Goal: Task Accomplishment & Management: Use online tool/utility

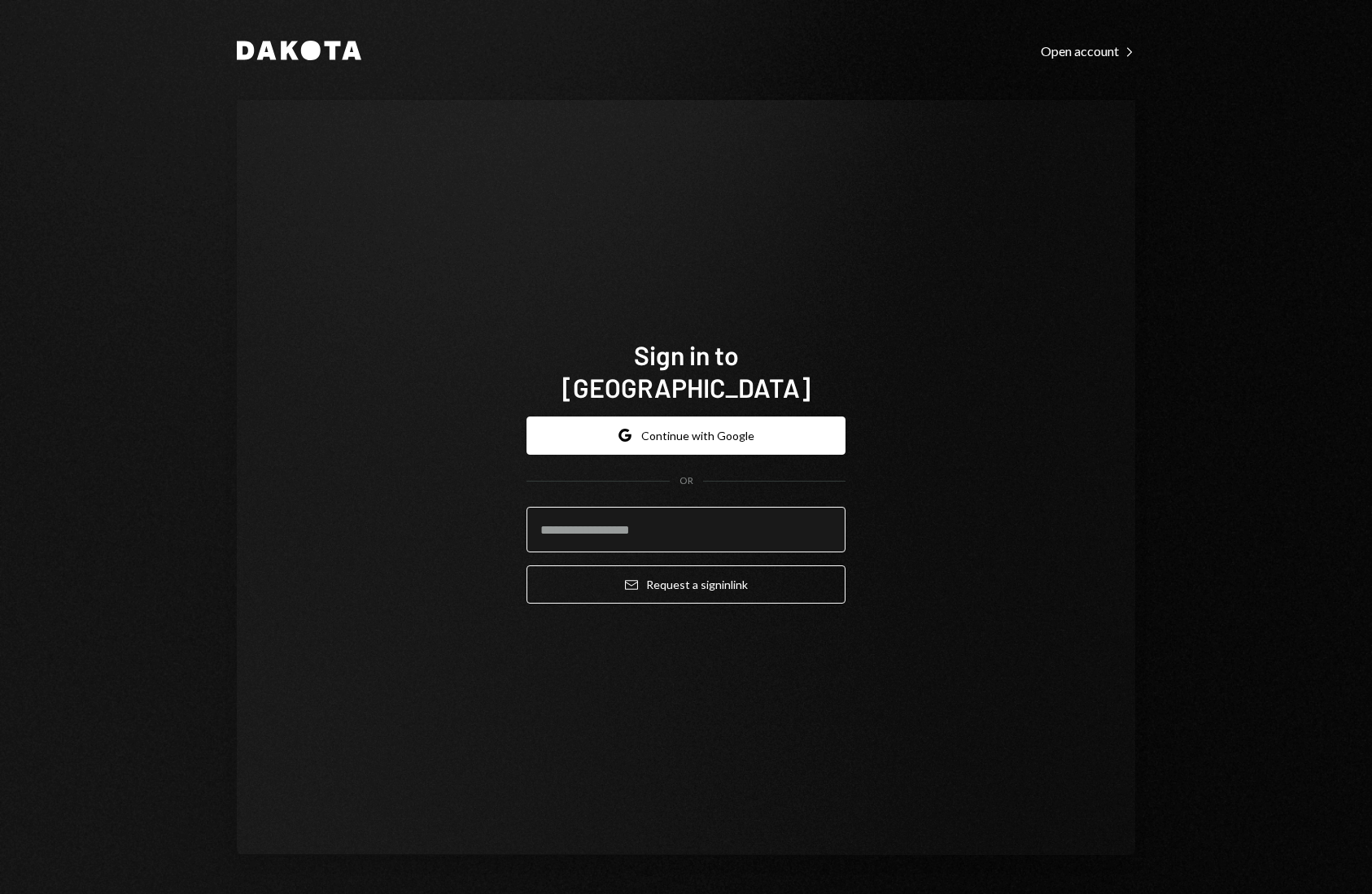
type input "**********"
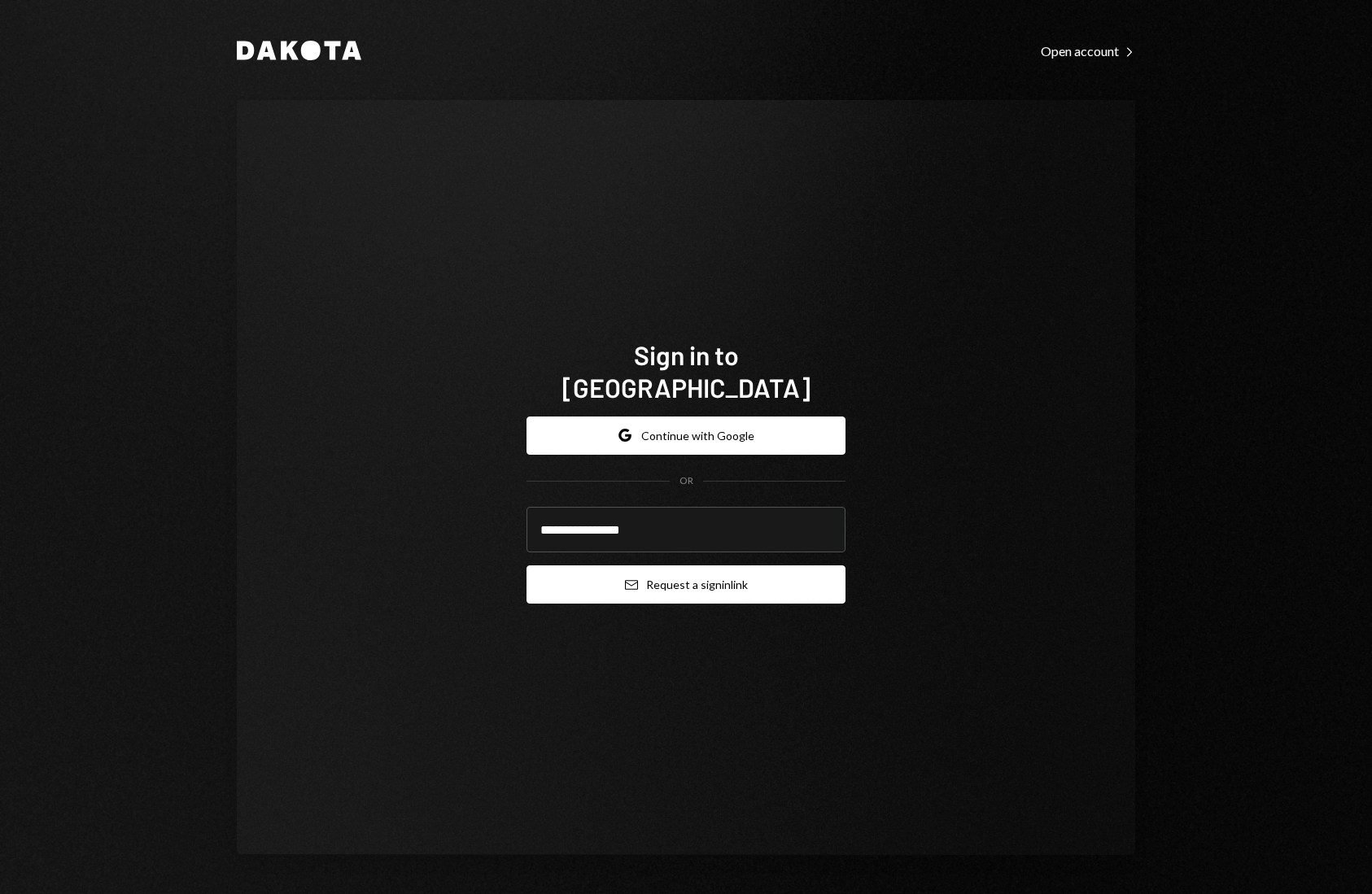
click at [697, 570] on button "Email Request a sign in link" at bounding box center [686, 584] width 319 height 38
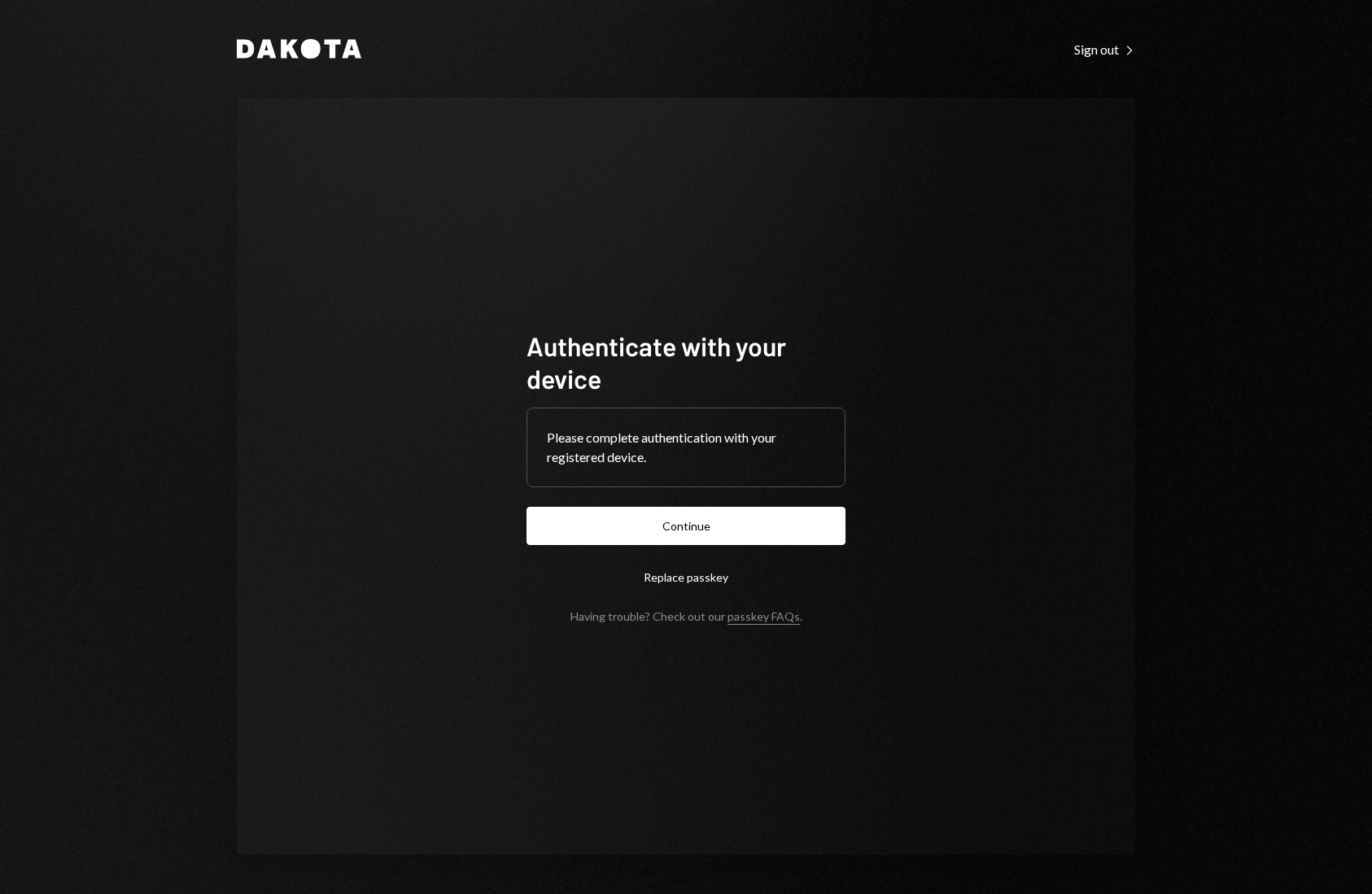
click at [734, 529] on button "Continue" at bounding box center [686, 526] width 319 height 38
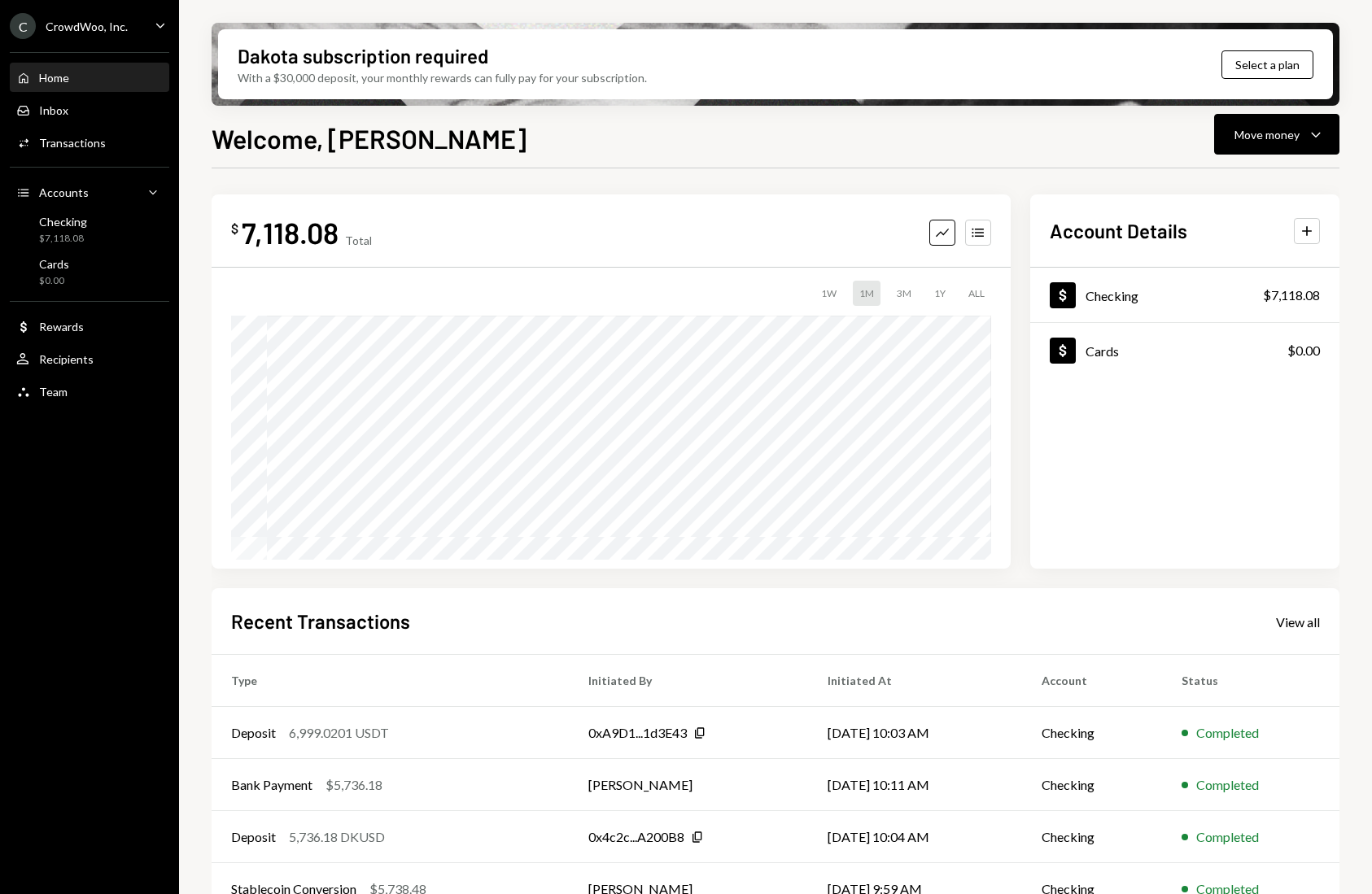
scroll to position [86, 0]
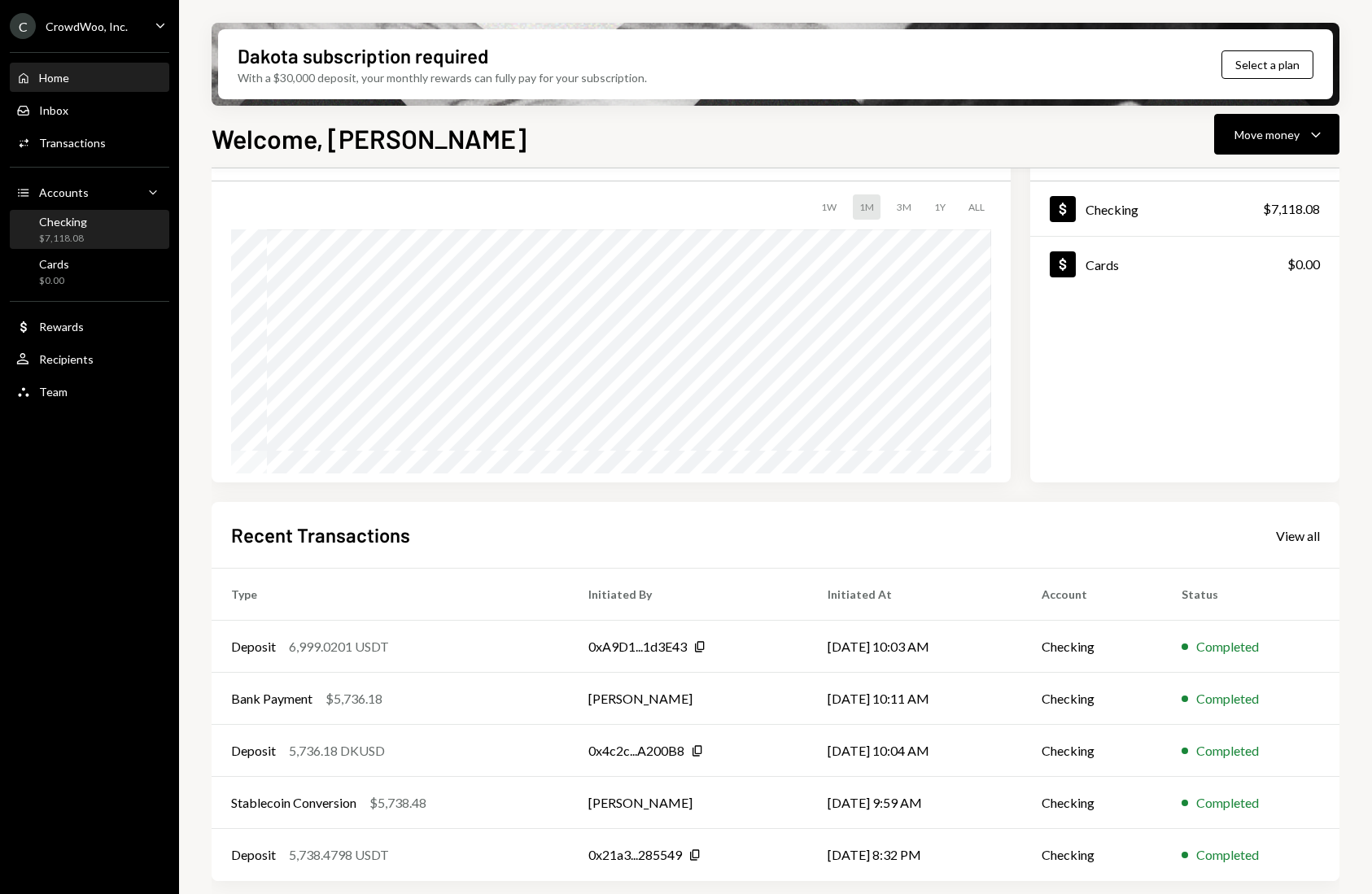
click at [53, 219] on div "Checking" at bounding box center [63, 222] width 48 height 14
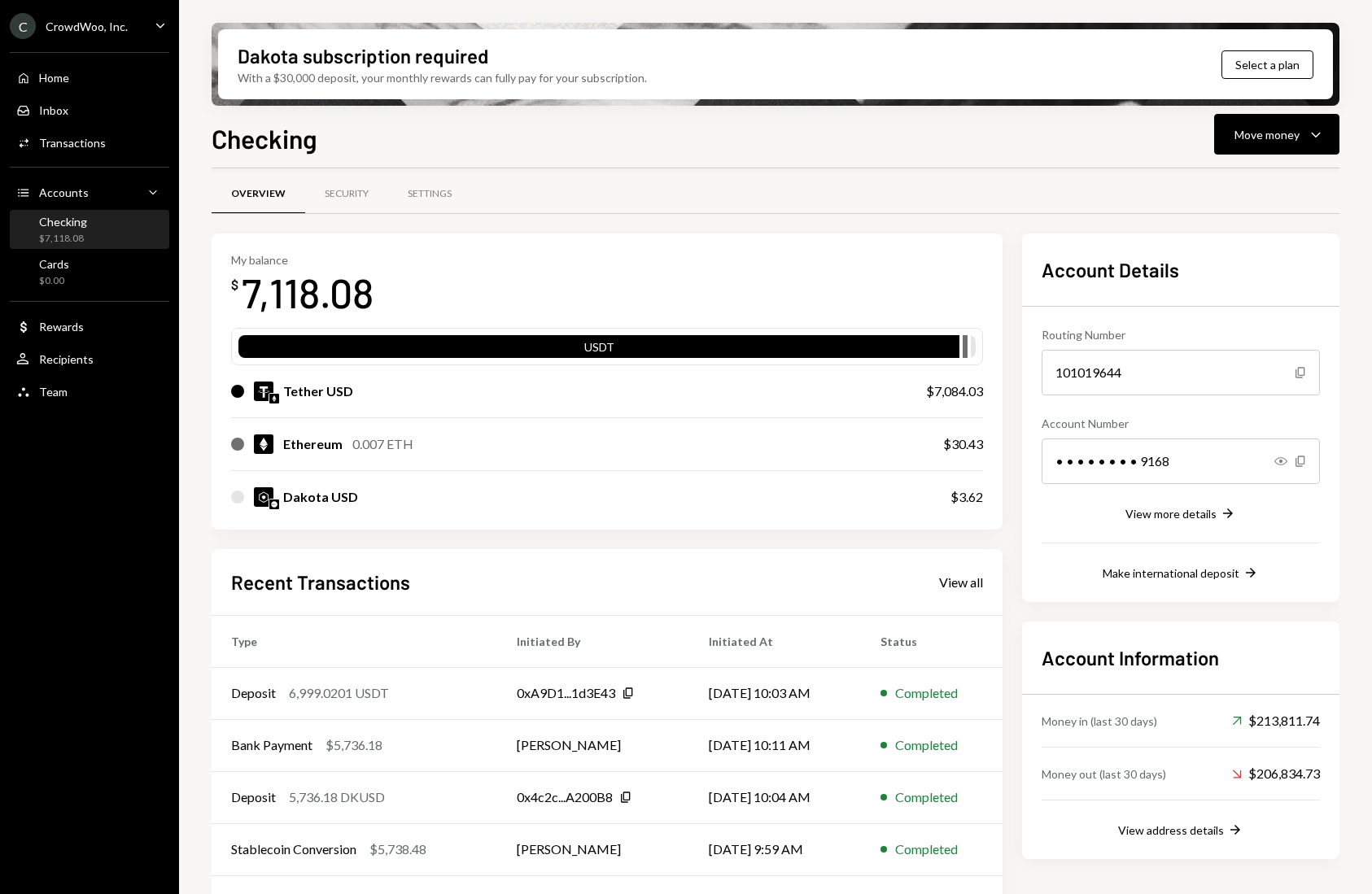
scroll to position [13, 0]
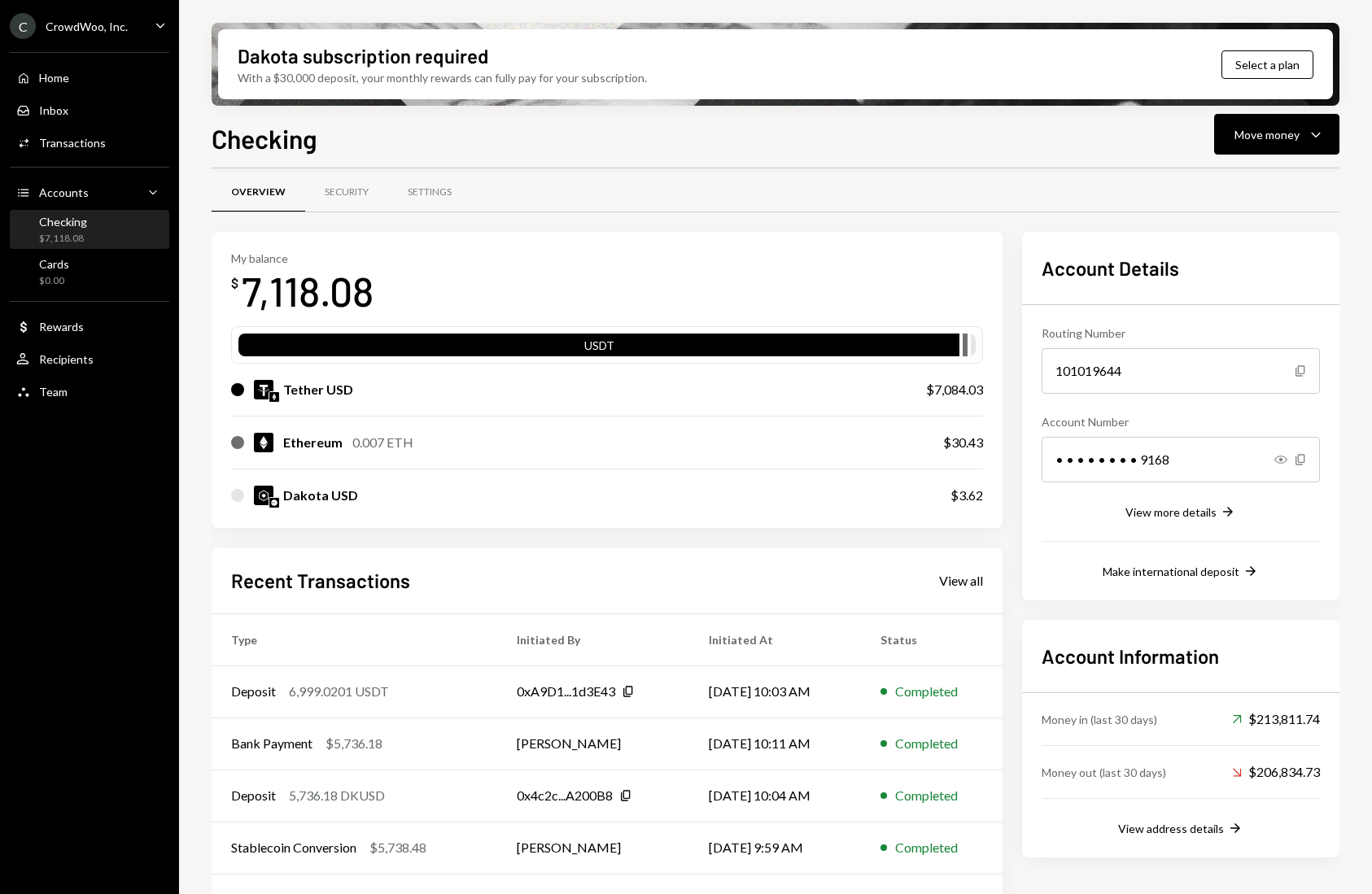
click at [1245, 187] on div "Overview Security Settings" at bounding box center [775, 192] width 1128 height 42
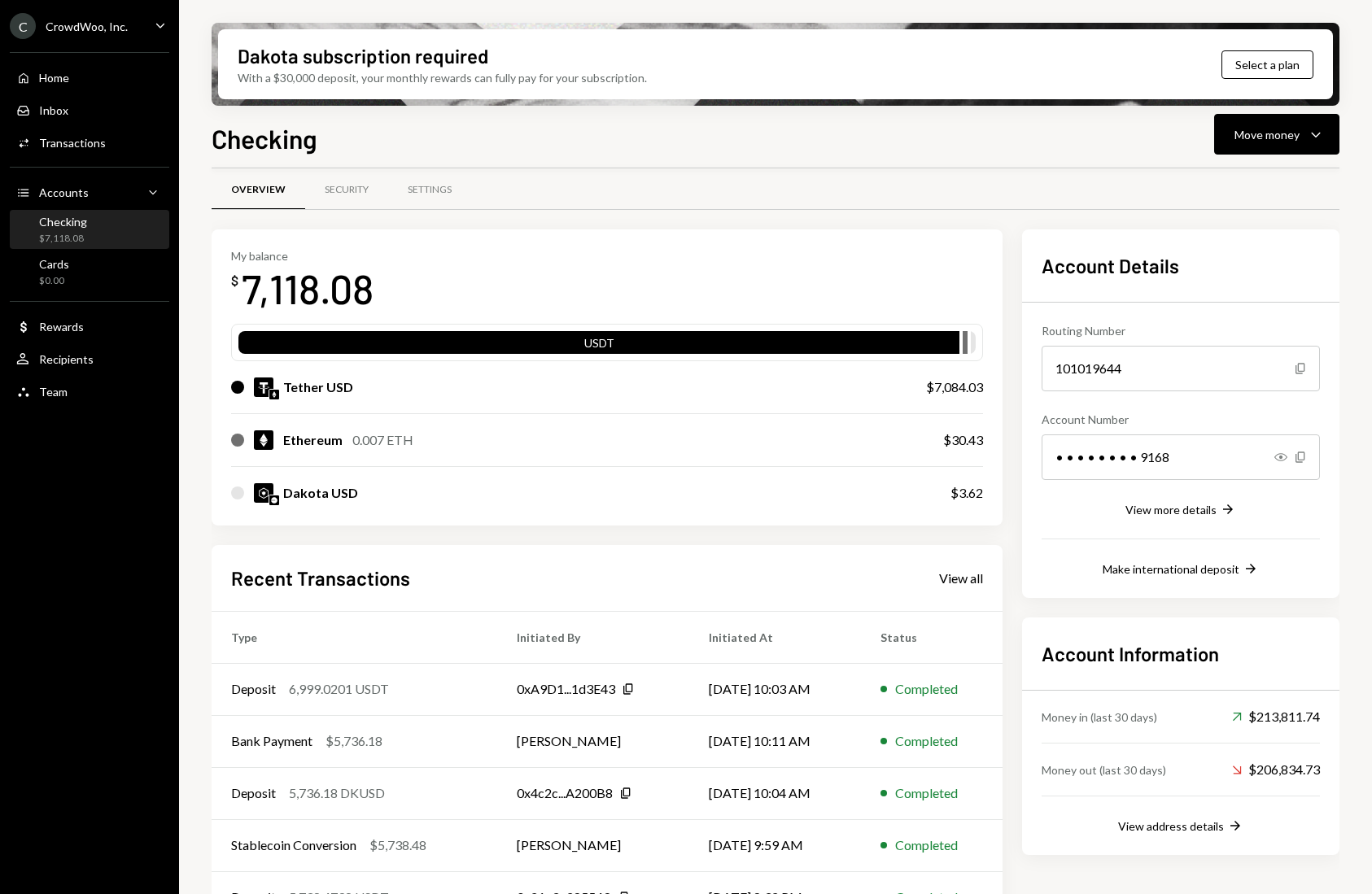
click at [73, 236] on div "$7,118.08" at bounding box center [63, 238] width 48 height 14
click at [79, 221] on div "Checking" at bounding box center [63, 222] width 48 height 14
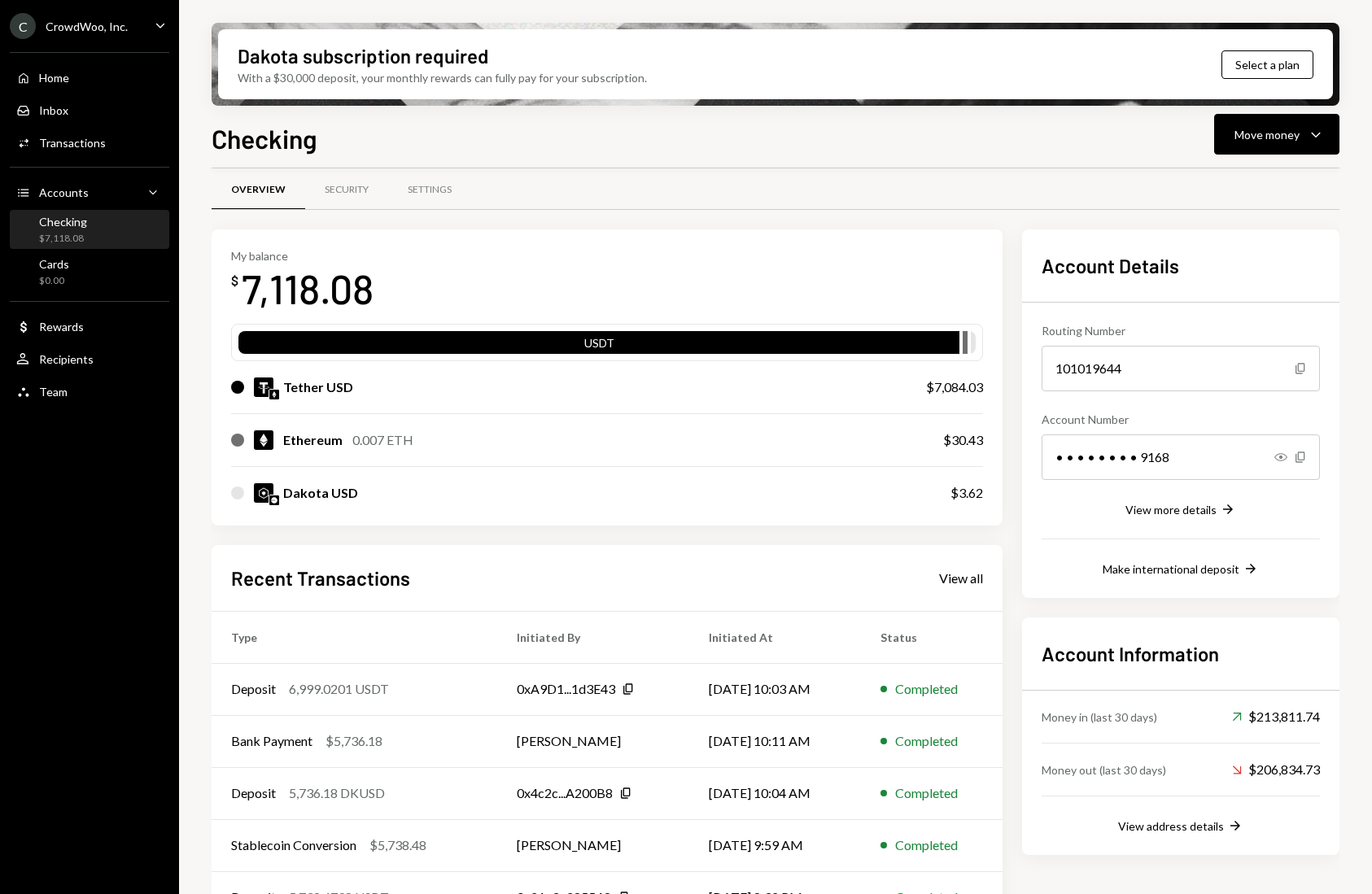
click at [79, 221] on div "Checking" at bounding box center [63, 222] width 48 height 14
click at [1298, 133] on div "Move money" at bounding box center [1267, 135] width 65 height 17
click at [1252, 303] on div "Swap stablecoins" at bounding box center [1264, 307] width 119 height 17
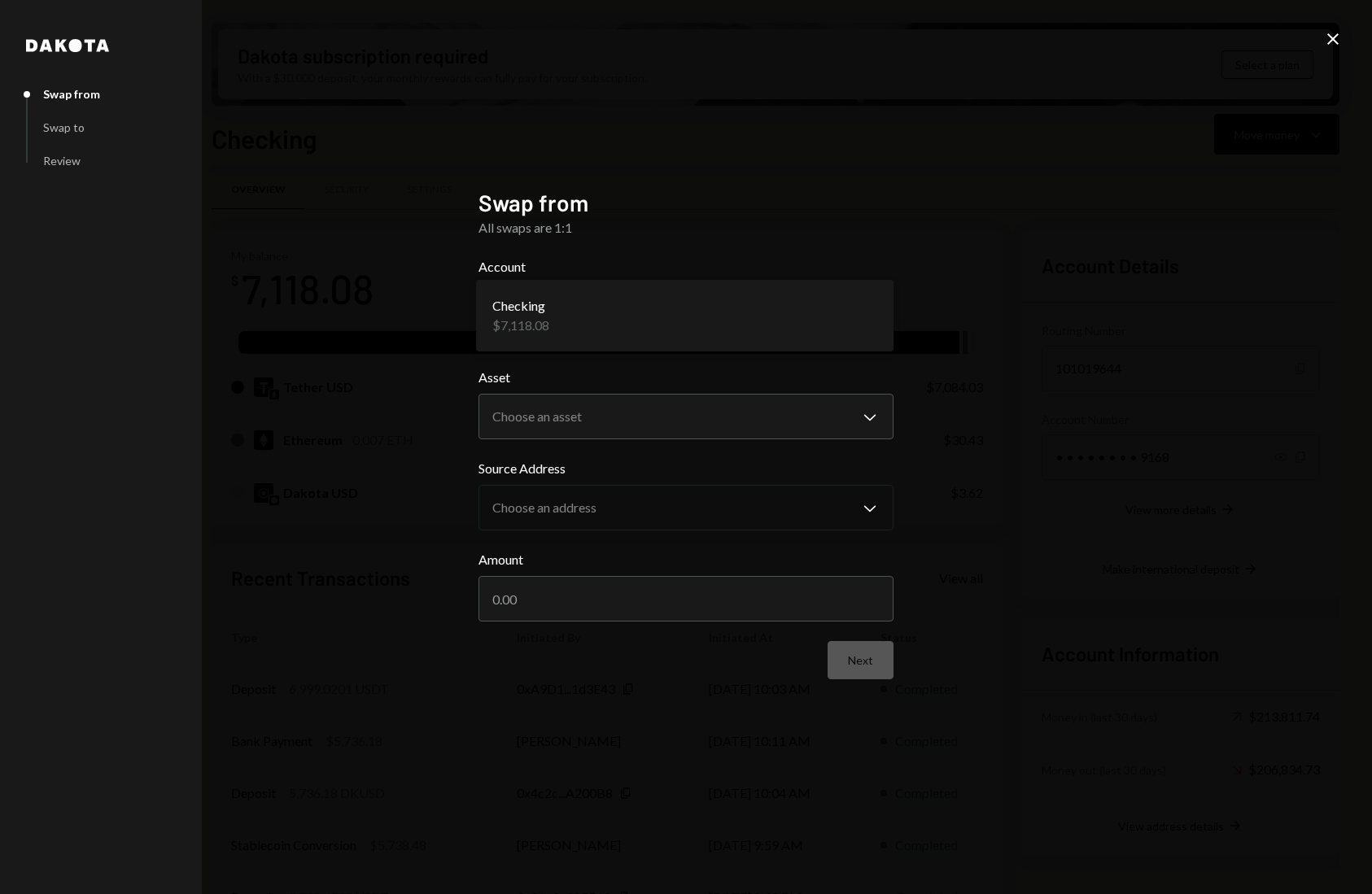
click at [708, 316] on body "C CrowdWoo, Inc. Caret Down Home Home Inbox Inbox Activities Transactions Accou…" at bounding box center [686, 447] width 1372 height 894
click at [667, 427] on body "C CrowdWoo, Inc. Caret Down Home Home Inbox Inbox Activities Transactions Accou…" at bounding box center [686, 447] width 1372 height 894
select select "****"
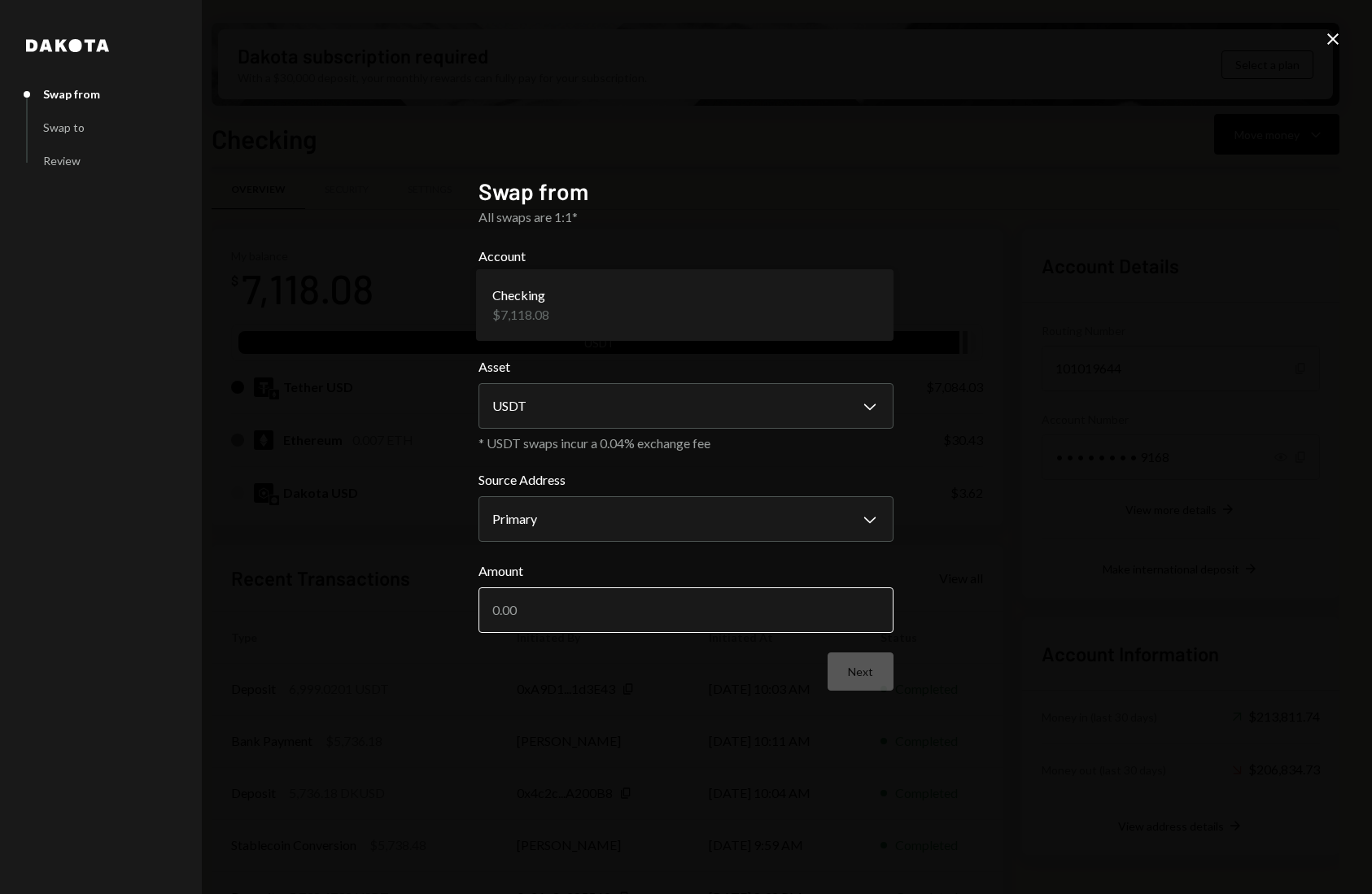
click at [637, 610] on input "Amount" at bounding box center [686, 610] width 415 height 45
type input "7000"
click at [844, 669] on button "Next" at bounding box center [860, 670] width 66 height 38
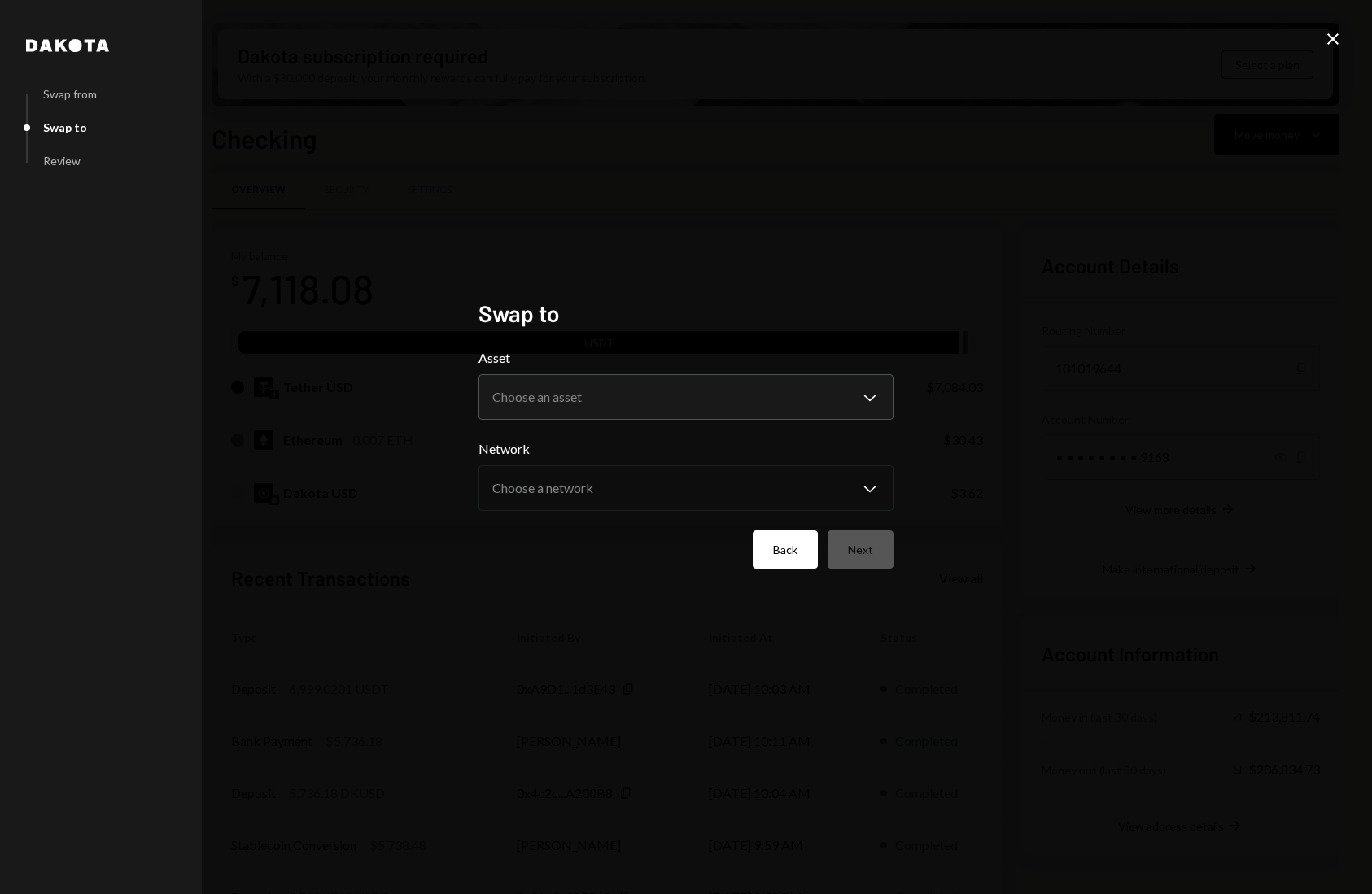
click at [795, 536] on button "Back" at bounding box center [785, 549] width 65 height 38
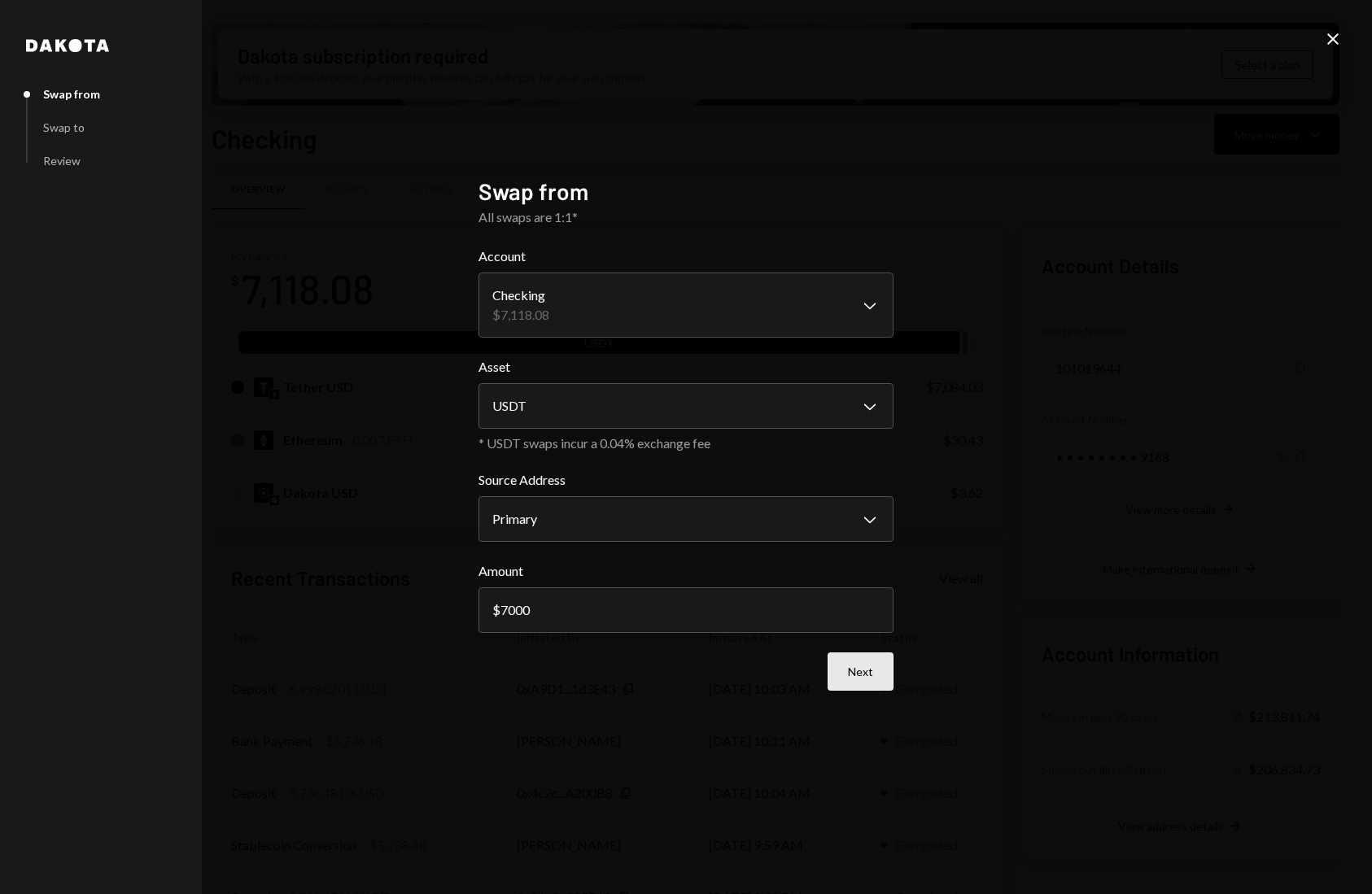
click at [838, 673] on button "Next" at bounding box center [860, 670] width 66 height 38
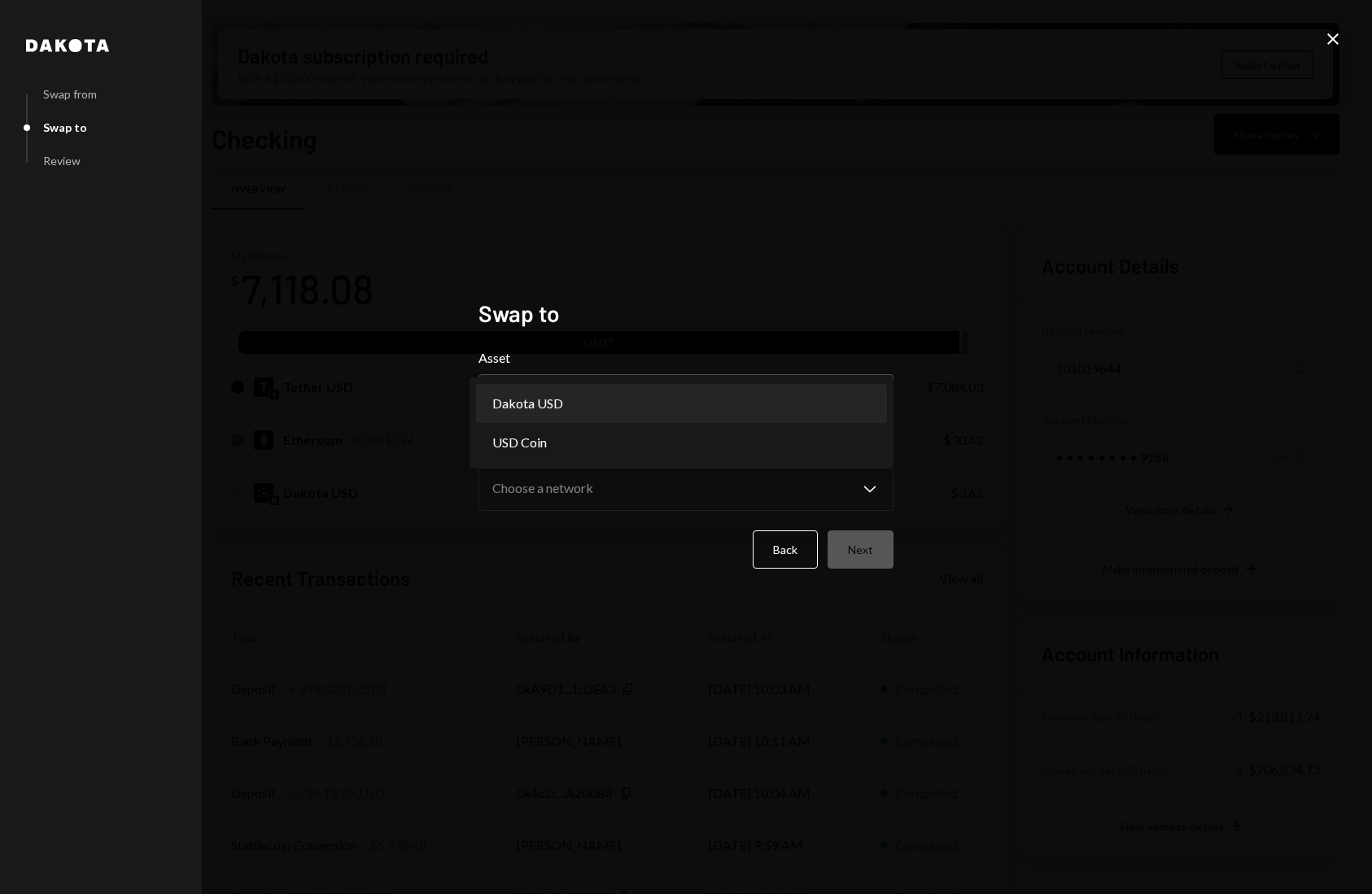
click at [775, 385] on body "C CrowdWoo, Inc. Caret Down Home Home Inbox Inbox Activities Transactions Accou…" at bounding box center [686, 447] width 1372 height 894
select select "*****"
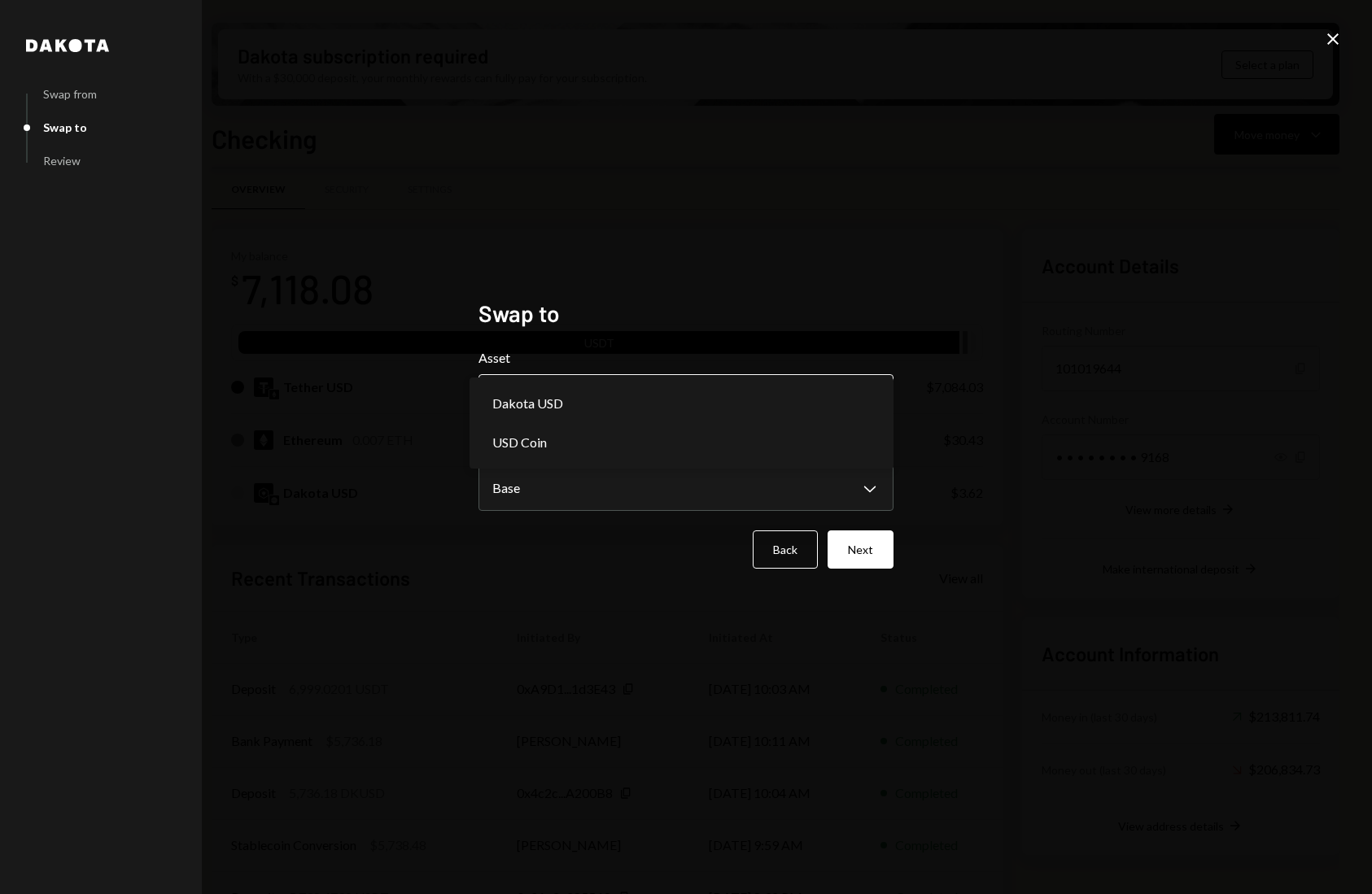
click at [820, 399] on body "C CrowdWoo, Inc. Caret Down Home Home Inbox Inbox Activities Transactions Accou…" at bounding box center [686, 447] width 1372 height 894
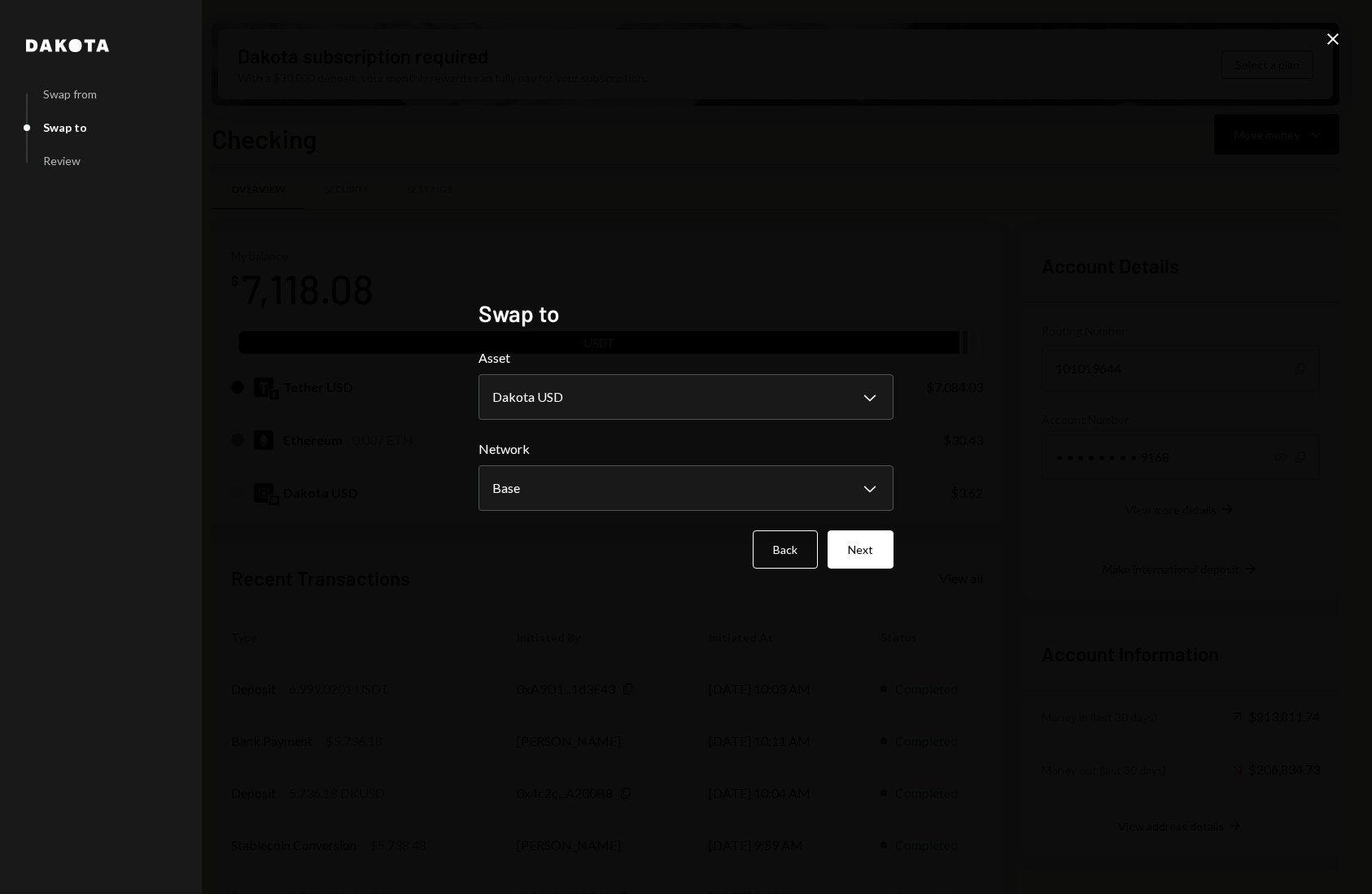
click at [863, 542] on button "Next" at bounding box center [860, 549] width 66 height 38
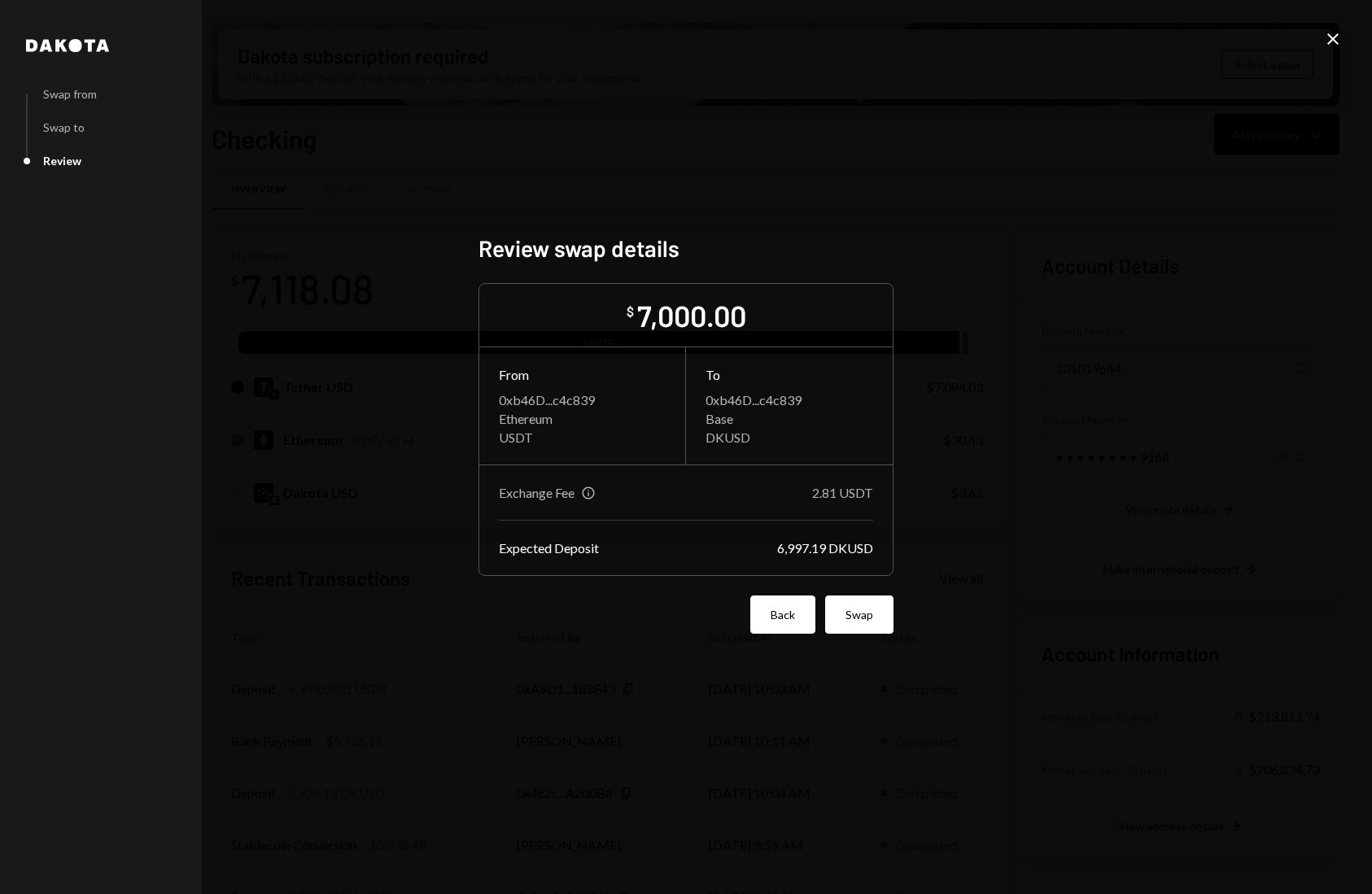
click at [767, 618] on button "Back" at bounding box center [783, 614] width 65 height 38
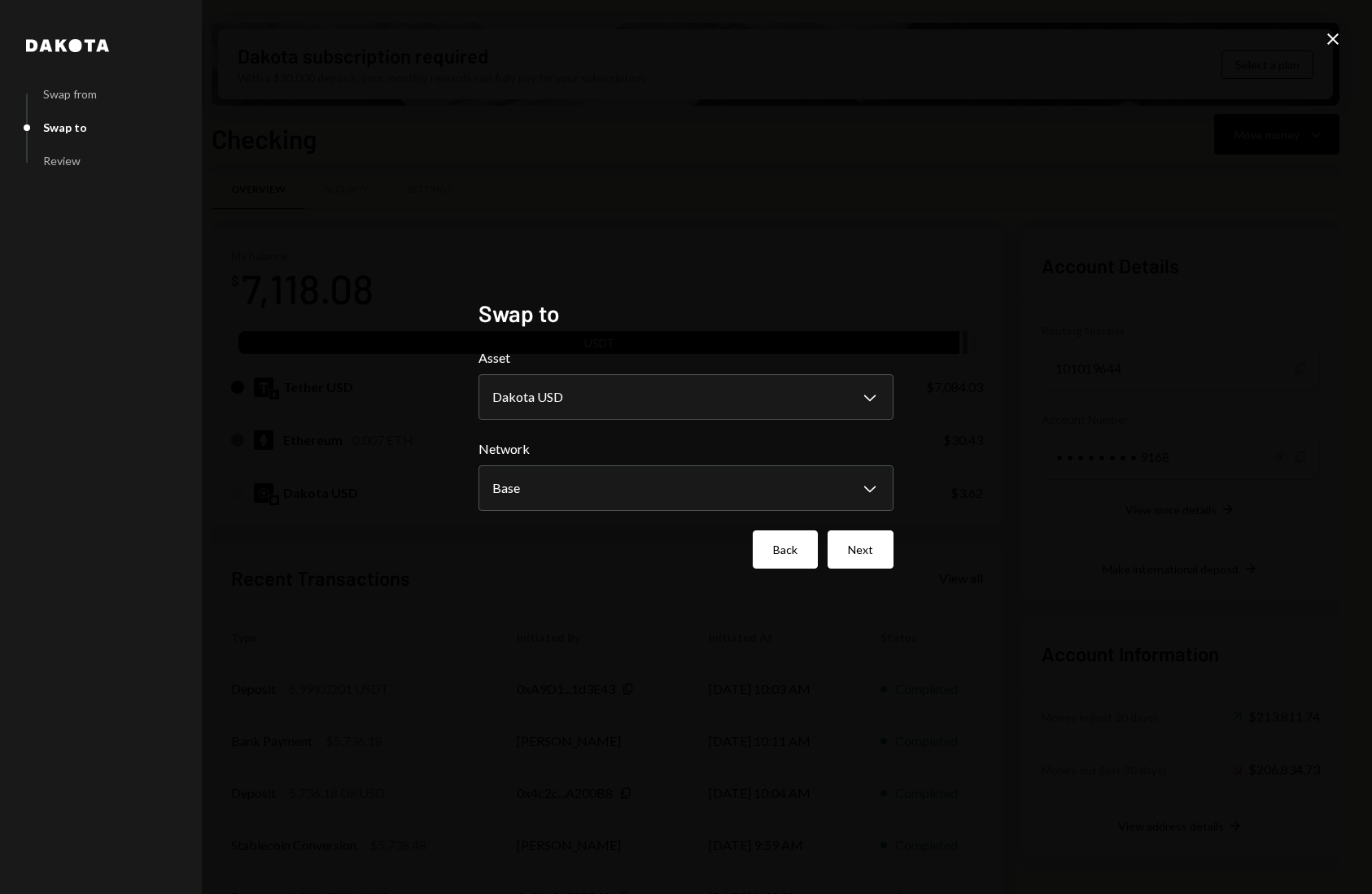
click at [780, 556] on button "Back" at bounding box center [785, 549] width 65 height 38
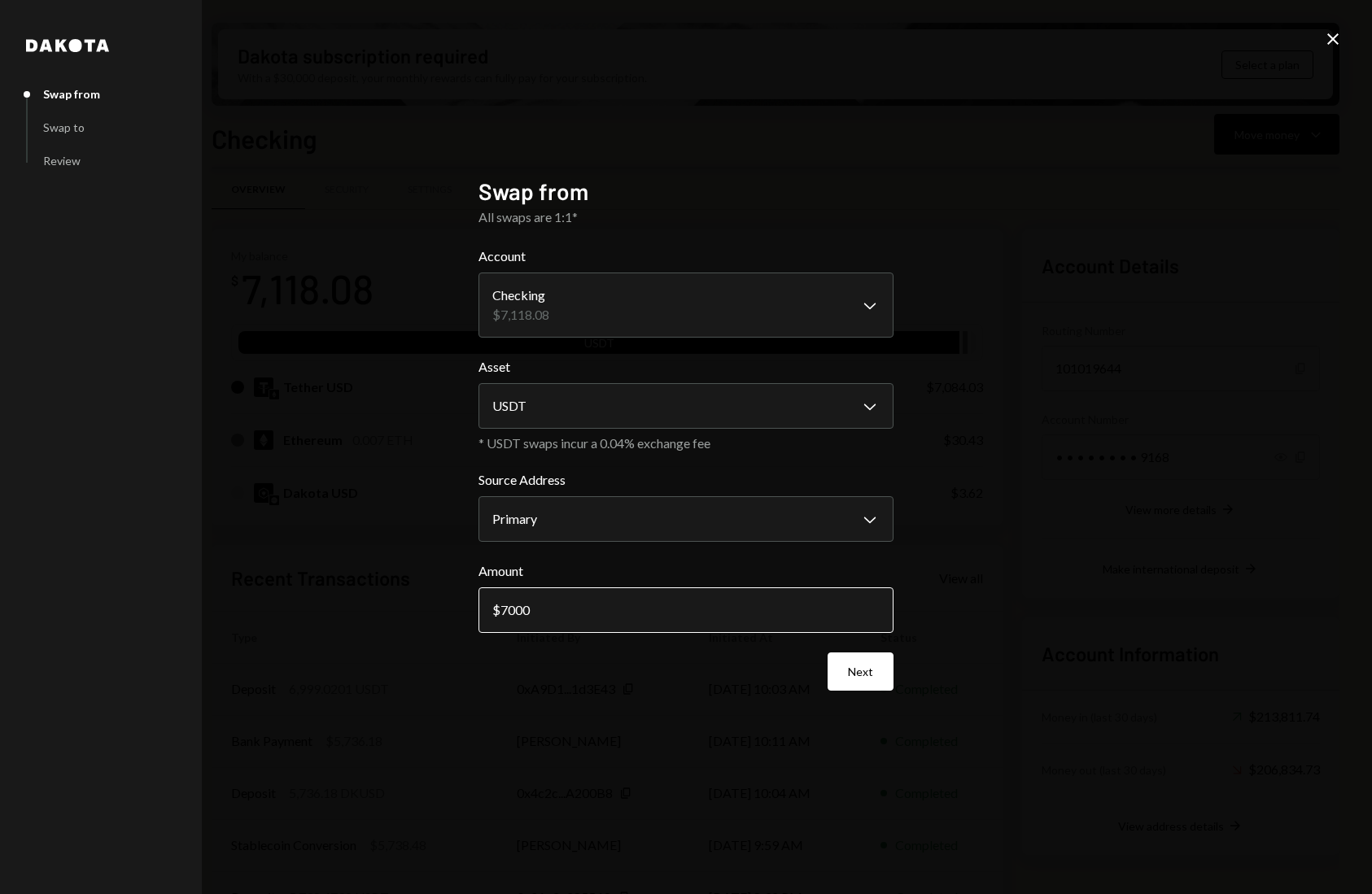
drag, startPoint x: 567, startPoint y: 613, endPoint x: 552, endPoint y: 612, distance: 15.0
click at [552, 612] on input "7000" at bounding box center [686, 610] width 415 height 45
drag, startPoint x: 589, startPoint y: 618, endPoint x: 433, endPoint y: 597, distance: 157.4
click at [433, 597] on div "**********" at bounding box center [686, 447] width 1372 height 894
type input "7002.81"
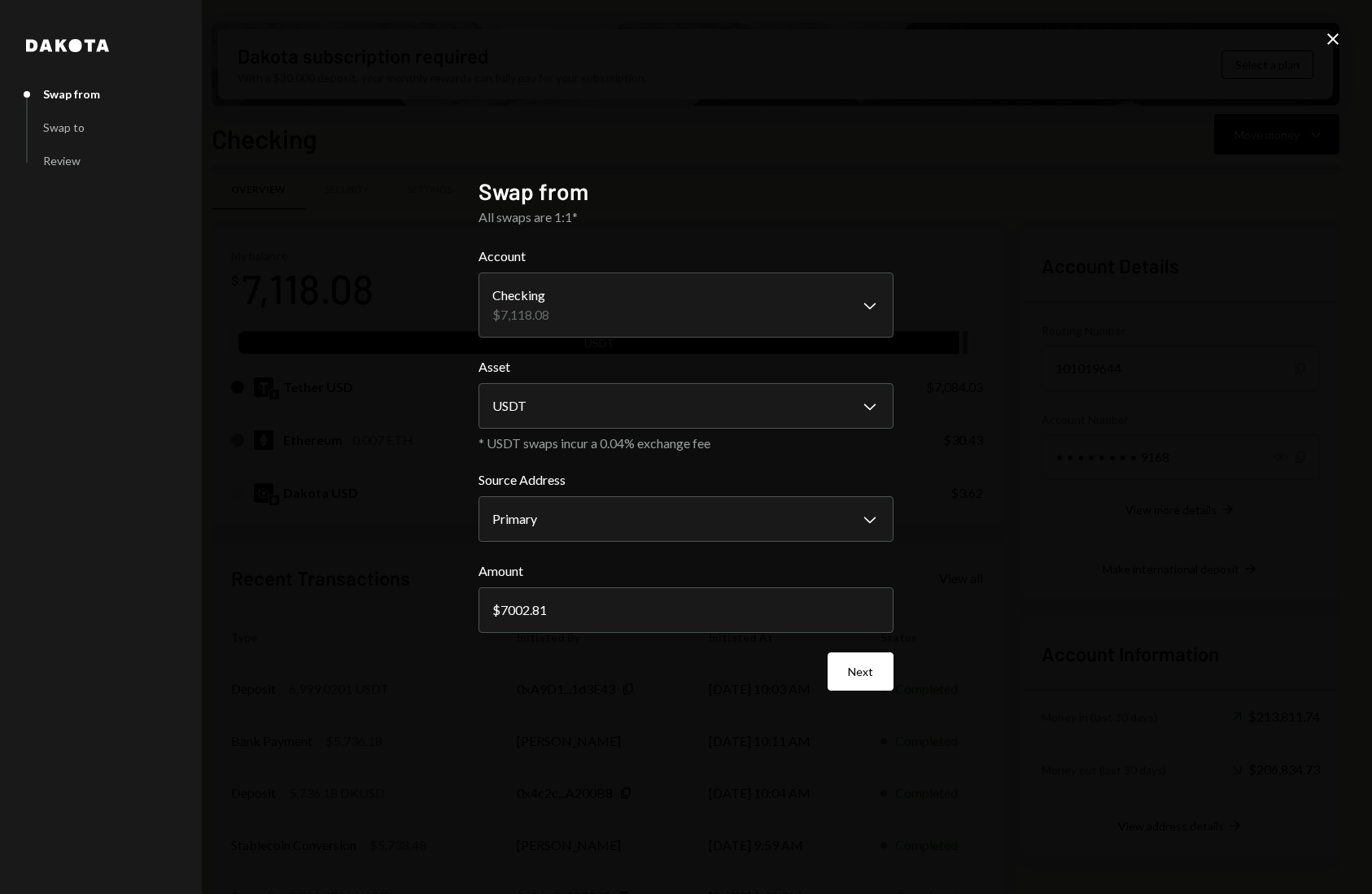
click at [1340, 39] on icon "Close" at bounding box center [1332, 39] width 19 height 19
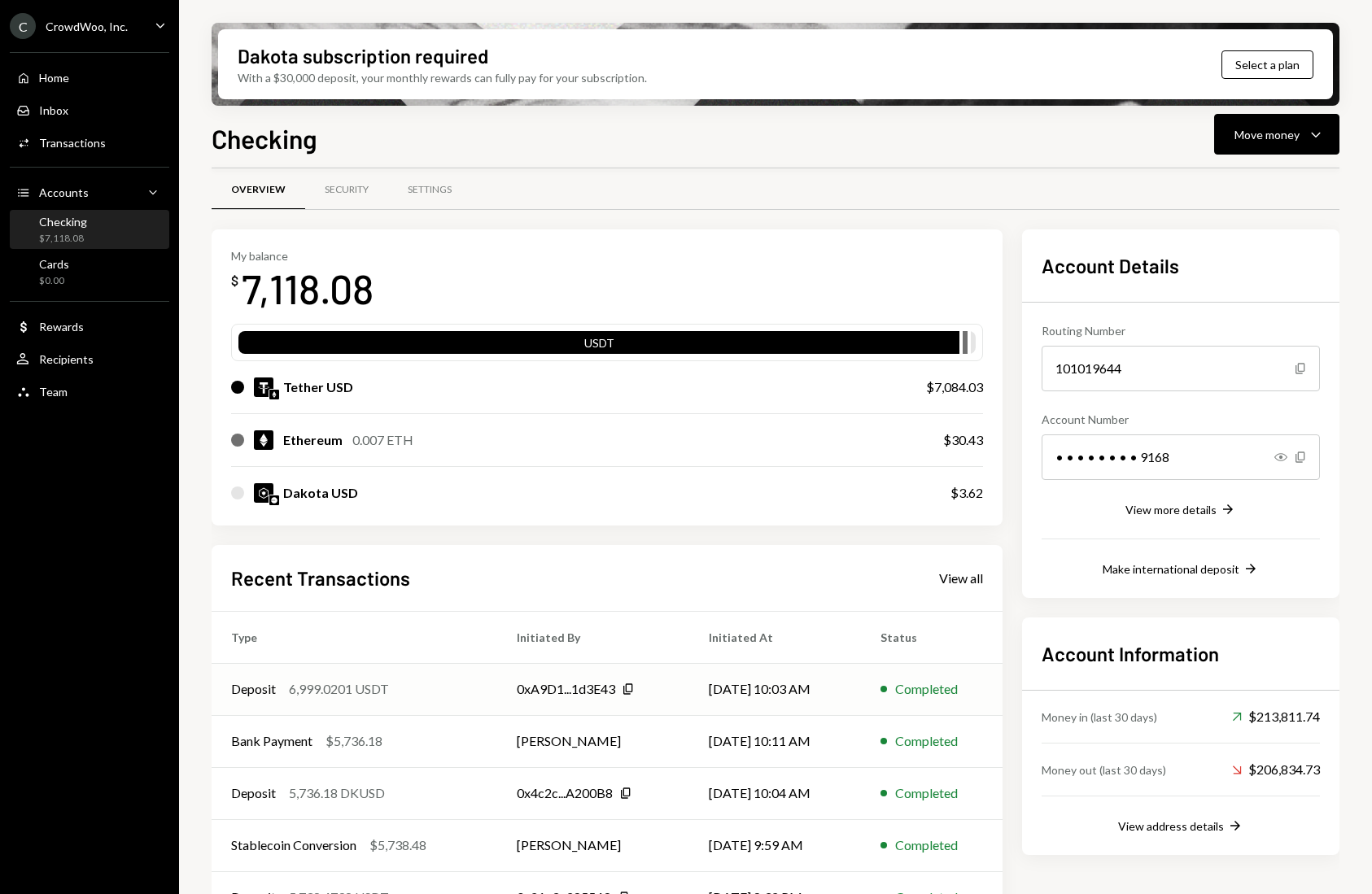
click at [481, 695] on td "Deposit 6,999.0201 USDT" at bounding box center [354, 689] width 285 height 52
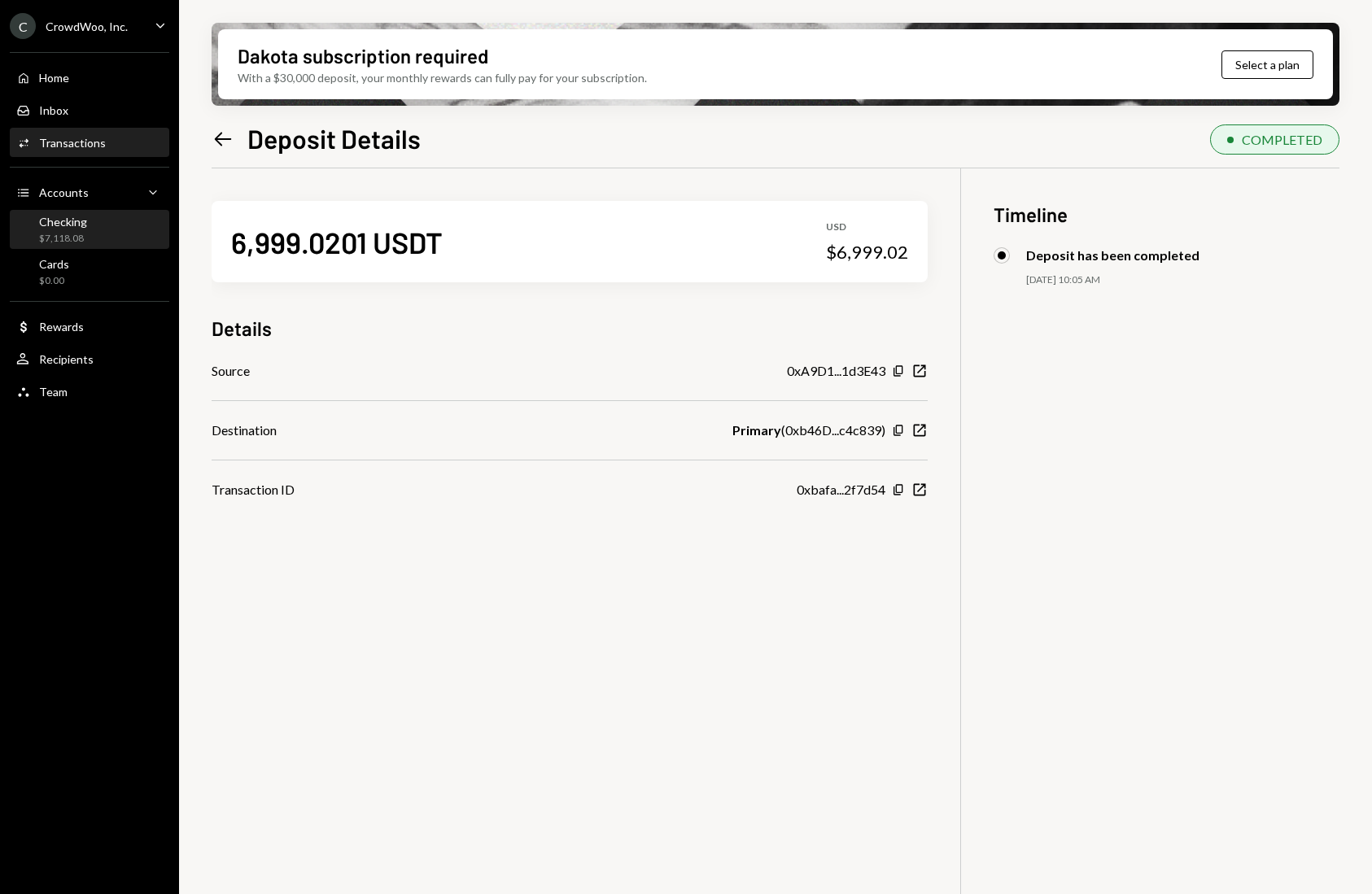
click at [72, 232] on div "$7,118.08" at bounding box center [63, 238] width 48 height 14
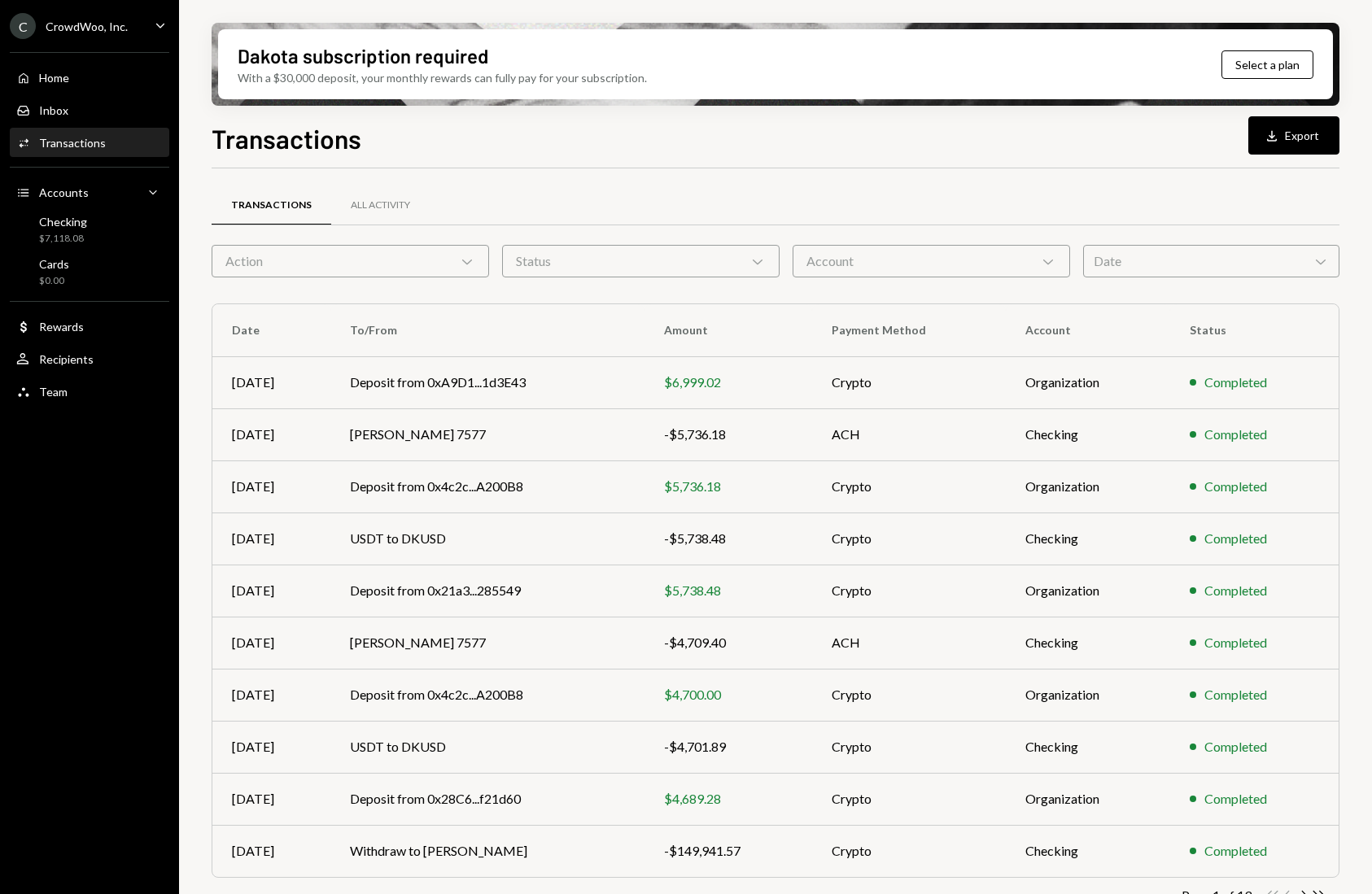
click at [88, 223] on div "Checking $7,118.08" at bounding box center [90, 230] width 147 height 30
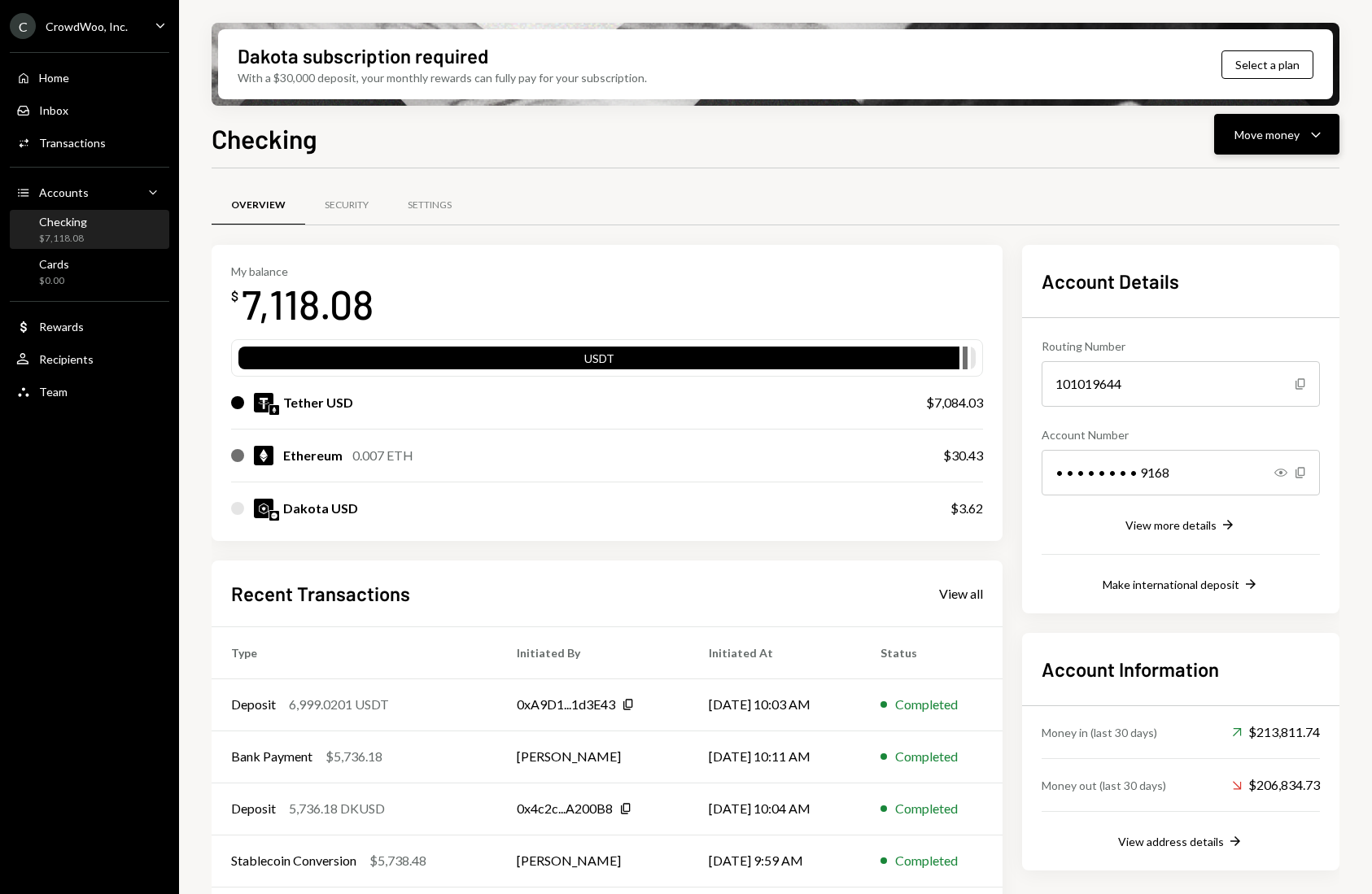
click at [1253, 140] on div "Move money" at bounding box center [1267, 135] width 65 height 17
click at [1226, 299] on div "Swap stablecoins" at bounding box center [1264, 307] width 119 height 17
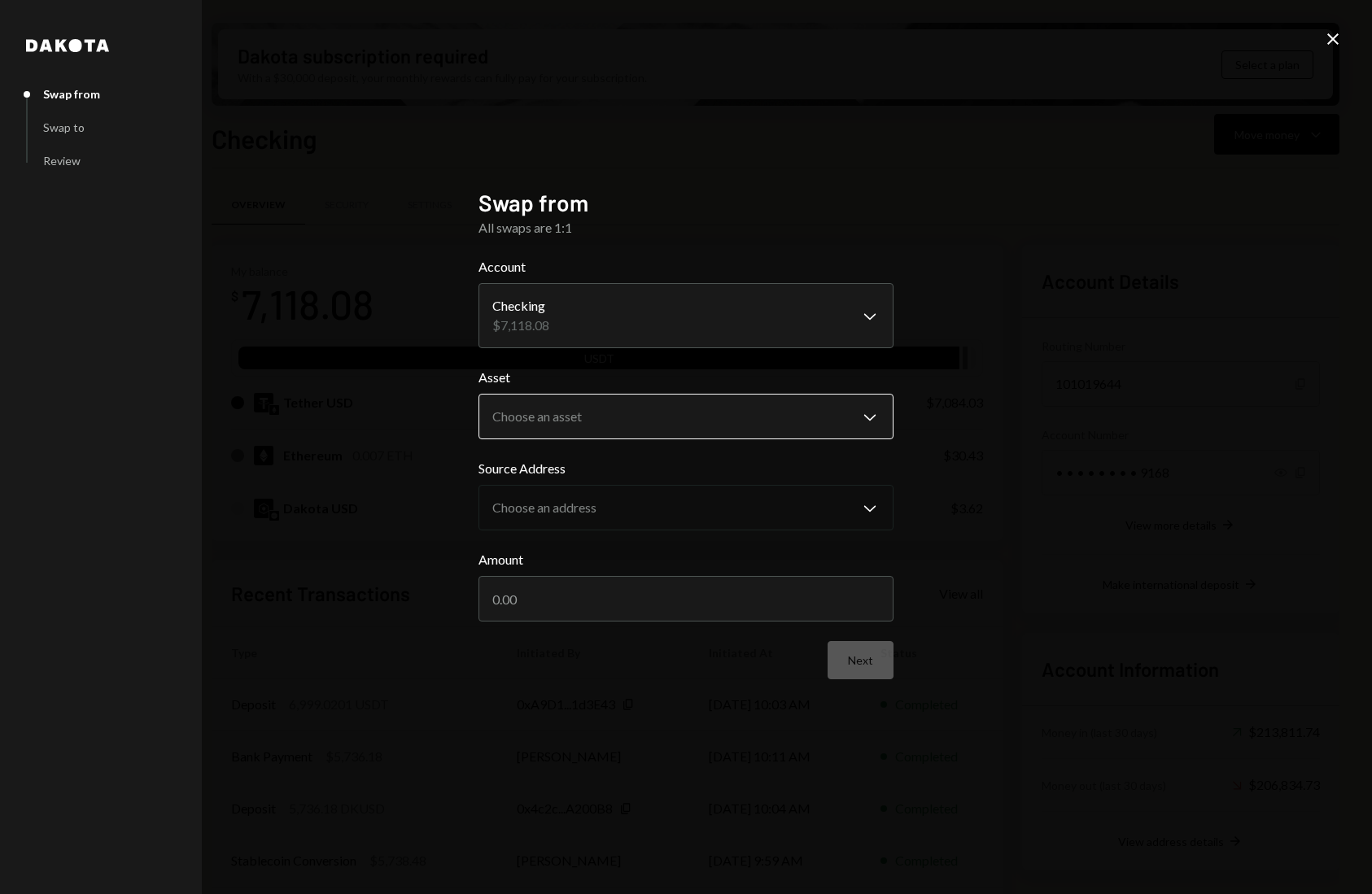
click at [638, 428] on body "C CrowdWoo, Inc. Caret Down Home Home Inbox Inbox Activities Transactions Accou…" at bounding box center [686, 447] width 1372 height 894
select select "****"
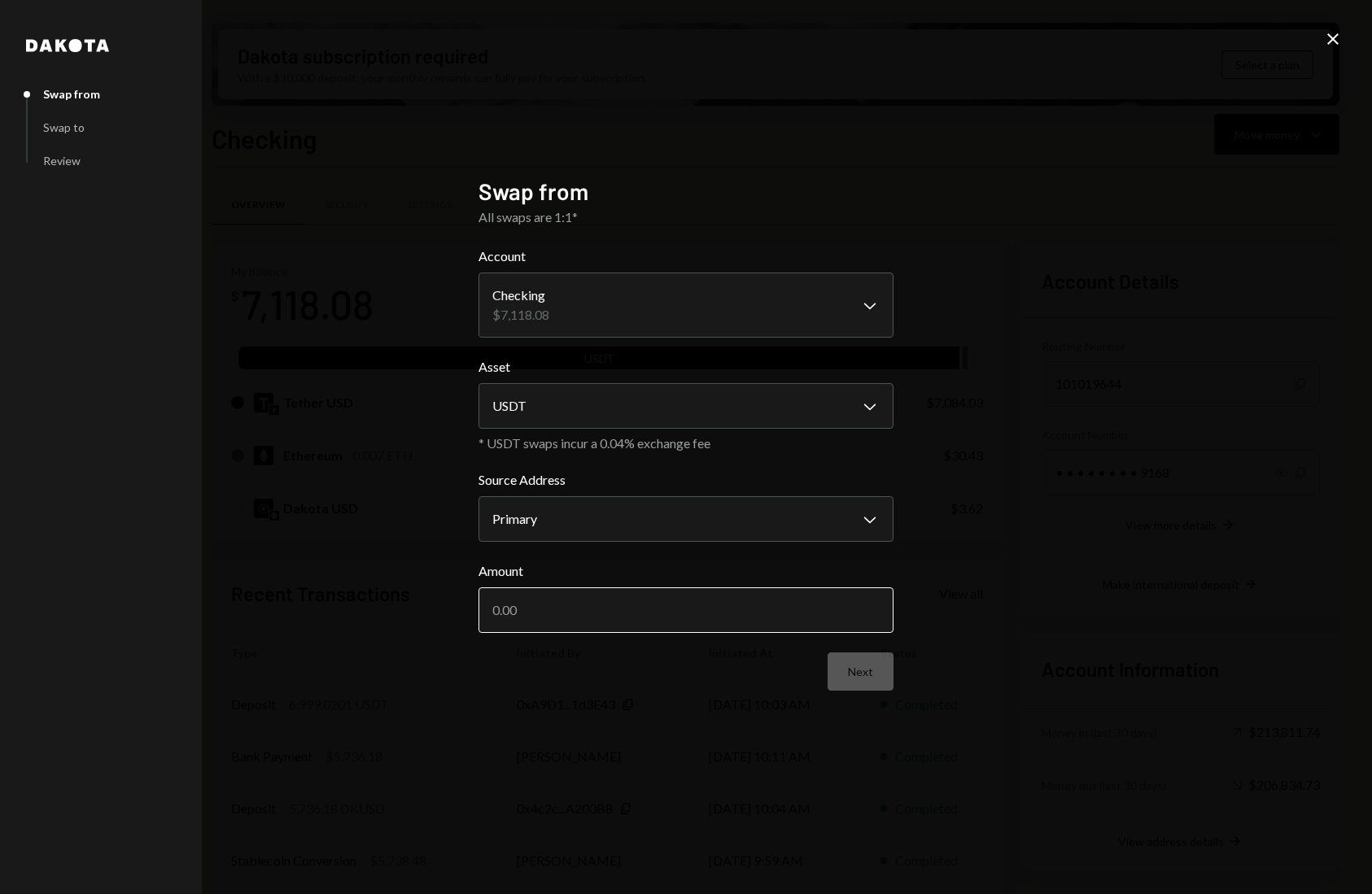
drag, startPoint x: 603, startPoint y: 607, endPoint x: 637, endPoint y: 628, distance: 40.0
click at [604, 607] on input "Amount" at bounding box center [686, 610] width 415 height 45
paste input "7002.81"
type input "7002.81"
click at [850, 668] on button "Next" at bounding box center [860, 670] width 66 height 38
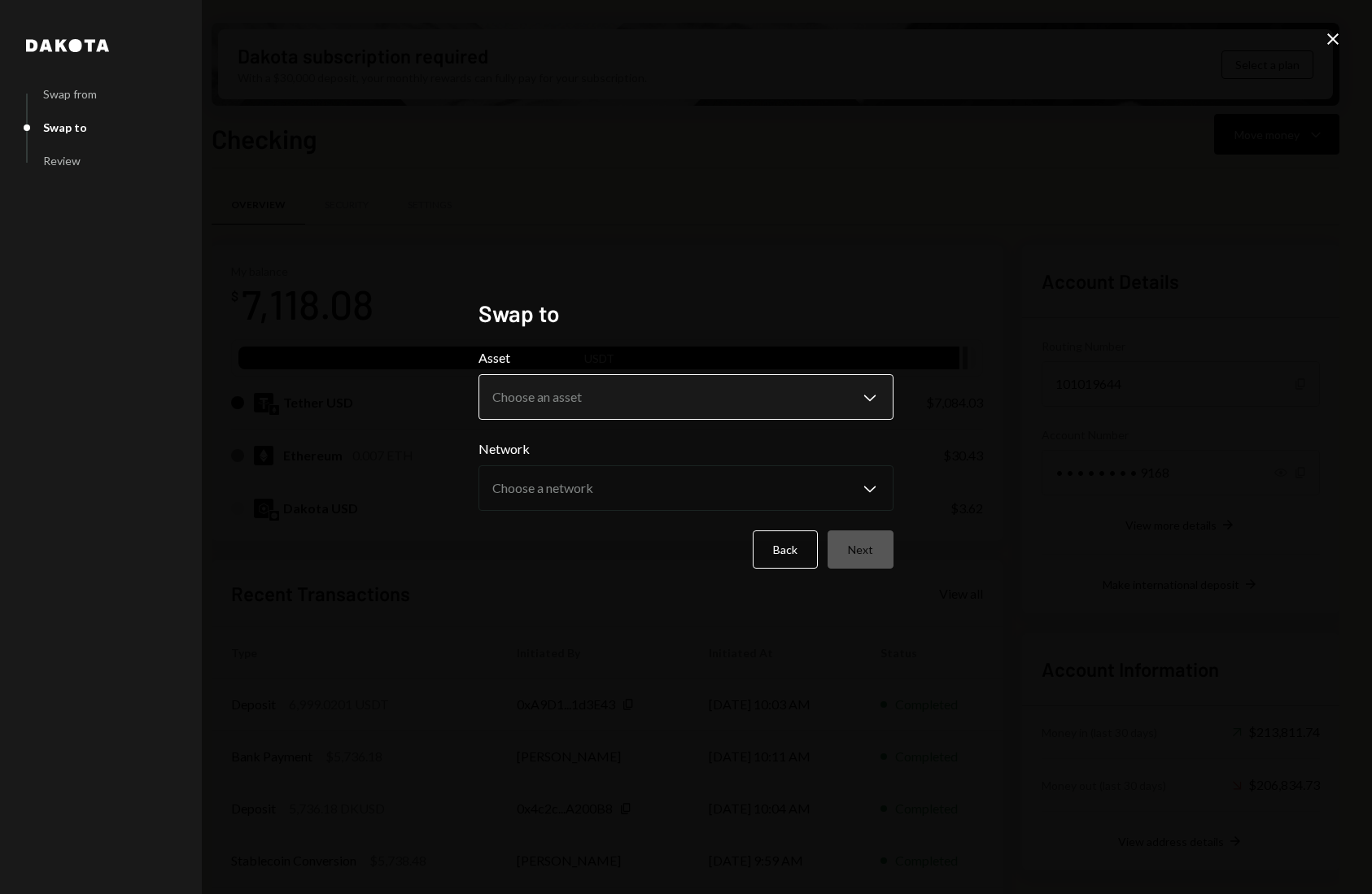
click at [861, 399] on body "C CrowdWoo, Inc. Caret Down Home Home Inbox Inbox Activities Transactions Accou…" at bounding box center [686, 447] width 1372 height 894
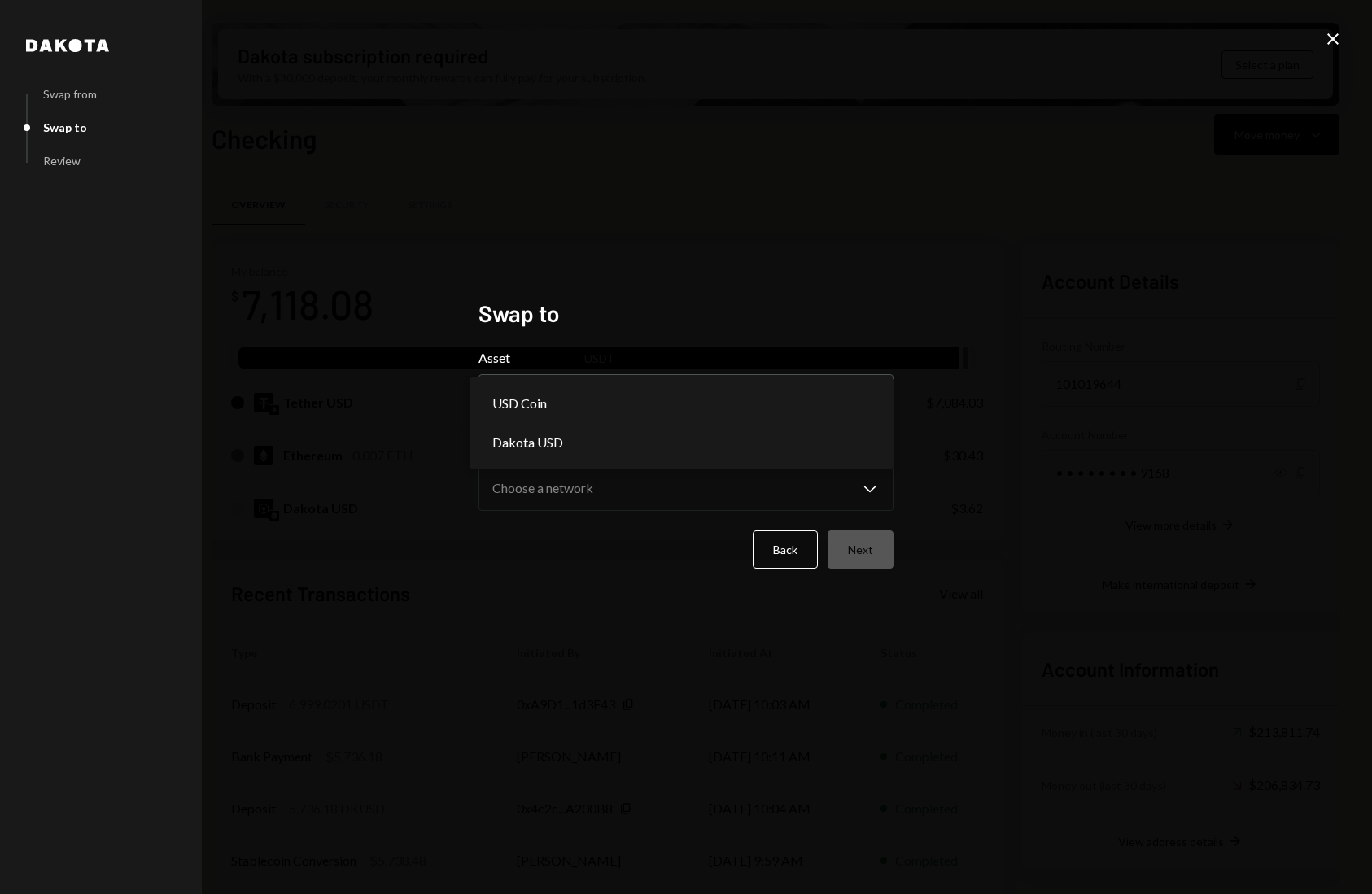
select select "*****"
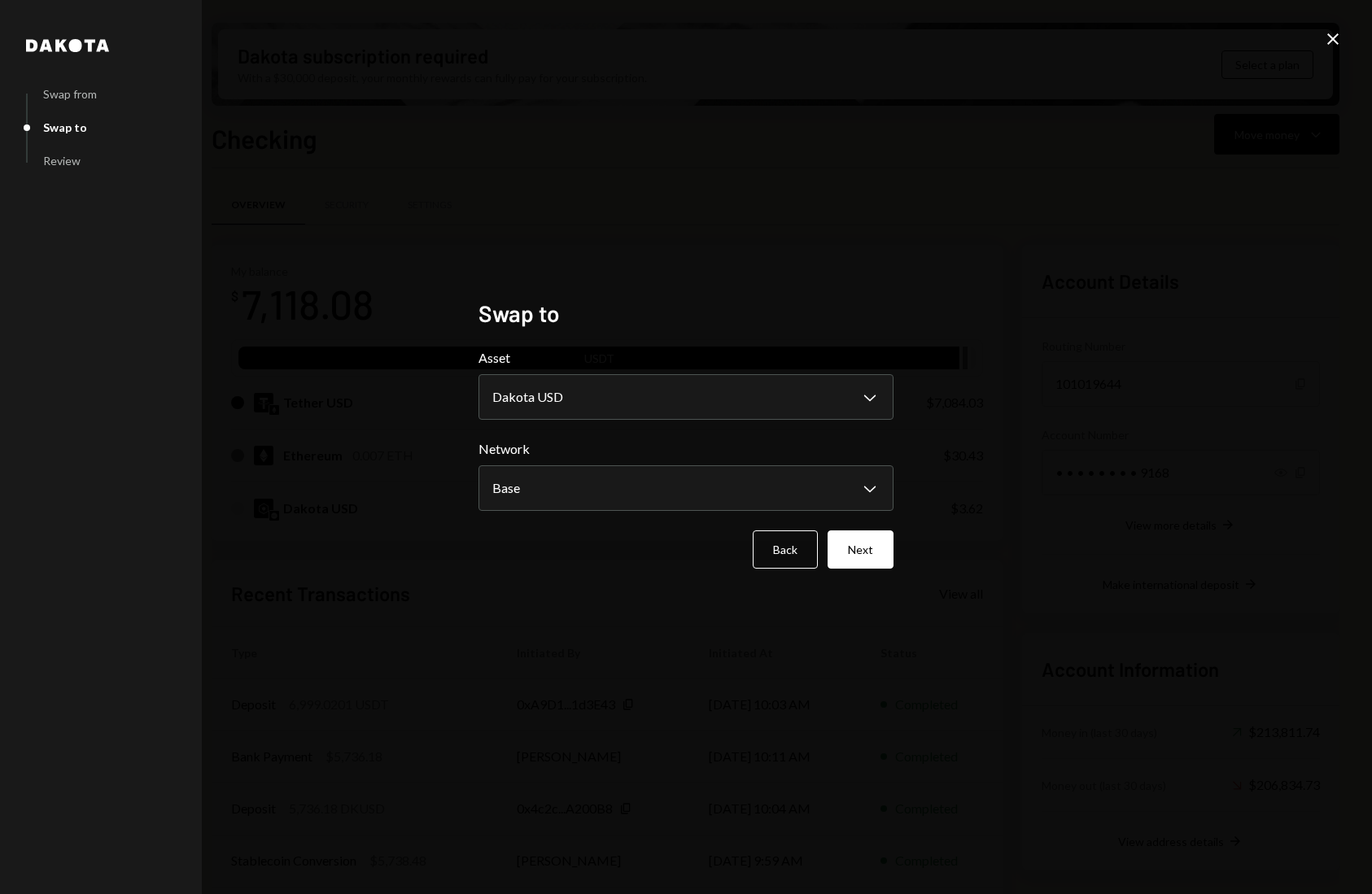
click at [864, 528] on form "**********" at bounding box center [686, 458] width 415 height 221
click at [864, 548] on button "Next" at bounding box center [860, 549] width 66 height 38
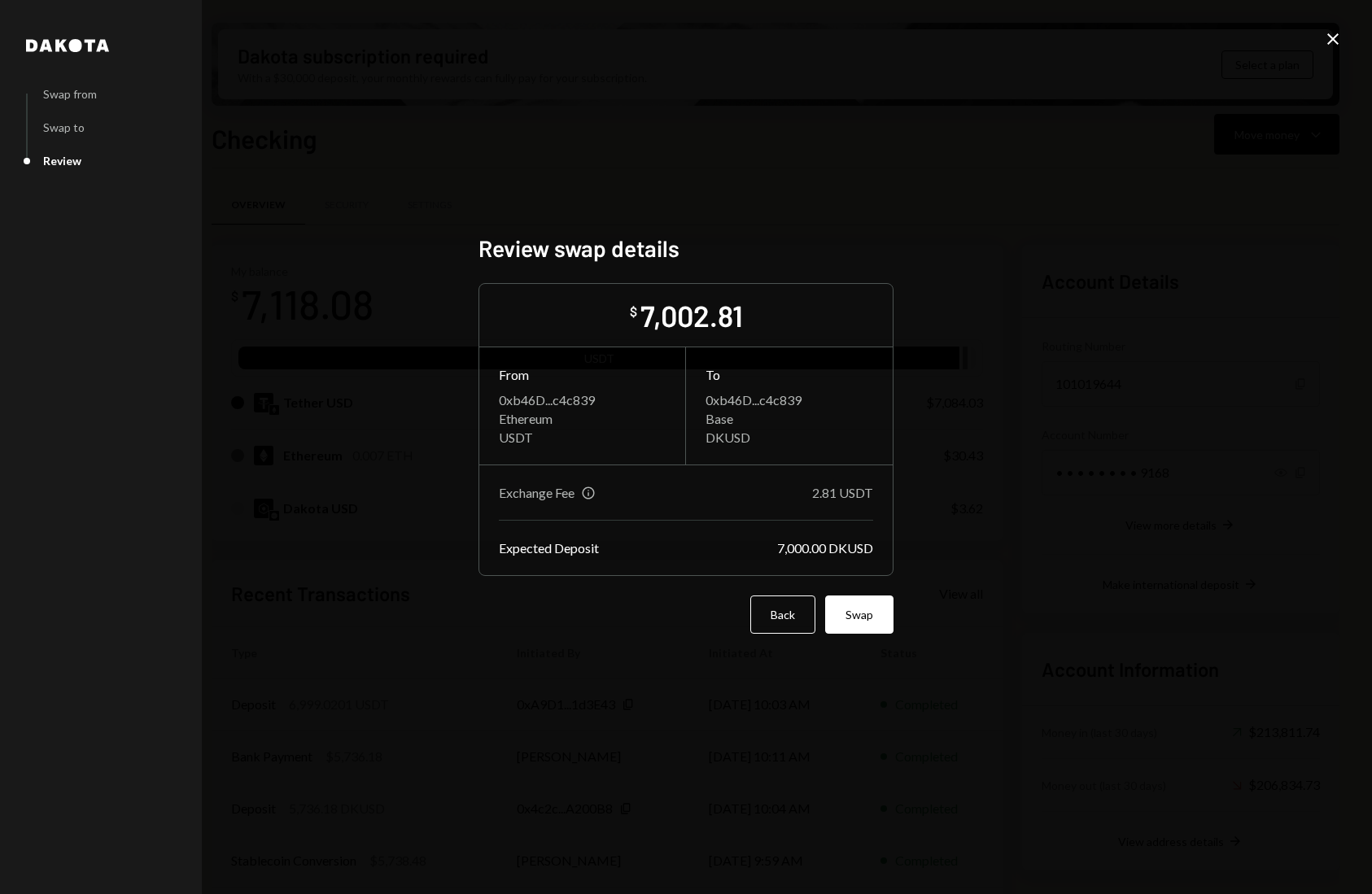
click at [876, 622] on button "Swap" at bounding box center [859, 614] width 68 height 38
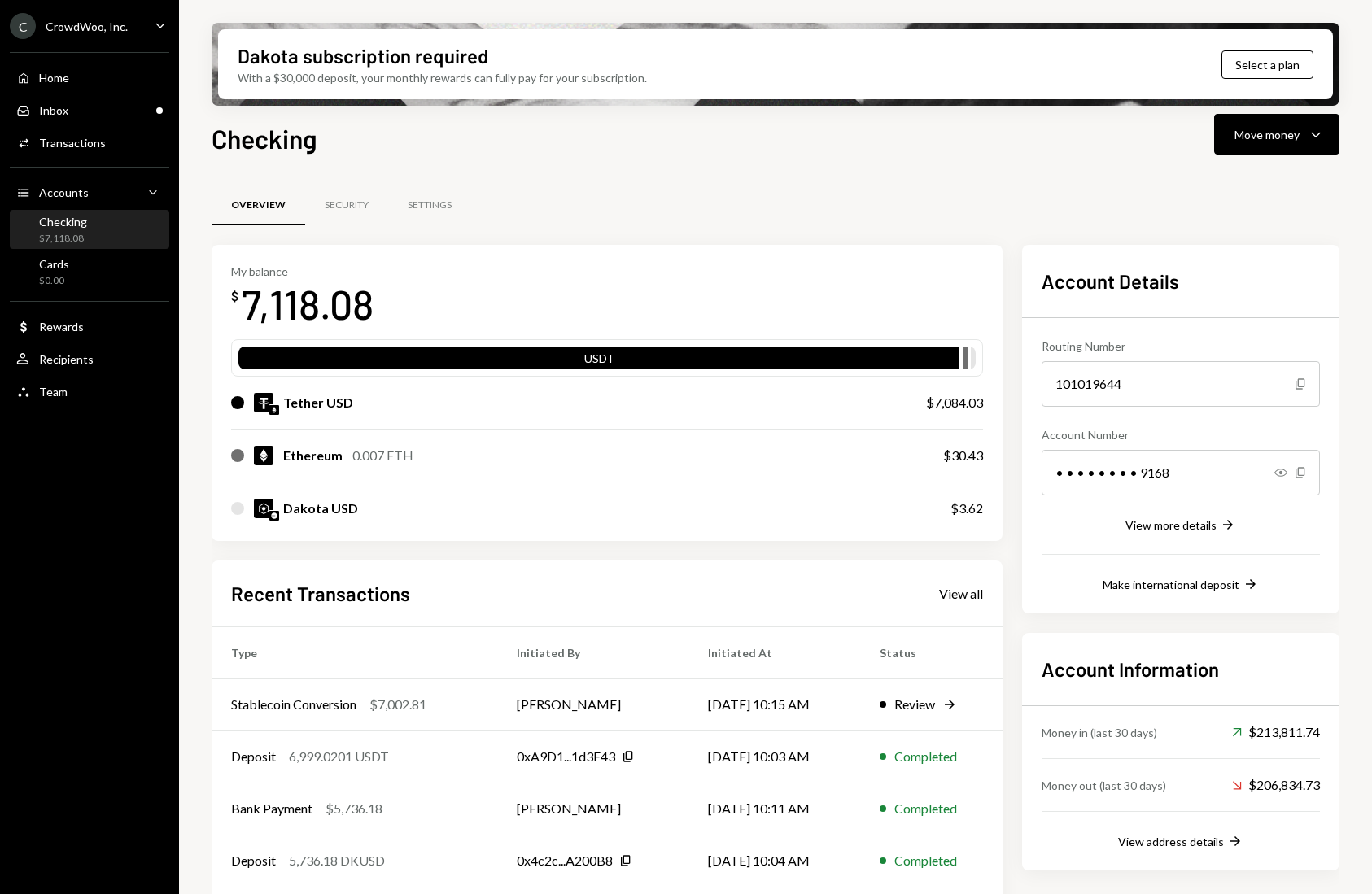
click at [693, 233] on div "Overview Security Settings" at bounding box center [775, 214] width 1128 height 60
click at [610, 719] on td "[PERSON_NAME]" at bounding box center [592, 705] width 191 height 52
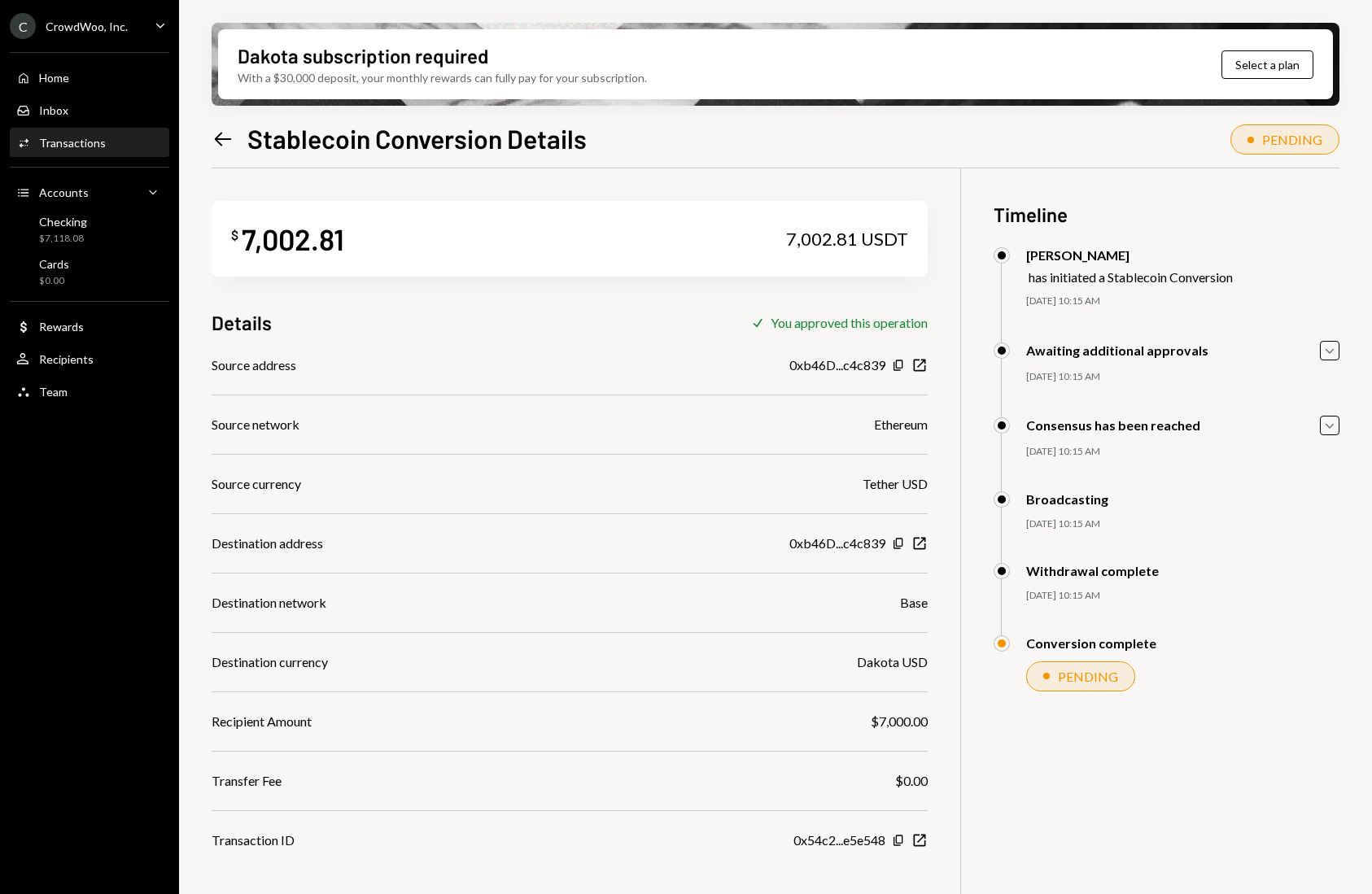
click at [218, 133] on icon "Left Arrow" at bounding box center [223, 139] width 23 height 23
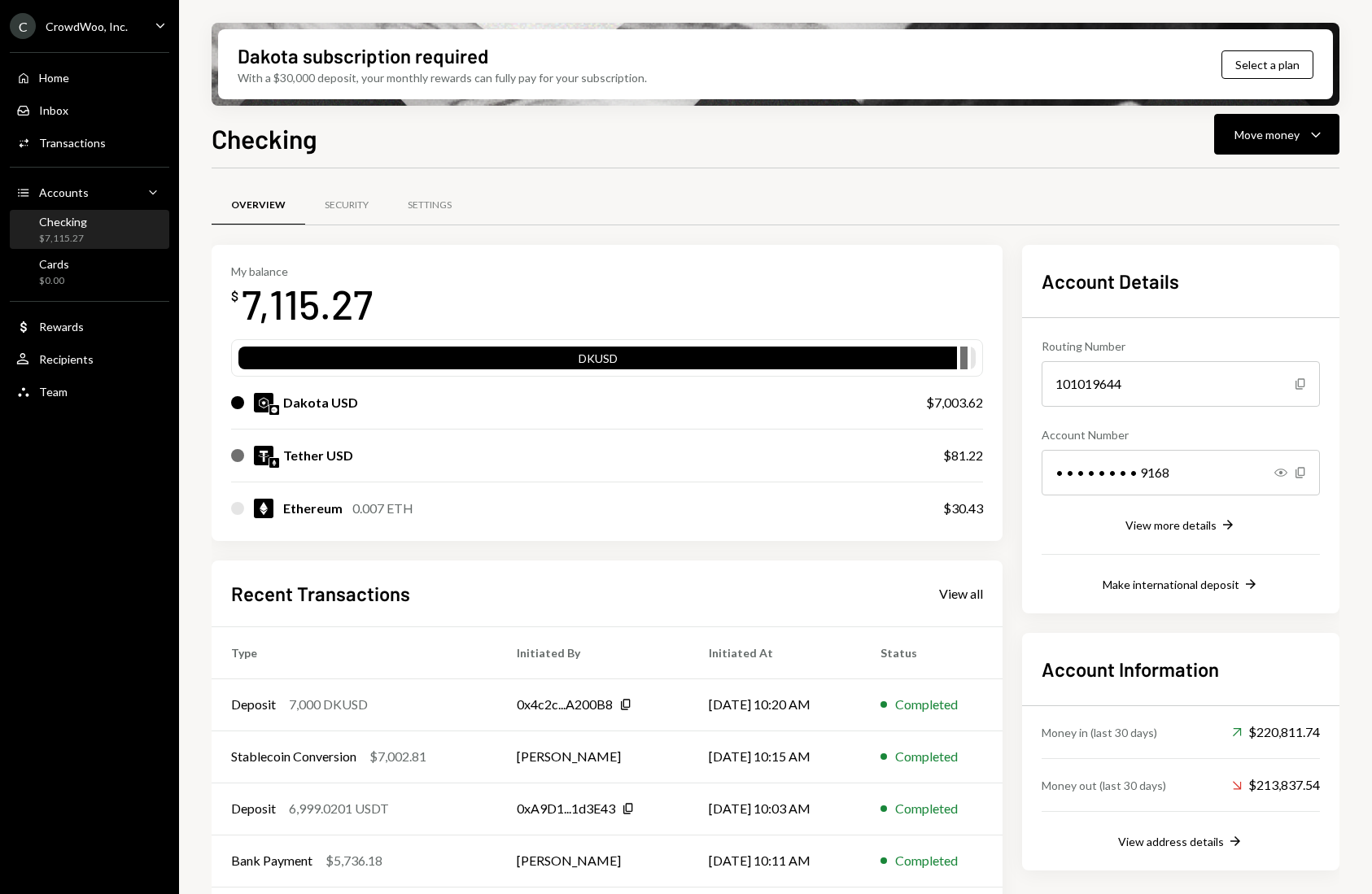
drag, startPoint x: 1108, startPoint y: 189, endPoint x: 1119, endPoint y: 192, distance: 11.4
click at [1108, 189] on div "Overview Security Settings" at bounding box center [775, 205] width 1128 height 42
click at [1276, 136] on div "Move money" at bounding box center [1267, 135] width 65 height 17
click at [1230, 186] on div "Send" at bounding box center [1264, 183] width 119 height 17
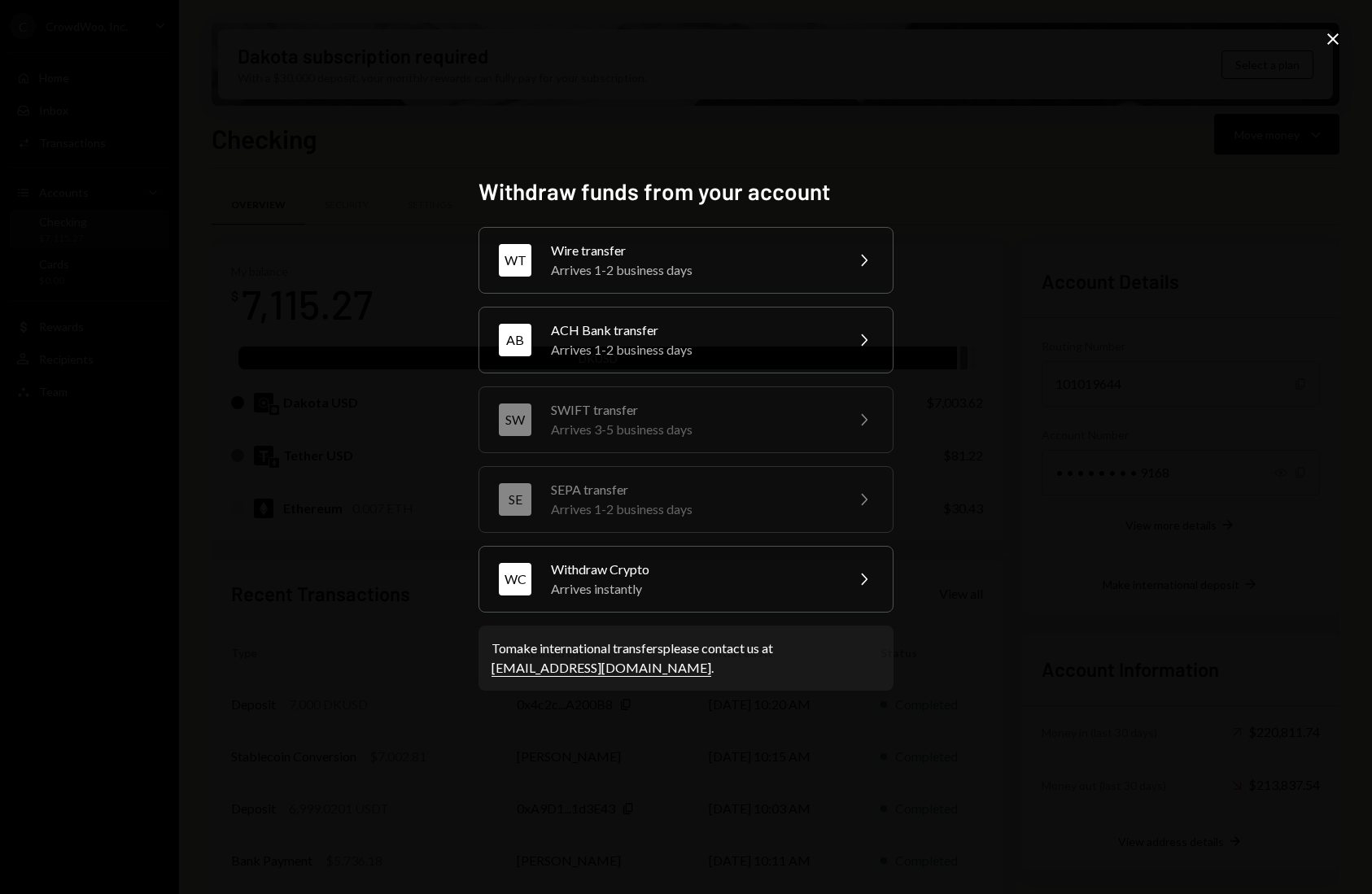
click at [1336, 41] on icon "Close" at bounding box center [1332, 39] width 19 height 19
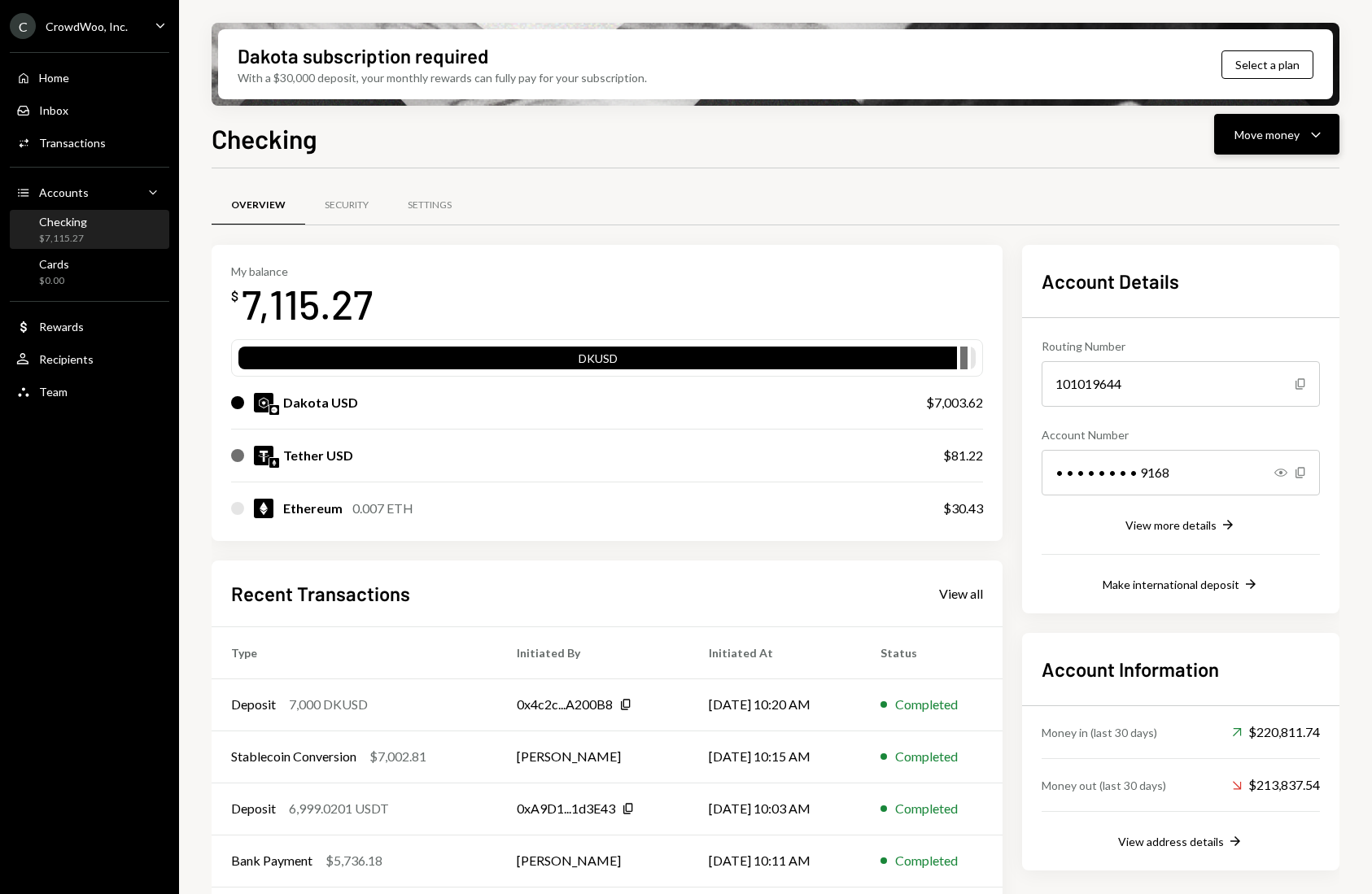
click at [1288, 131] on div "Move money" at bounding box center [1267, 135] width 65 height 17
click at [1253, 186] on div "Send" at bounding box center [1264, 183] width 119 height 17
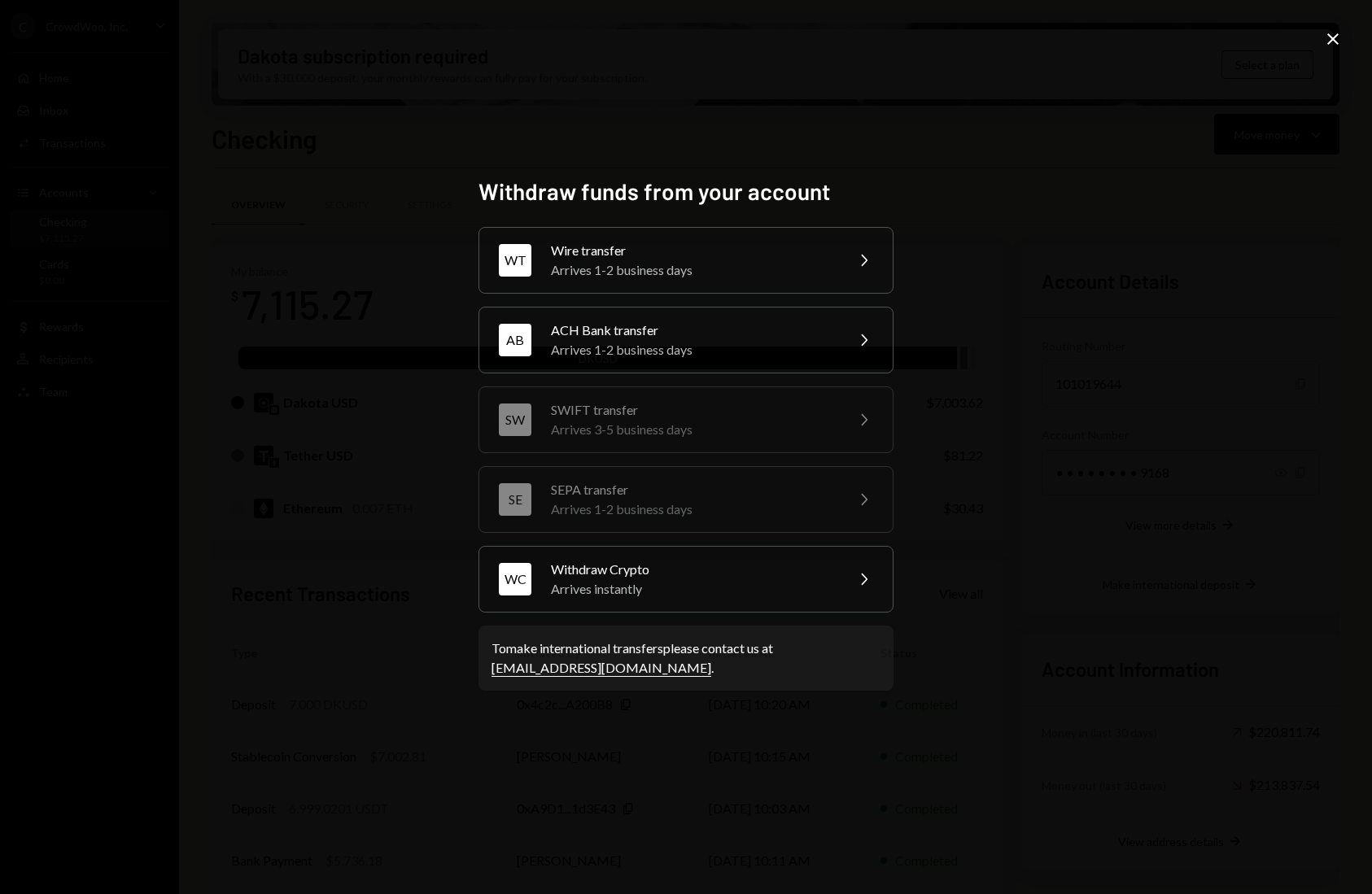
click at [707, 334] on div "ACH Bank transfer" at bounding box center [692, 330] width 284 height 19
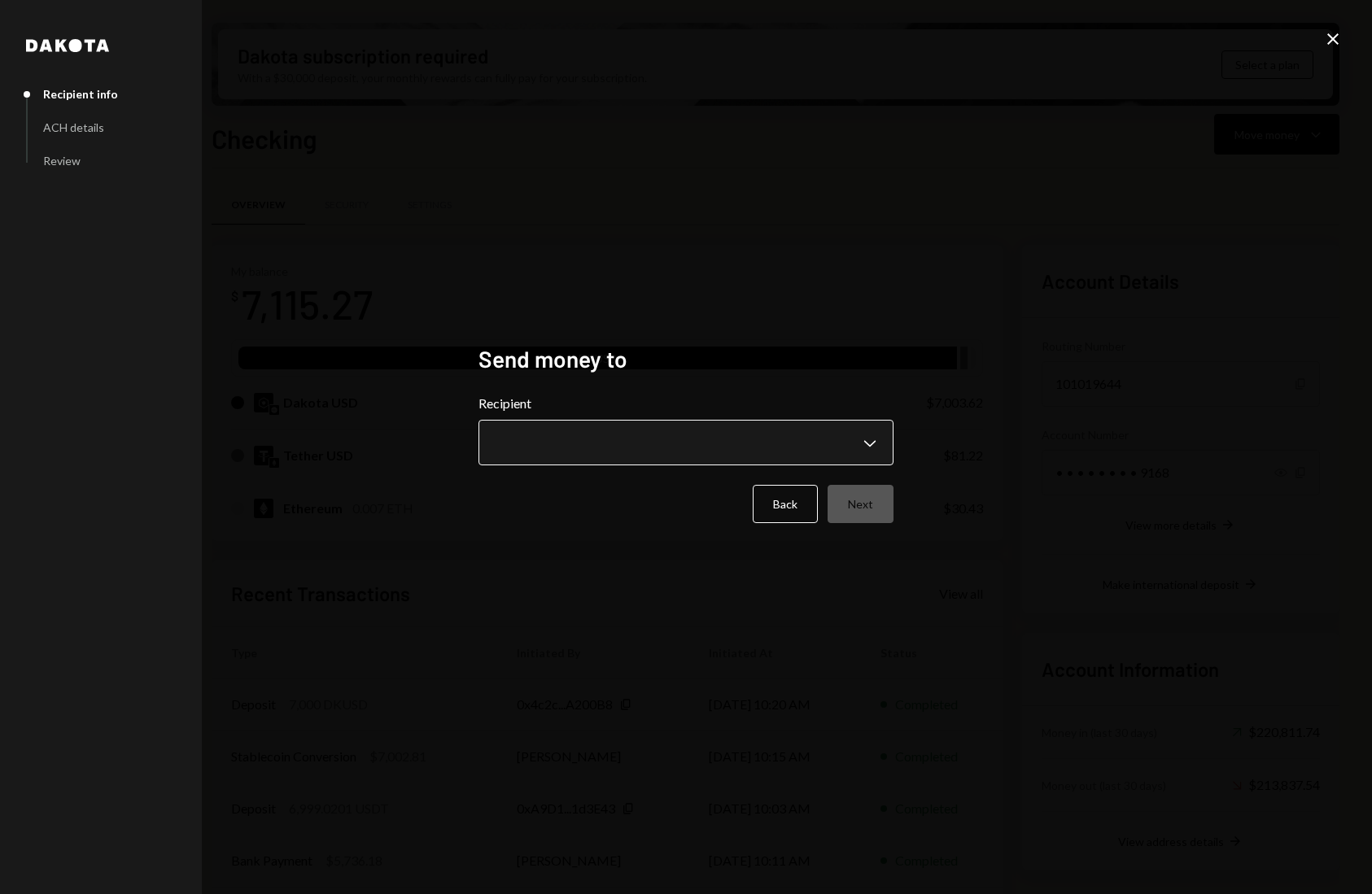
click at [712, 456] on body "C CrowdWoo, Inc. Caret Down Home Home Inbox Inbox Activities Transactions Accou…" at bounding box center [686, 447] width 1372 height 894
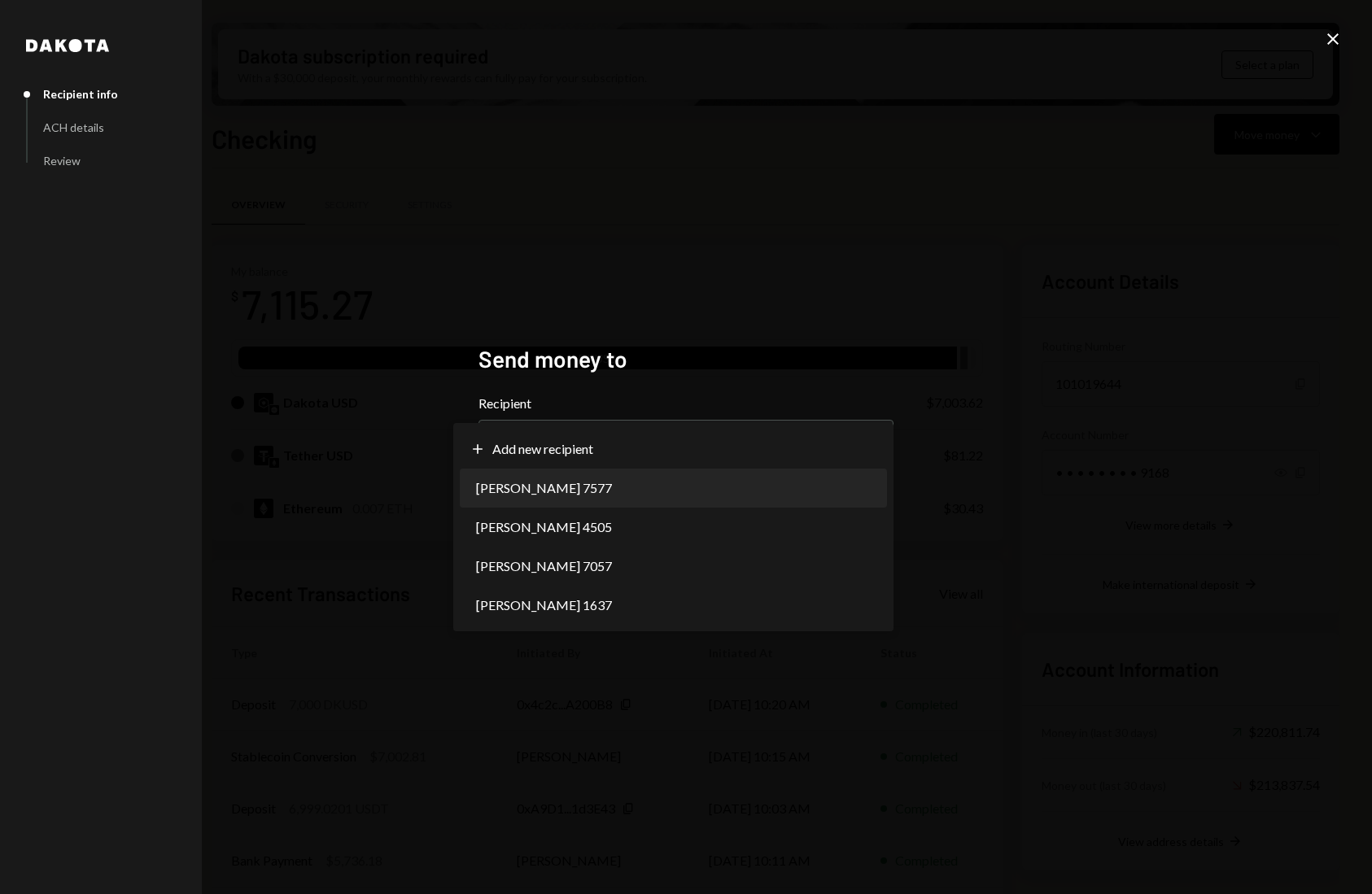
select select "**********"
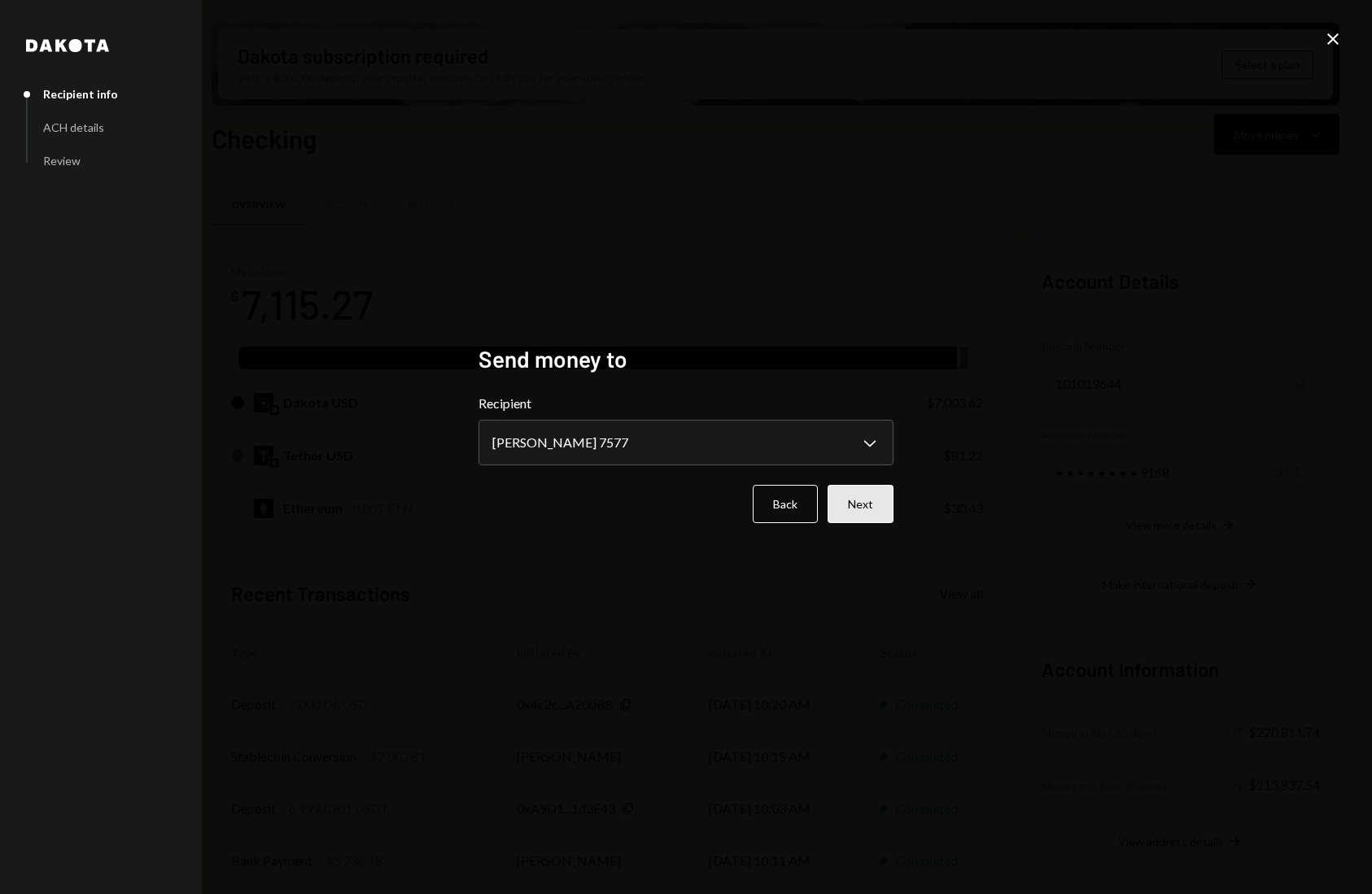
click at [862, 505] on button "Next" at bounding box center [860, 503] width 66 height 38
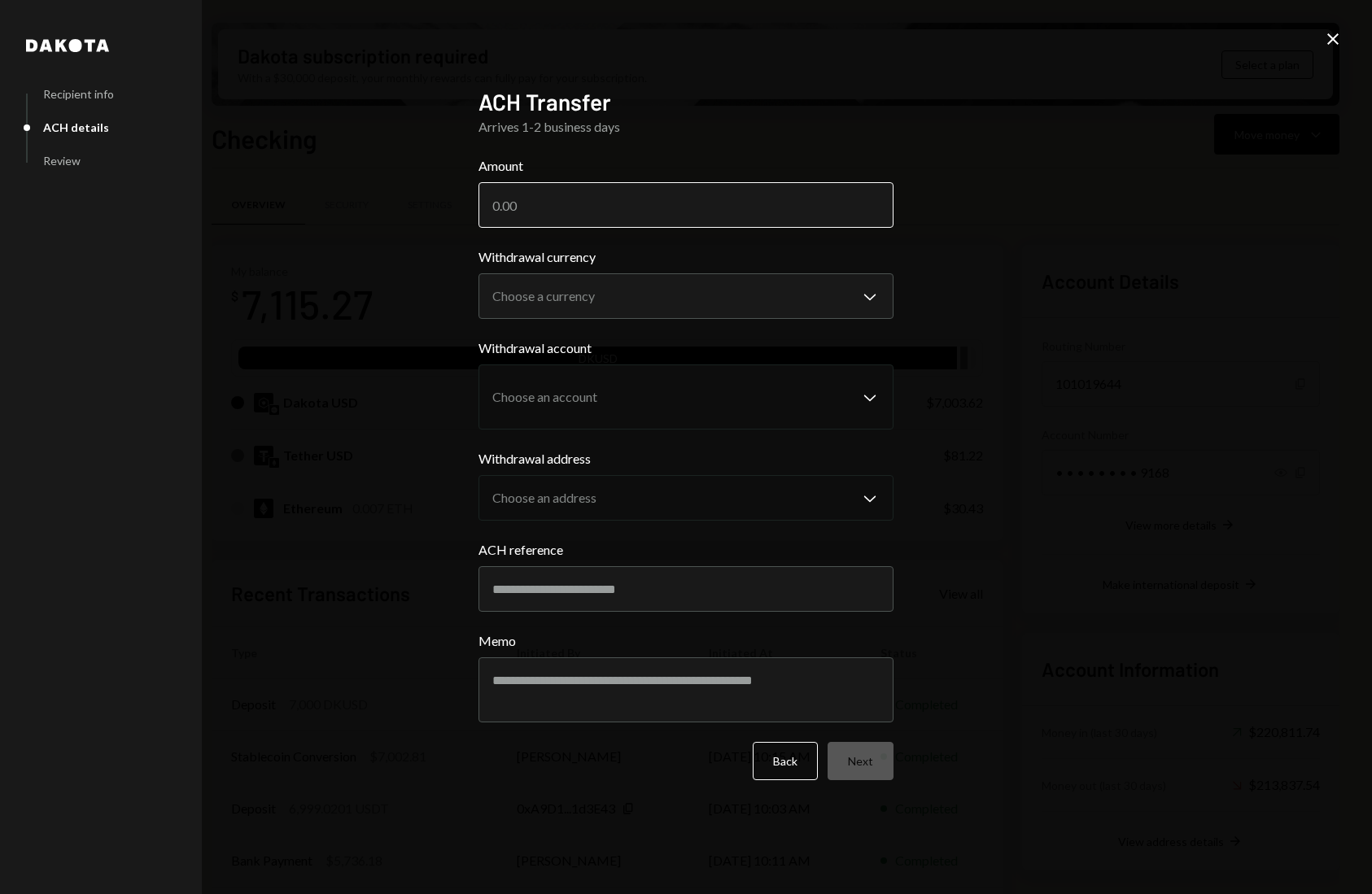
click at [658, 201] on input "Amount" at bounding box center [686, 204] width 415 height 45
type input "7000"
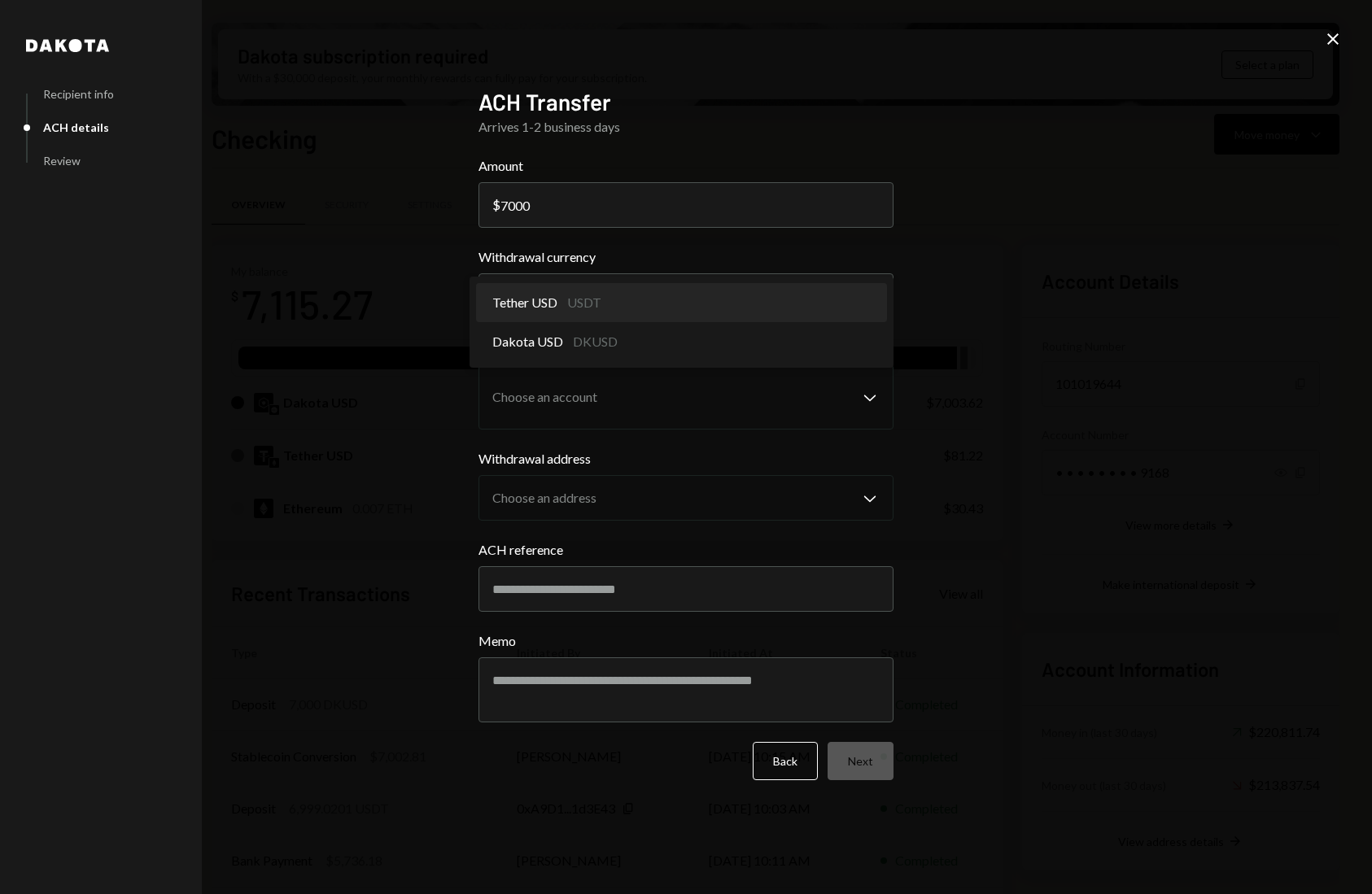
click at [851, 299] on body "C CrowdWoo, Inc. Caret Down Home Home Inbox Inbox Activities Transactions Accou…" at bounding box center [686, 447] width 1372 height 894
select select "*****"
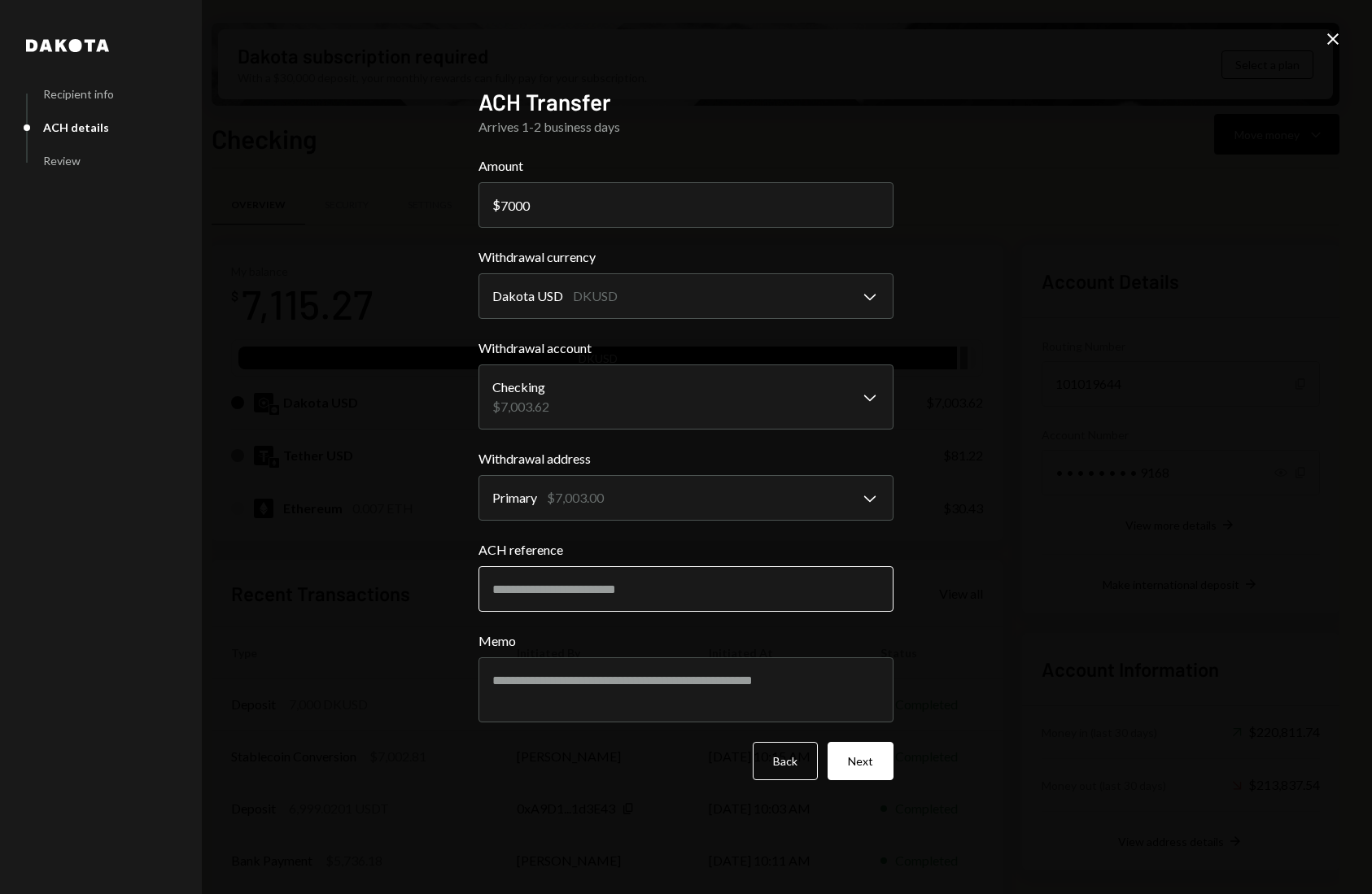
click at [634, 579] on input "ACH reference" at bounding box center [686, 588] width 415 height 45
type input "******"
click at [850, 778] on button "Next" at bounding box center [860, 760] width 66 height 38
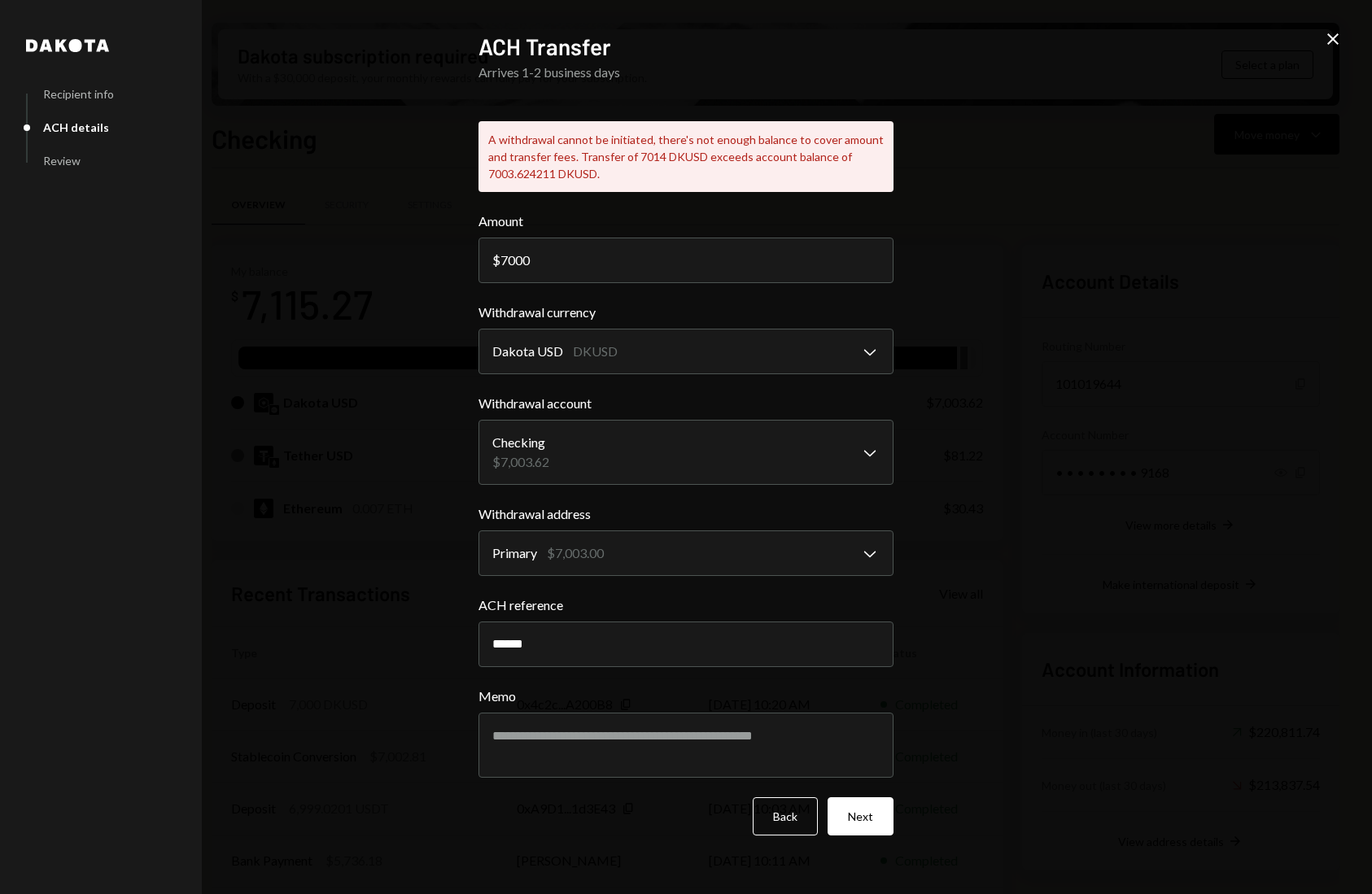
click at [1321, 39] on div "**********" at bounding box center [686, 447] width 1372 height 894
click at [1338, 37] on icon "Close" at bounding box center [1332, 39] width 19 height 19
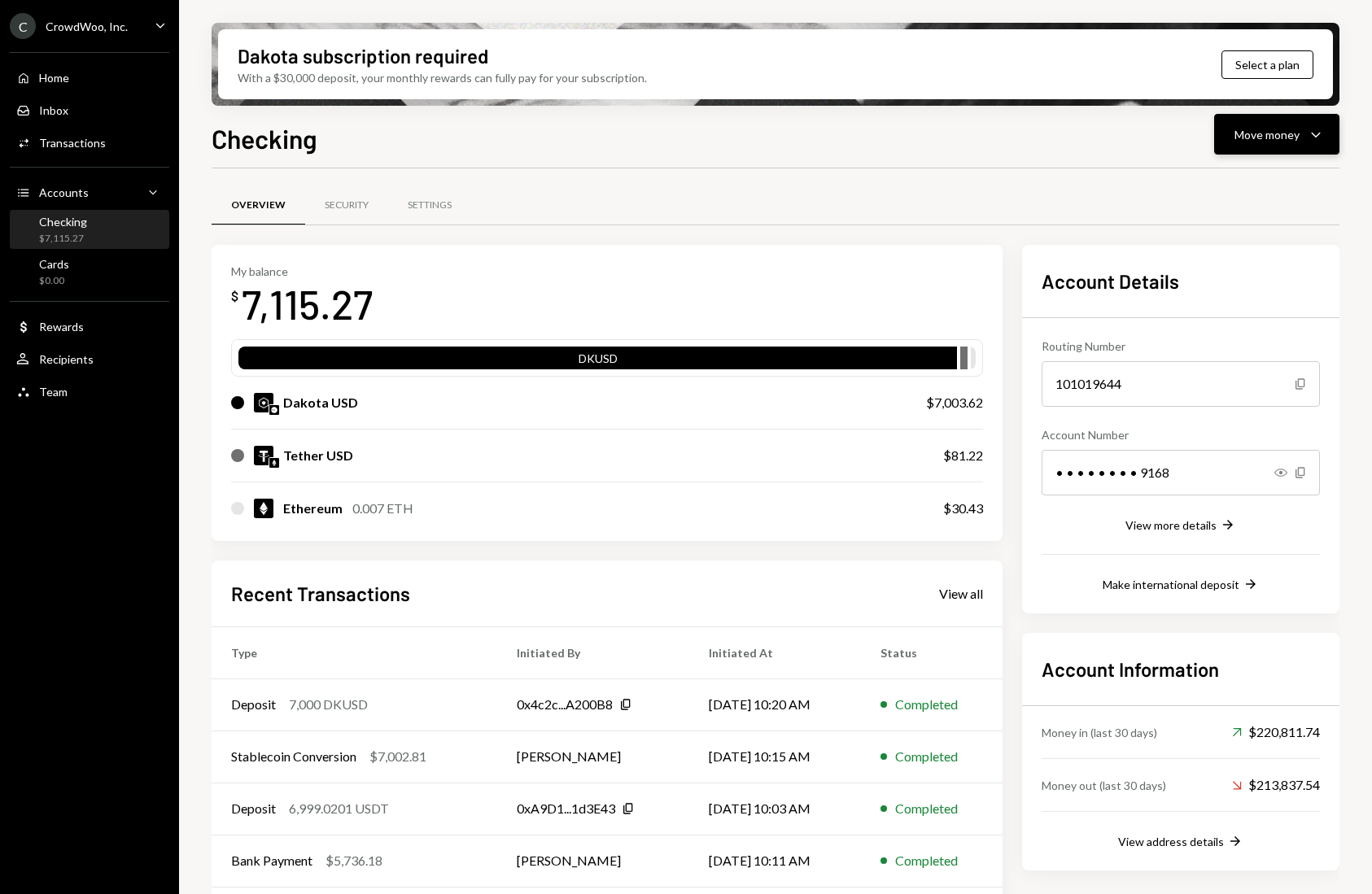
drag, startPoint x: 1287, startPoint y: 190, endPoint x: 1284, endPoint y: 139, distance: 51.1
click at [1287, 185] on div "Overview Security Settings" at bounding box center [775, 205] width 1128 height 42
click at [1285, 131] on div "Move money" at bounding box center [1267, 135] width 65 height 17
click at [1212, 309] on div "Swap stablecoins" at bounding box center [1264, 307] width 119 height 17
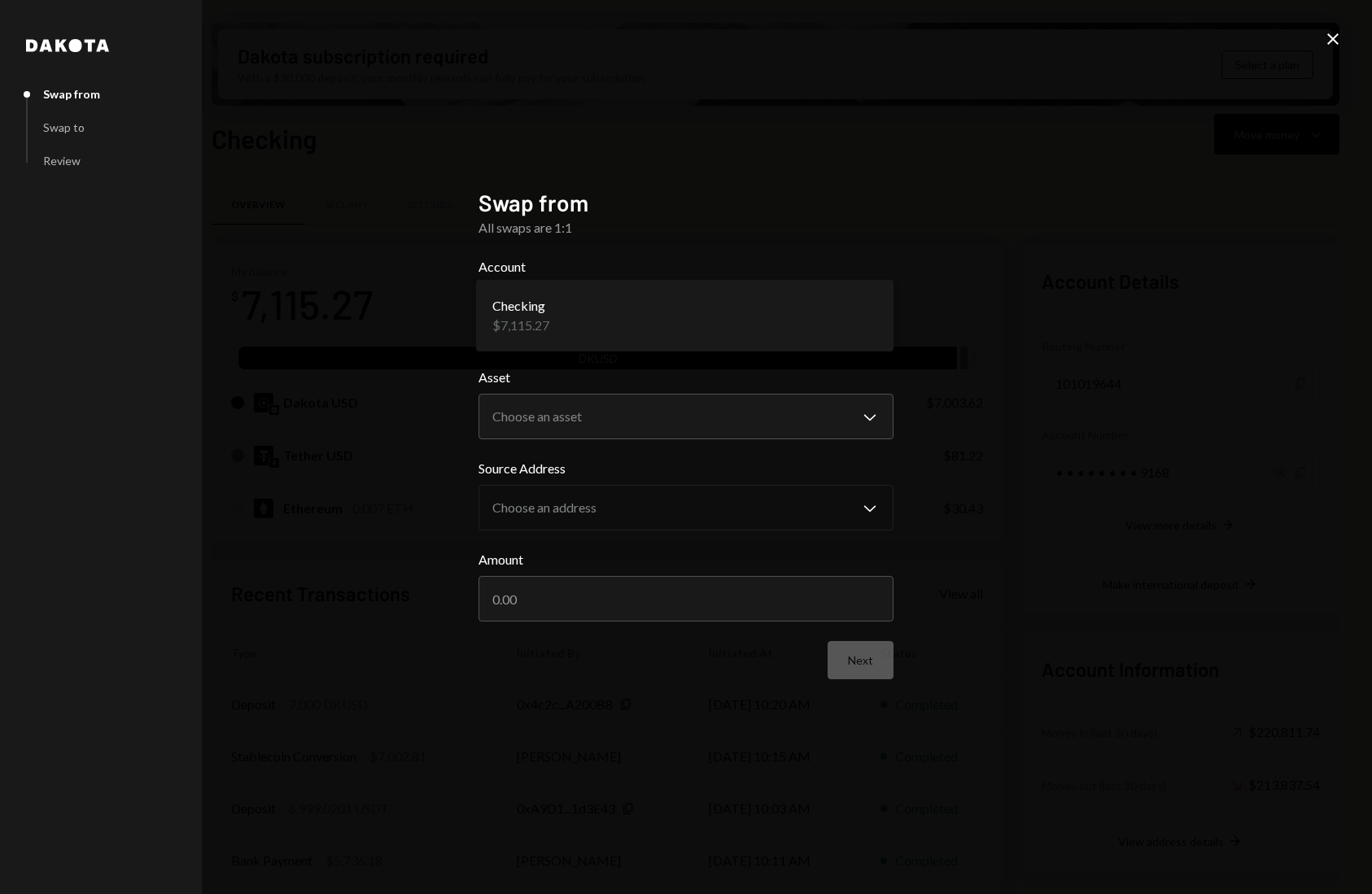
click at [604, 310] on body "C CrowdWoo, Inc. Caret Down Home Home Inbox Inbox Activities Transactions Accou…" at bounding box center [686, 447] width 1372 height 894
click at [600, 415] on body "C CrowdWoo, Inc. Caret Down Home Home Inbox Inbox Activities Transactions Accou…" at bounding box center [686, 447] width 1372 height 894
select select "****"
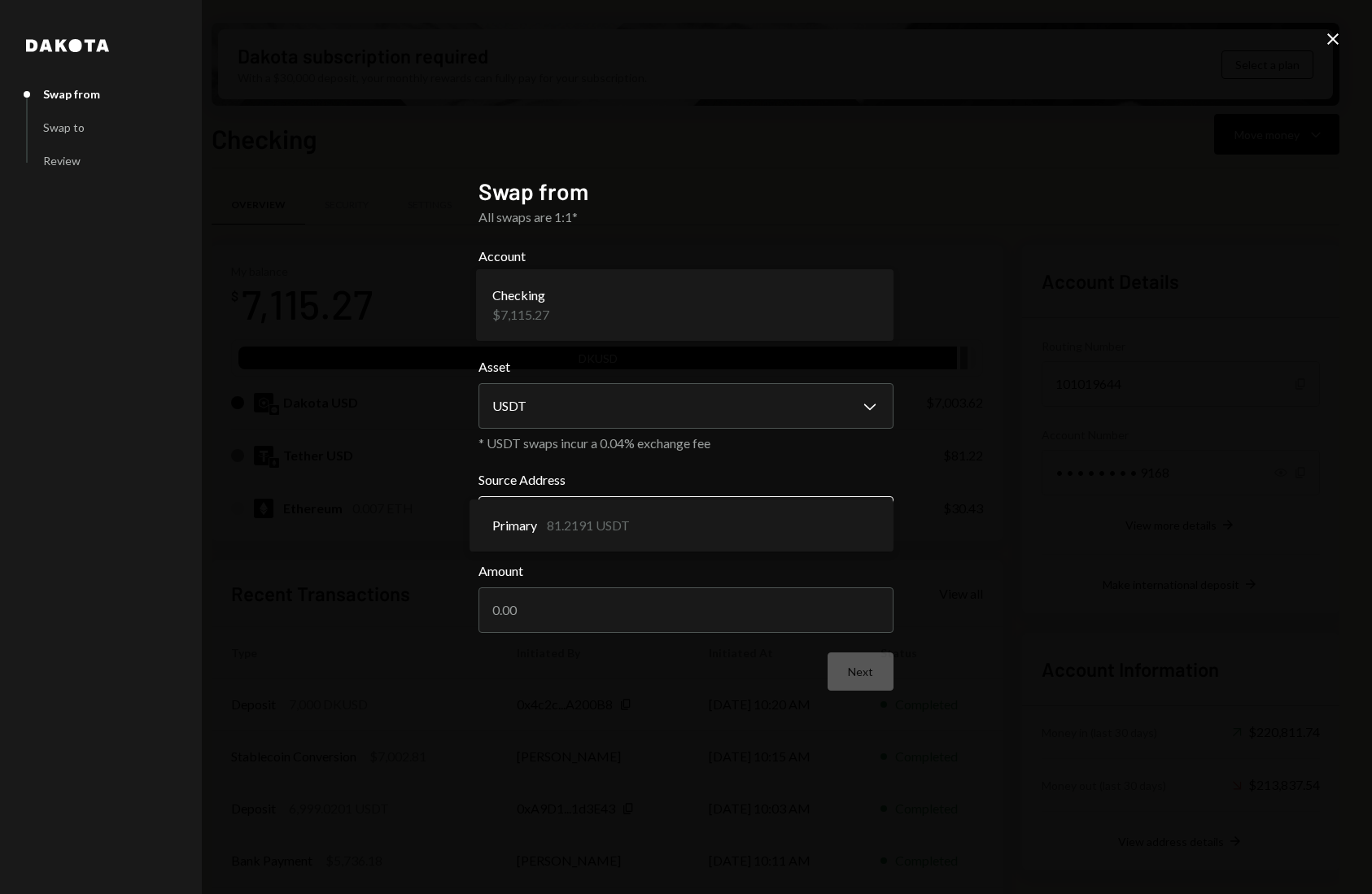
click at [590, 514] on body "C CrowdWoo, Inc. Caret Down Home Home Inbox Inbox Activities Transactions Accou…" at bounding box center [686, 447] width 1372 height 894
click at [783, 615] on input "Amount" at bounding box center [686, 610] width 415 height 45
click at [783, 614] on input "Amount" at bounding box center [686, 610] width 415 height 45
type input "20"
click at [723, 701] on div "**********" at bounding box center [686, 447] width 415 height 539
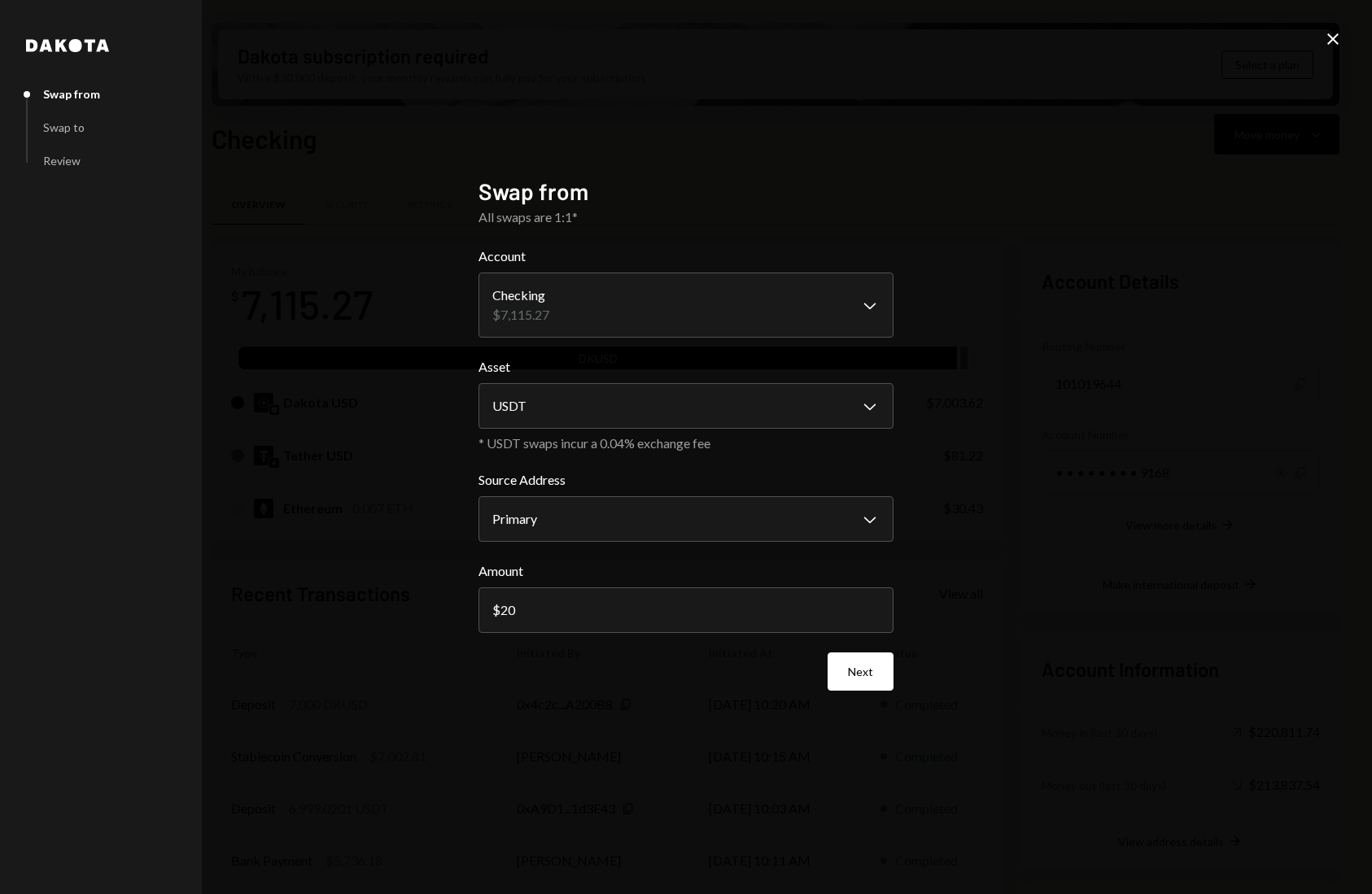
click at [877, 679] on button "Next" at bounding box center [860, 670] width 66 height 38
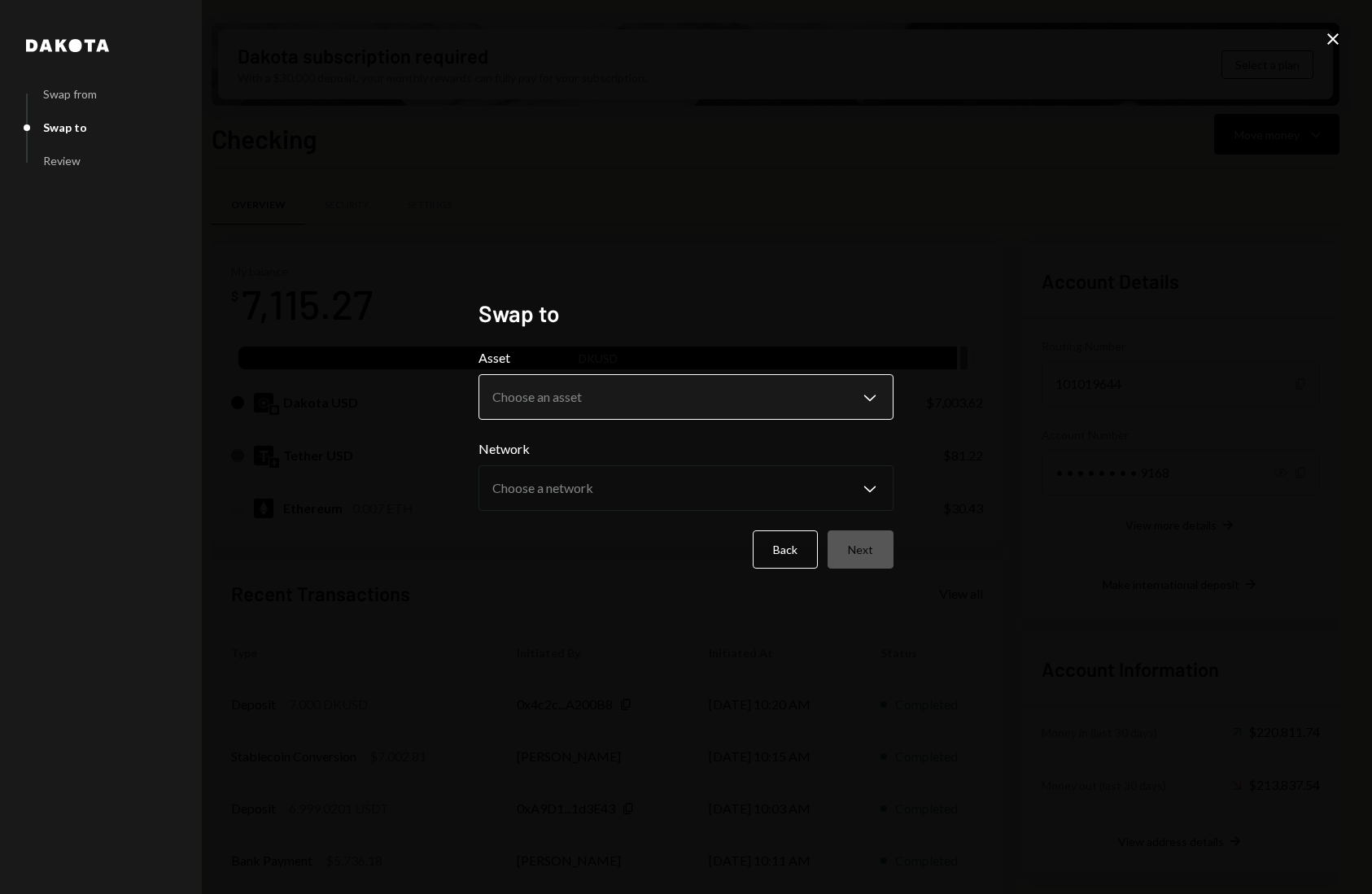
click at [654, 402] on body "C CrowdWoo, Inc. Caret Down Home Home Inbox Inbox Activities Transactions Accou…" at bounding box center [686, 447] width 1372 height 894
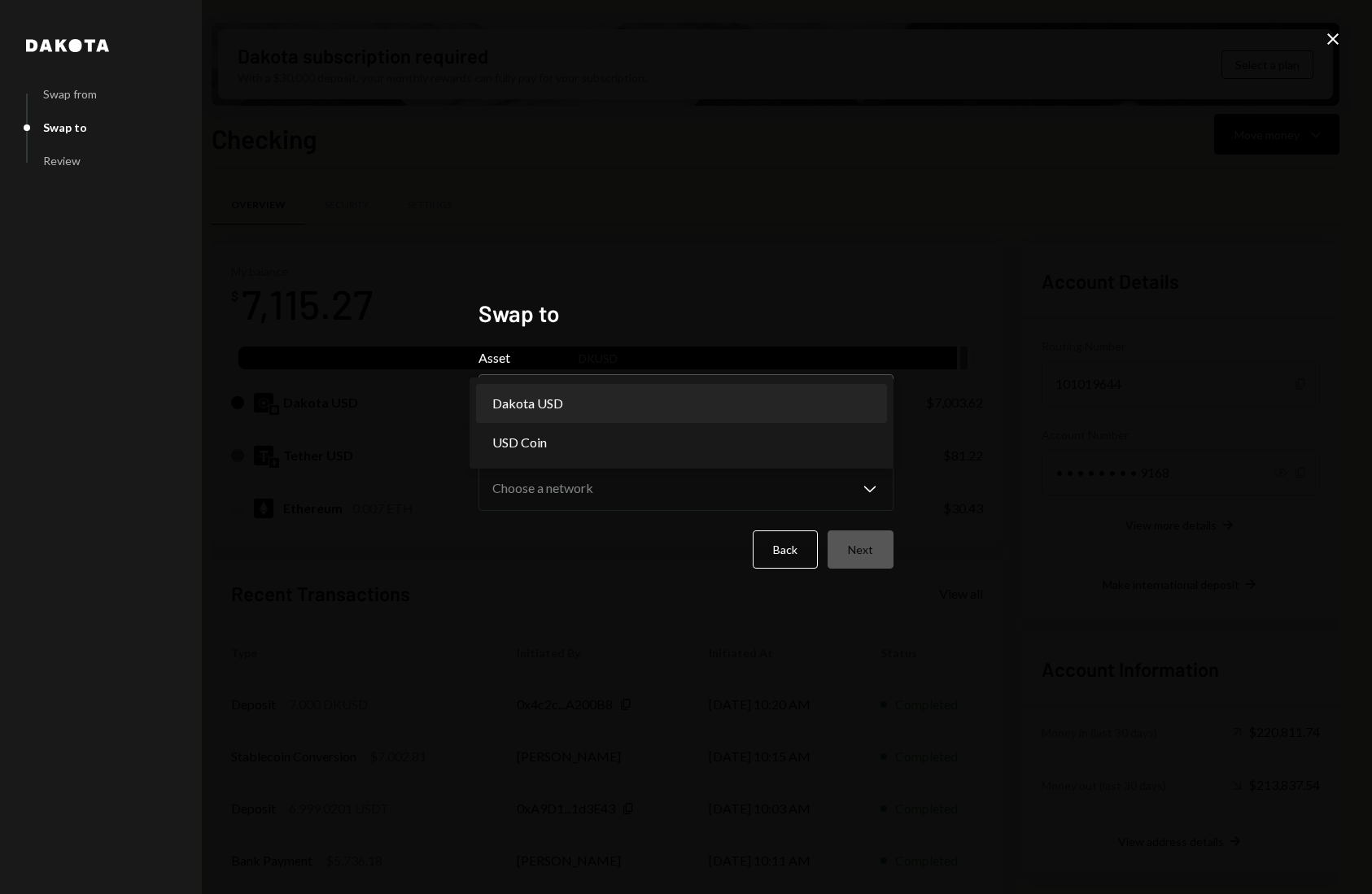
select select "*****"
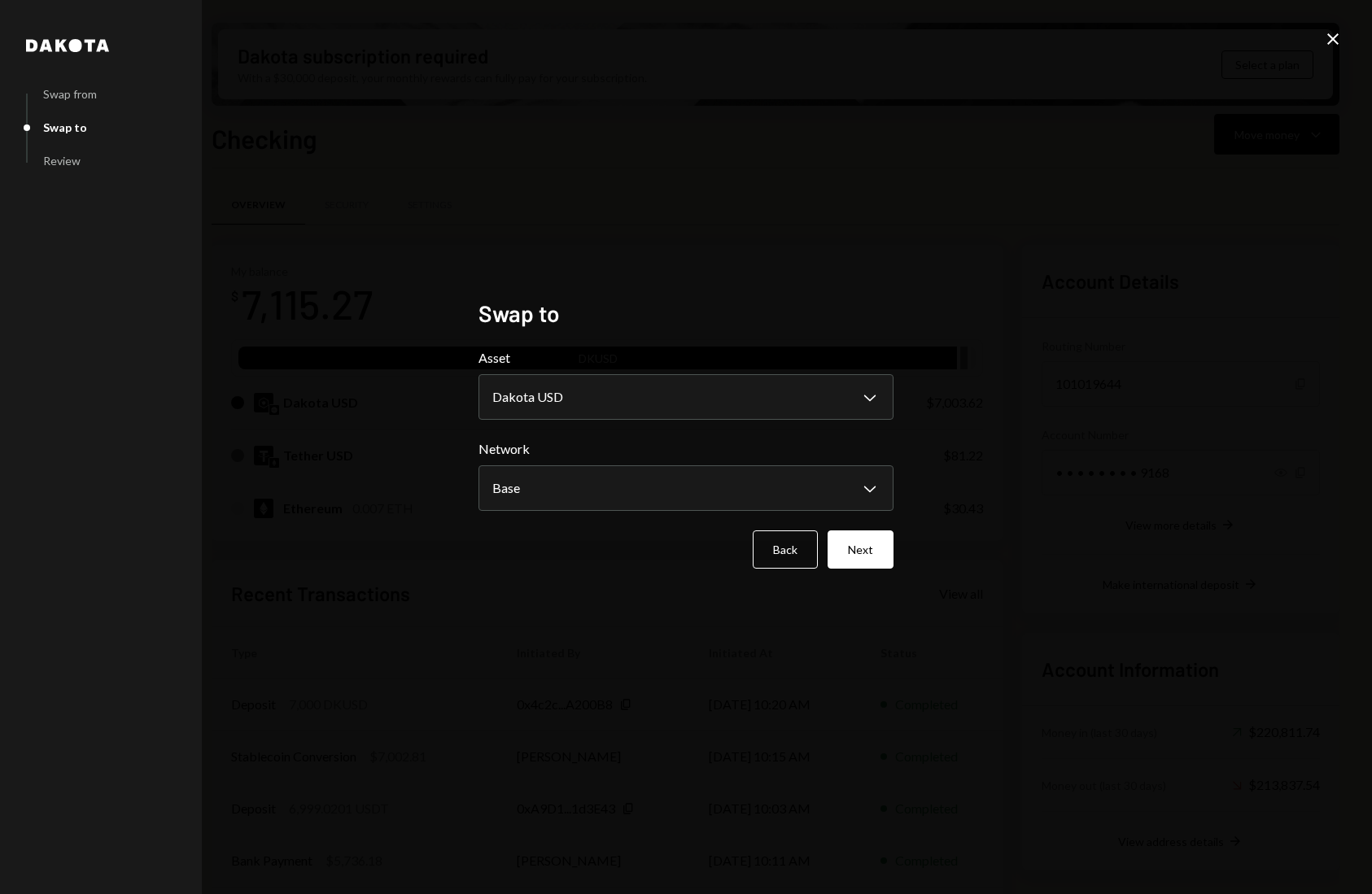
click at [836, 550] on button "Next" at bounding box center [860, 549] width 66 height 38
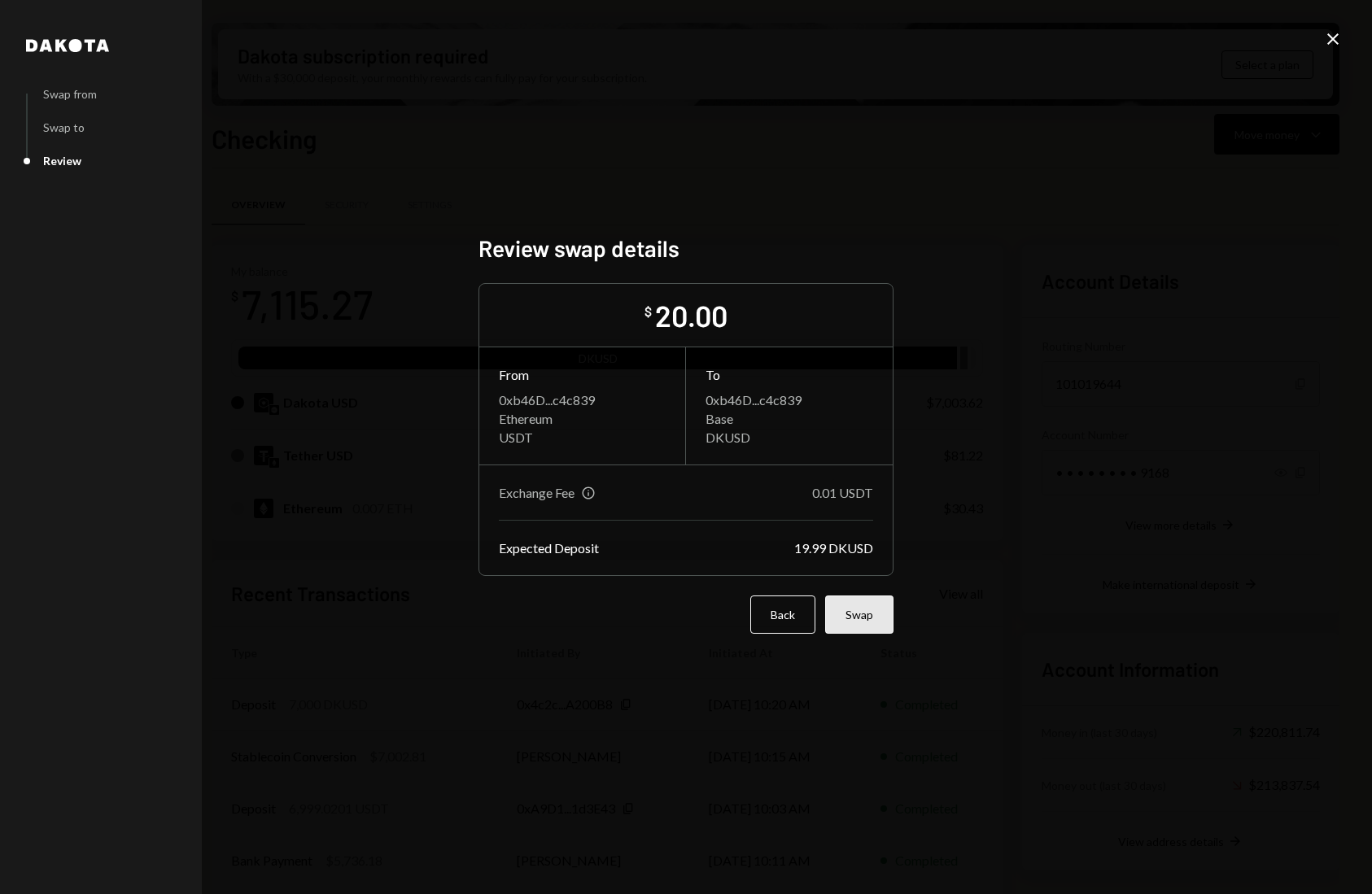
click at [866, 621] on button "Swap" at bounding box center [859, 614] width 68 height 38
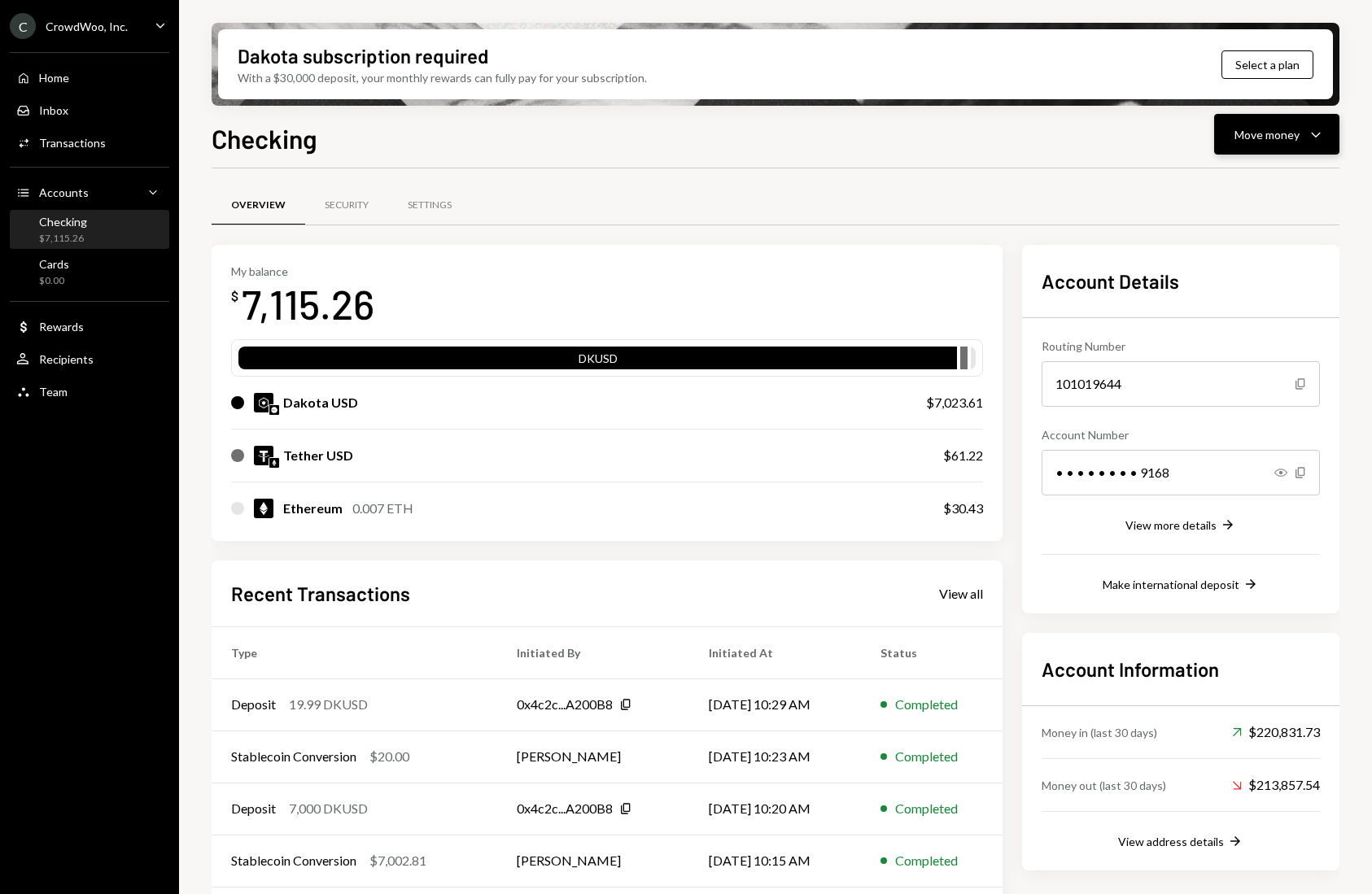
click at [1253, 129] on div "Move money" at bounding box center [1267, 135] width 65 height 17
click at [941, 182] on div "Overview Security Settings My balance $ 7,115.26 DKUSD Dakota USD $7,023.61 Tet…" at bounding box center [775, 569] width 1128 height 803
click at [1268, 136] on div "Move money" at bounding box center [1267, 135] width 65 height 17
click at [1242, 183] on div "Send" at bounding box center [1264, 183] width 119 height 17
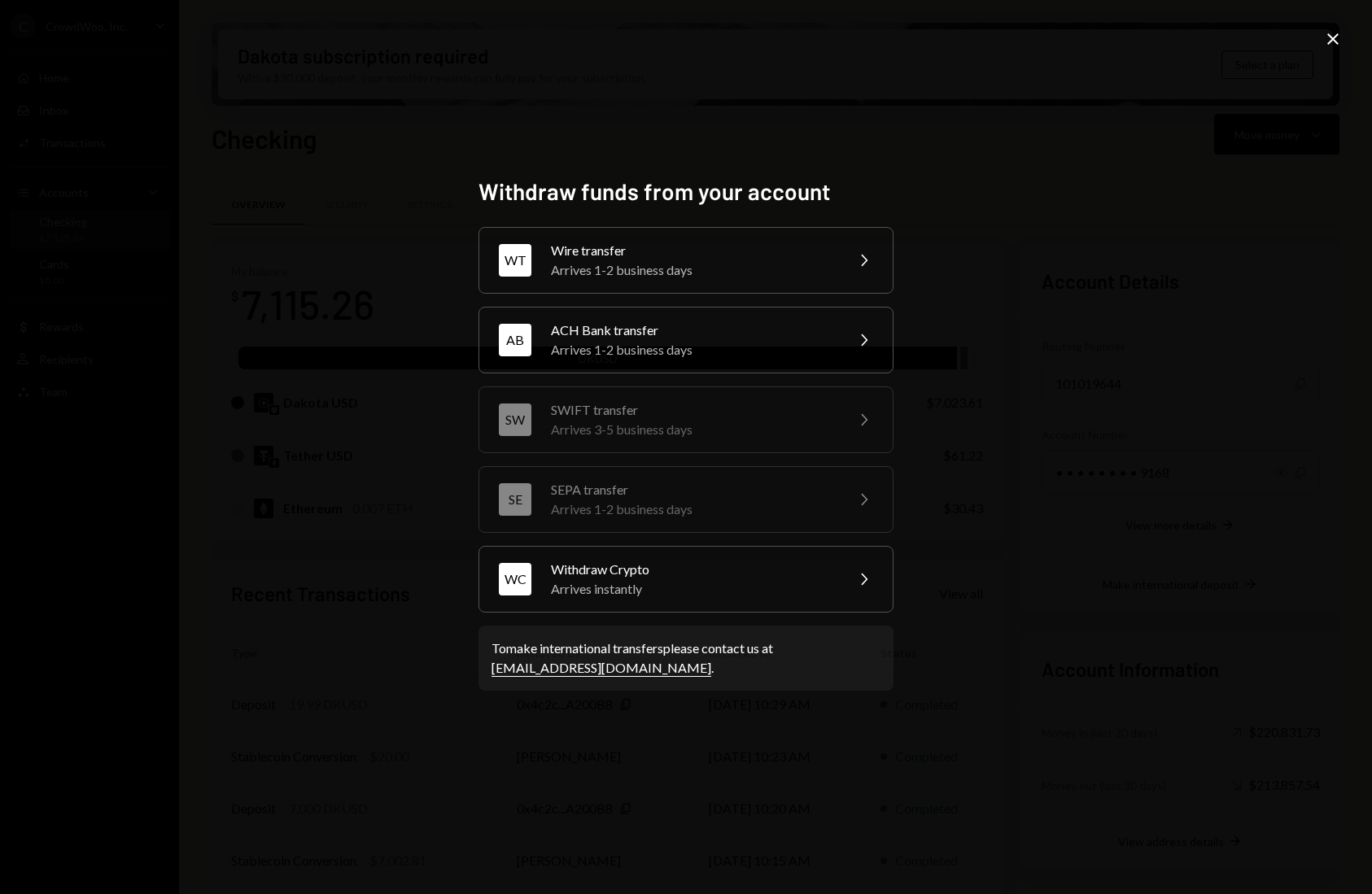
click at [790, 340] on div "Arrives 1-2 business days" at bounding box center [692, 349] width 284 height 19
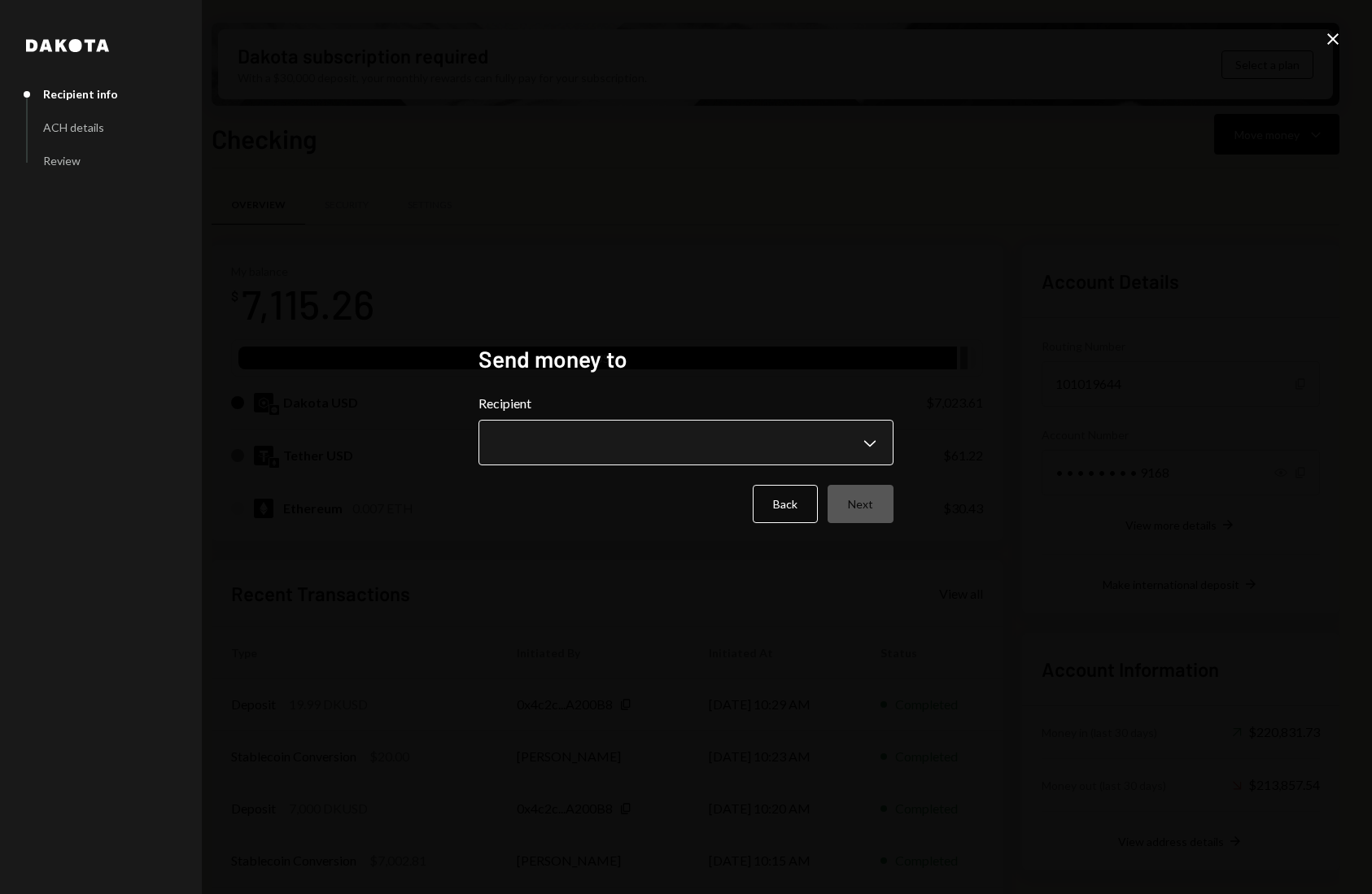
click at [733, 443] on body "C CrowdWoo, Inc. Caret Down Home Home Inbox Inbox Activities Transactions Accou…" at bounding box center [686, 447] width 1372 height 894
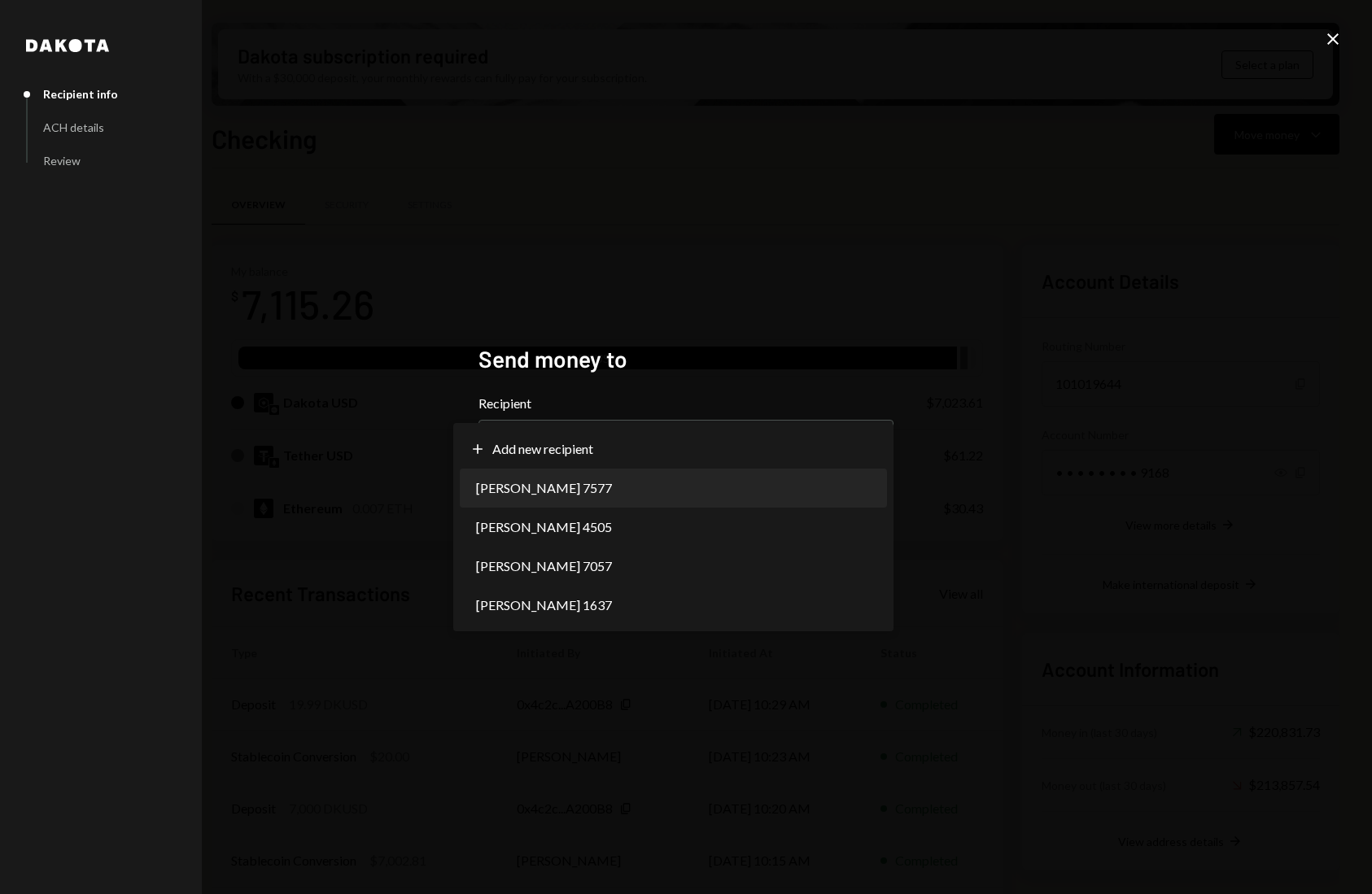
select select "**********"
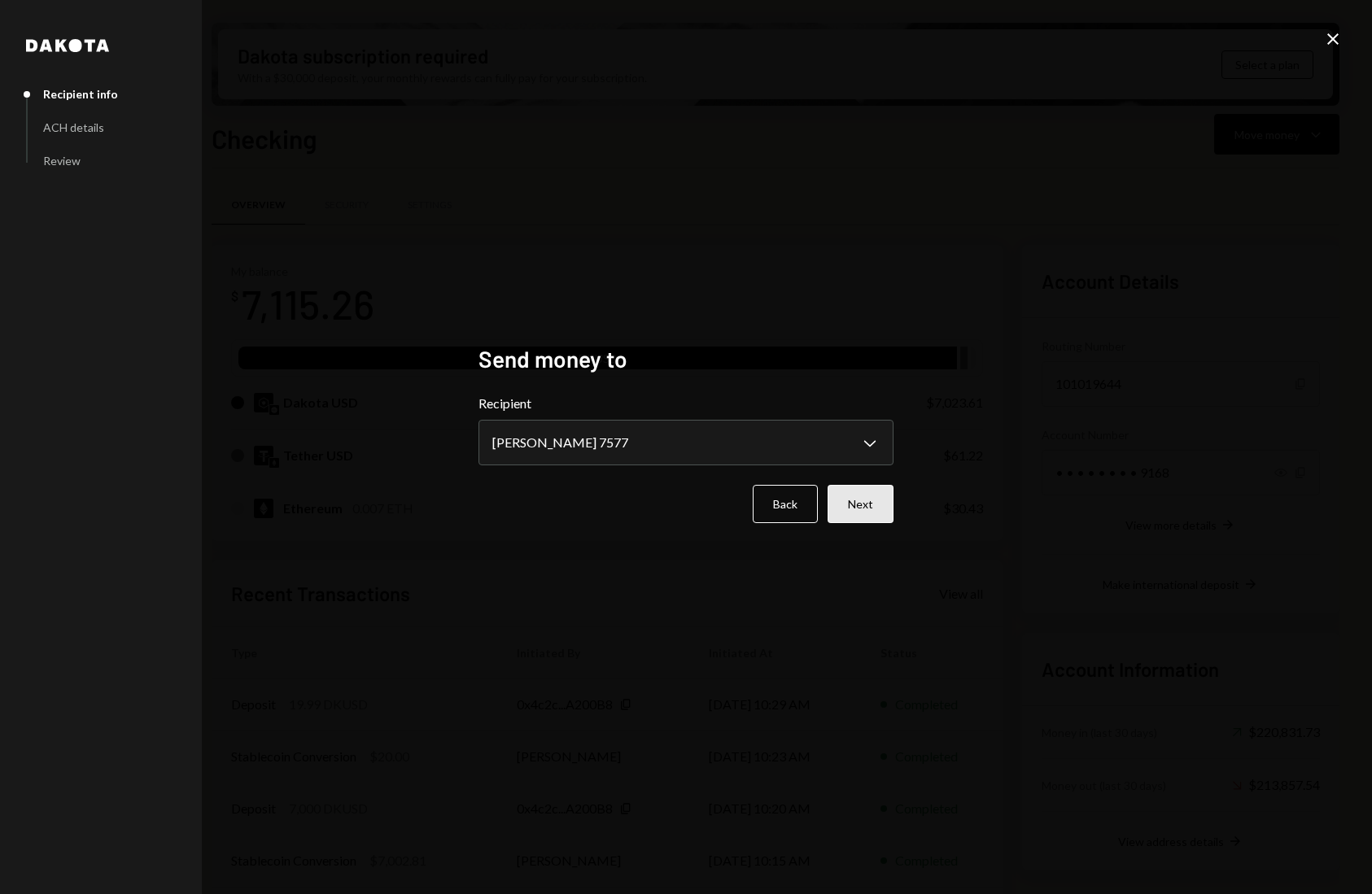
click at [856, 502] on button "Next" at bounding box center [860, 503] width 66 height 38
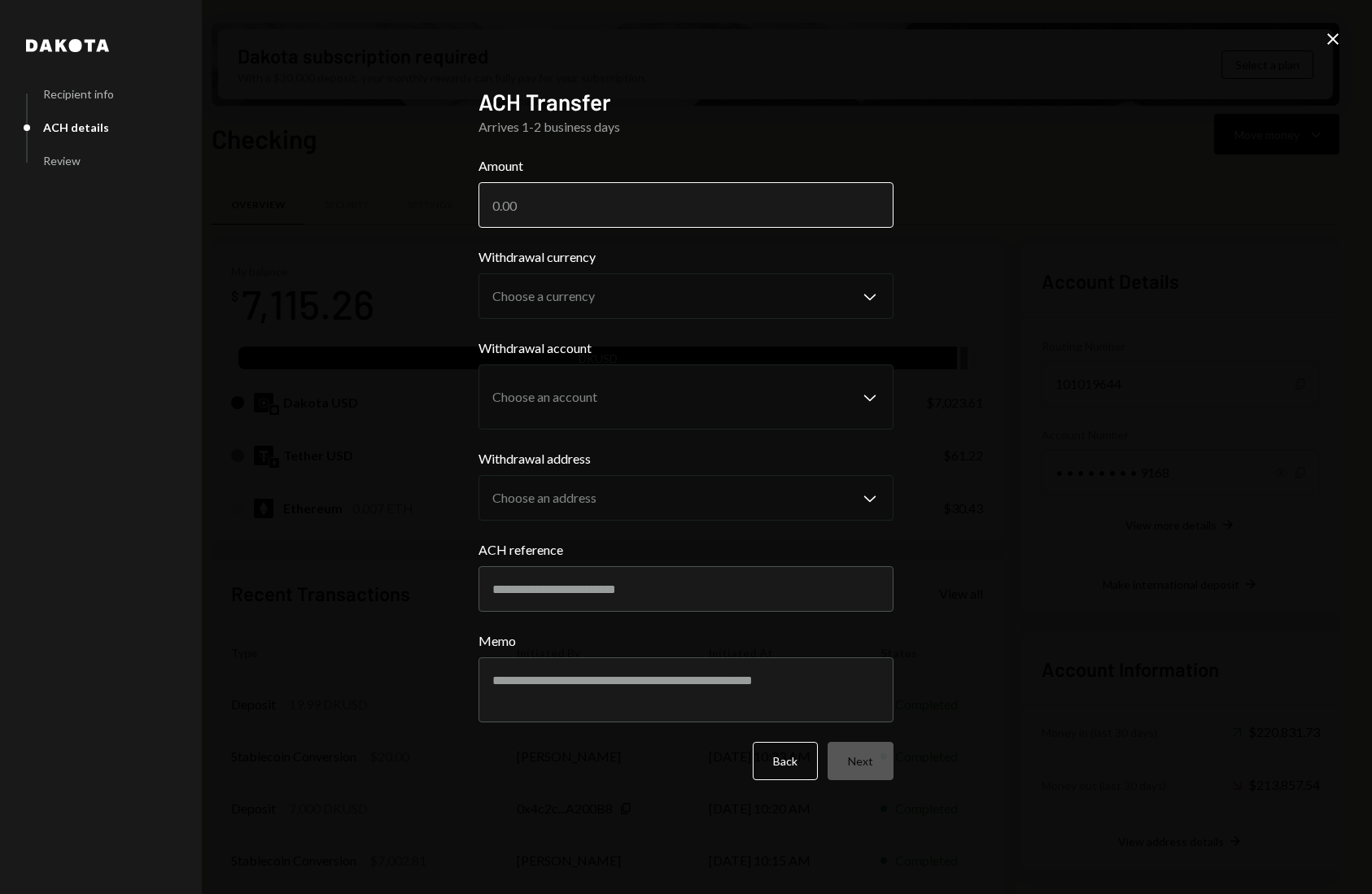
click at [589, 204] on input "Amount" at bounding box center [686, 204] width 415 height 45
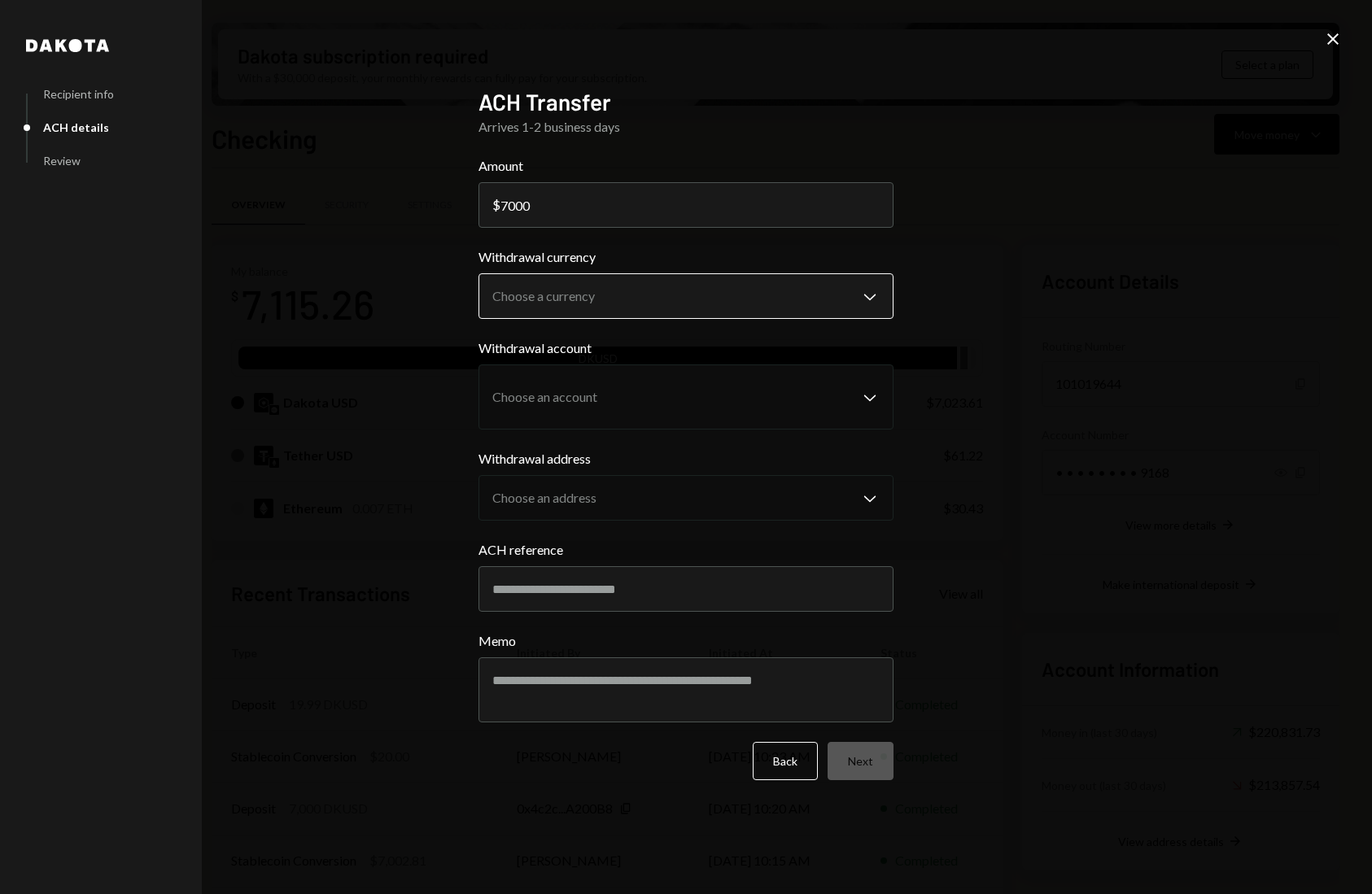
type input "7000"
click at [612, 299] on body "C CrowdWoo, Inc. Caret Down Home Home Inbox Inbox Activities Transactions Accou…" at bounding box center [686, 447] width 1372 height 894
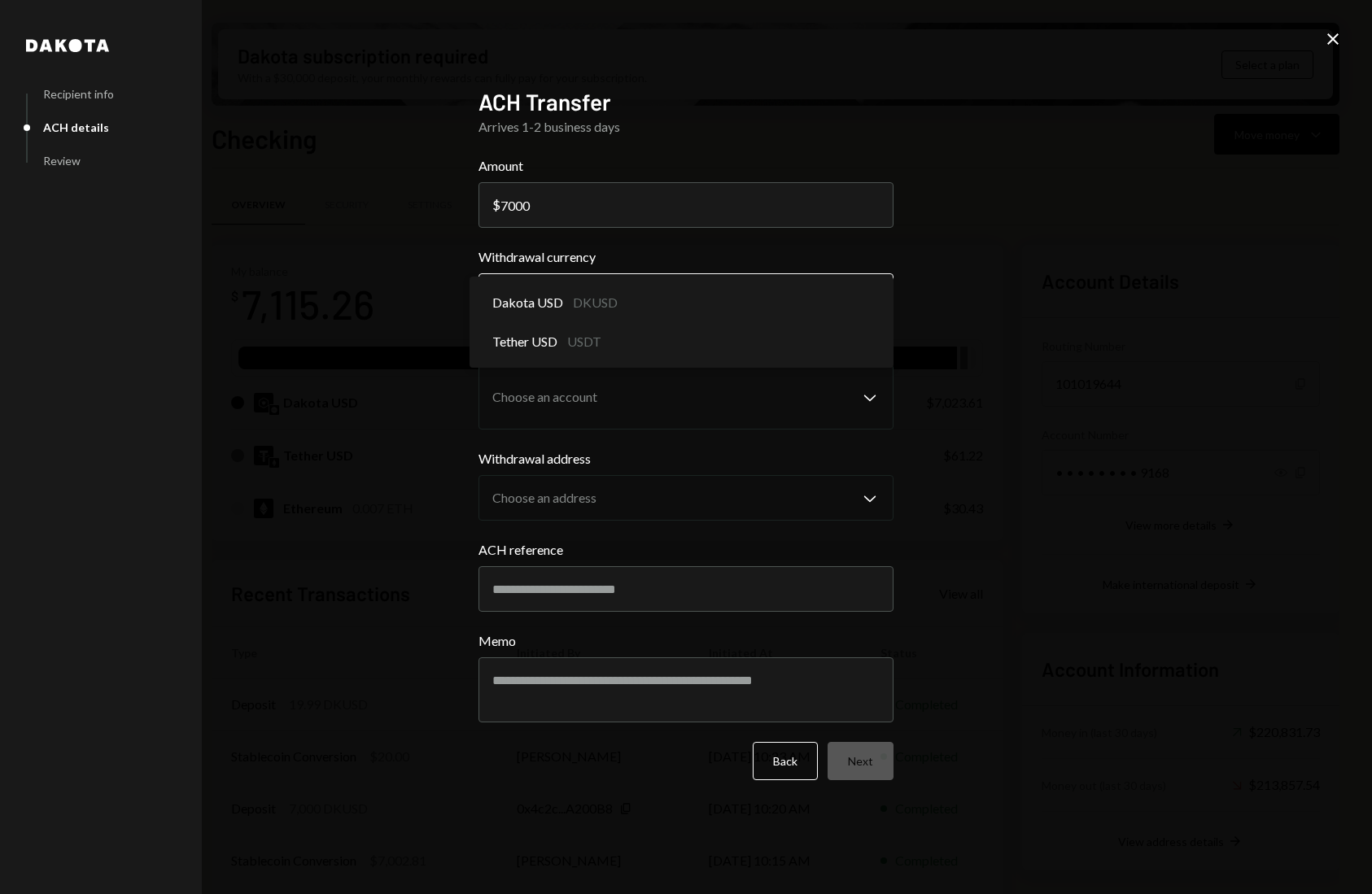
select select "*****"
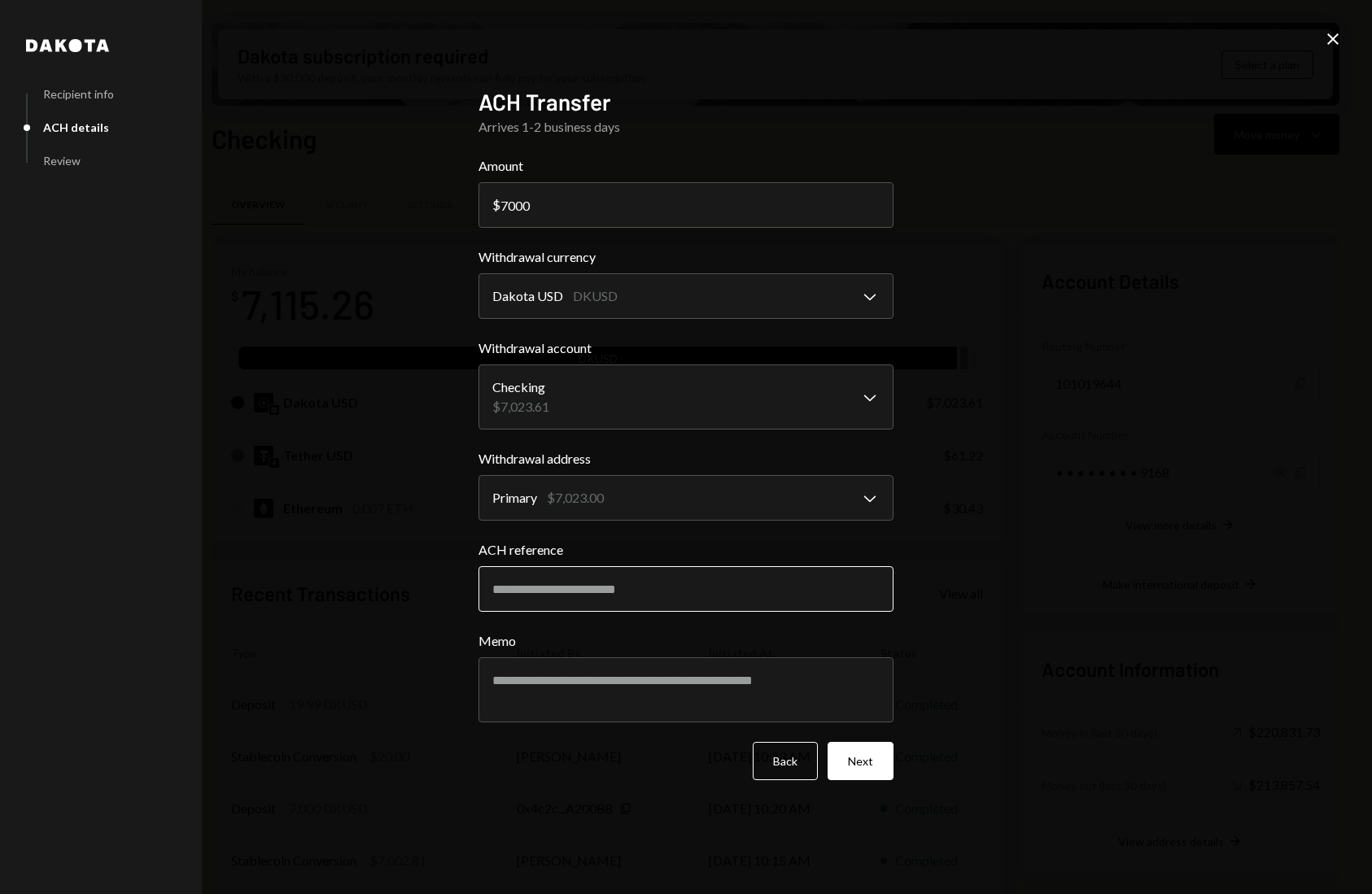
drag, startPoint x: 650, startPoint y: 593, endPoint x: 650, endPoint y: 604, distance: 11.0
click at [650, 593] on input "ACH reference" at bounding box center [686, 588] width 415 height 45
type input "******"
click at [862, 764] on button "Next" at bounding box center [860, 760] width 66 height 38
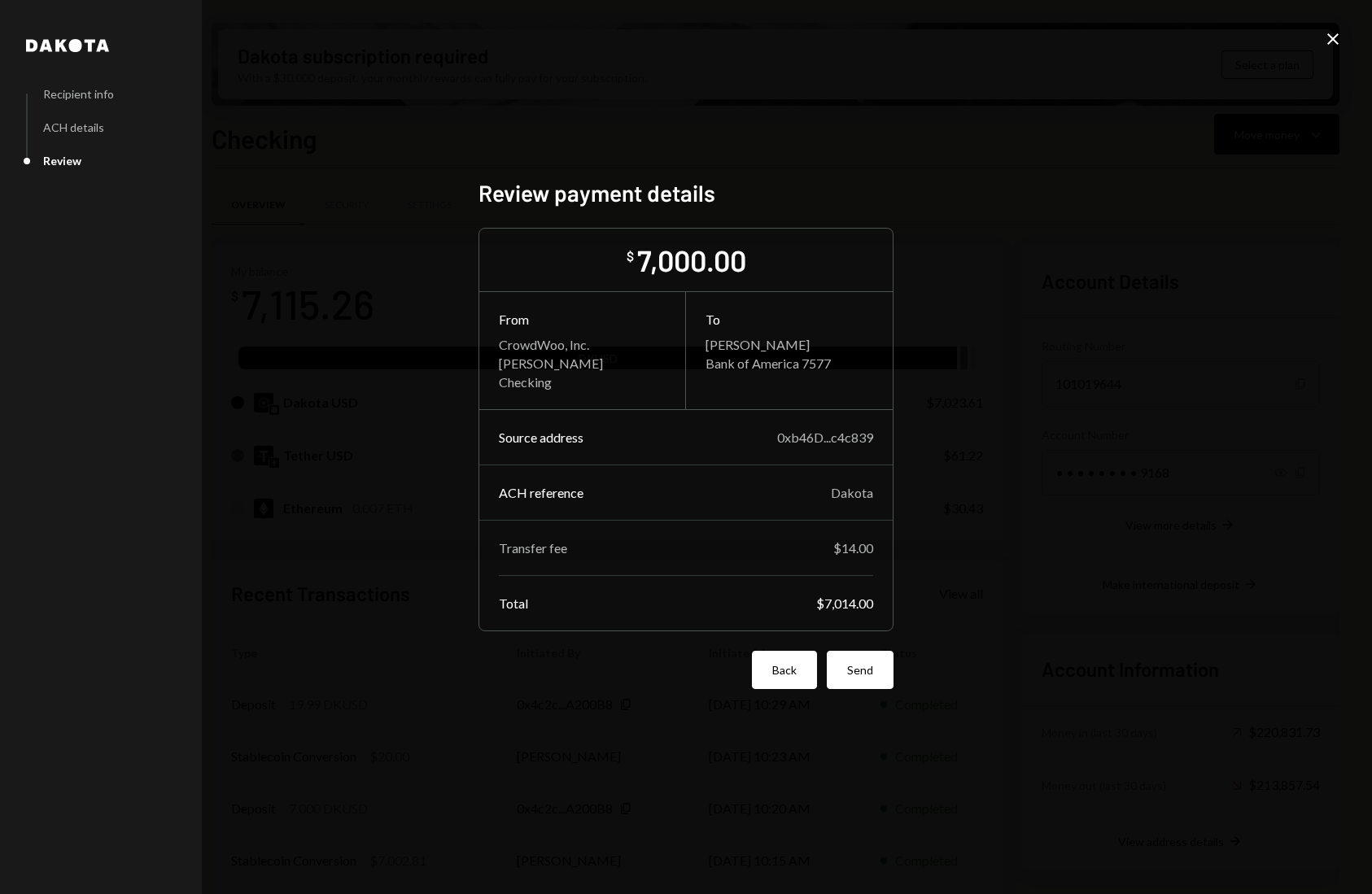
click at [774, 668] on button "Back" at bounding box center [784, 670] width 65 height 38
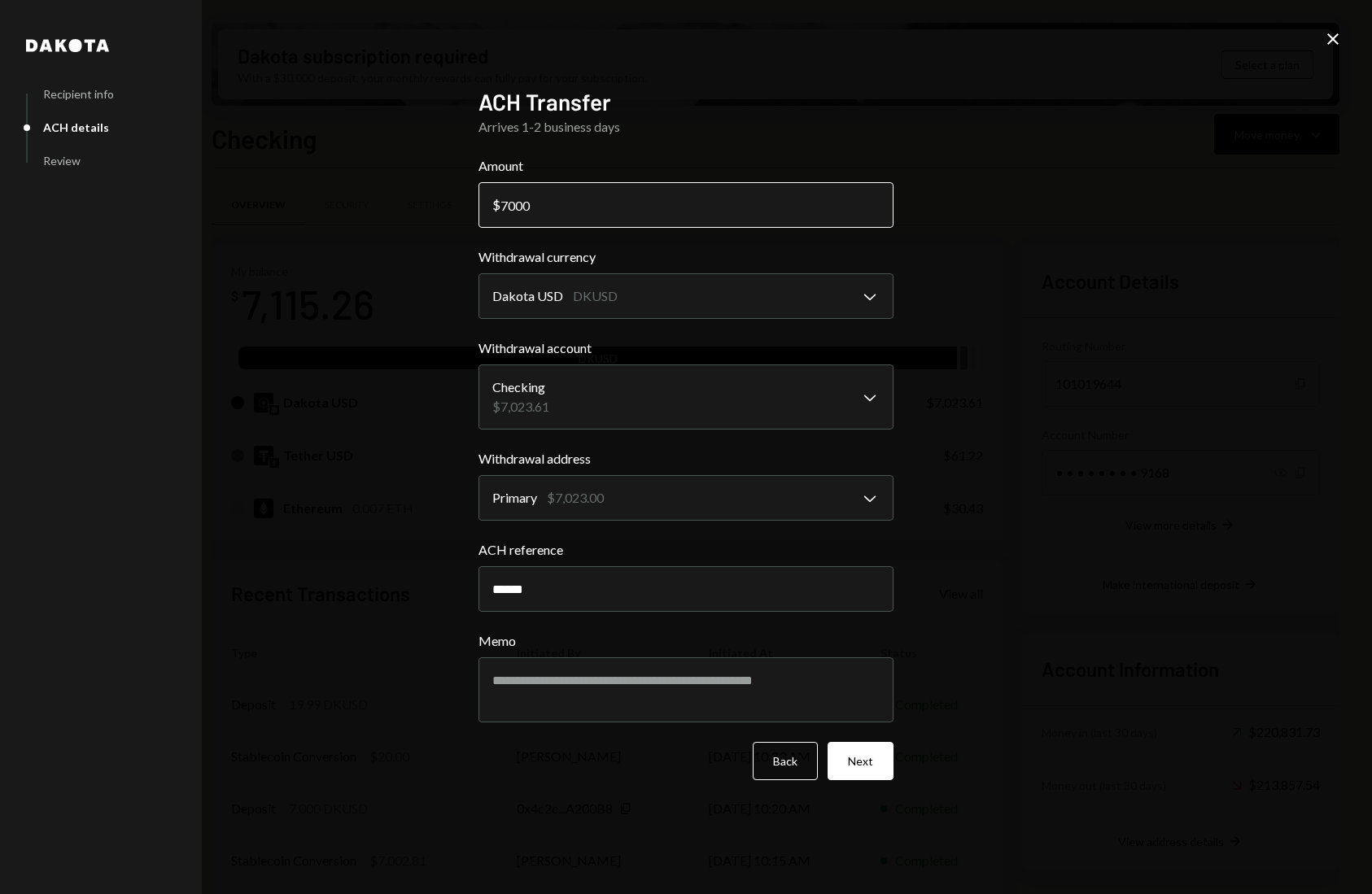
click at [575, 212] on input "7000" at bounding box center [686, 204] width 415 height 45
click at [854, 759] on button "Next" at bounding box center [860, 760] width 66 height 38
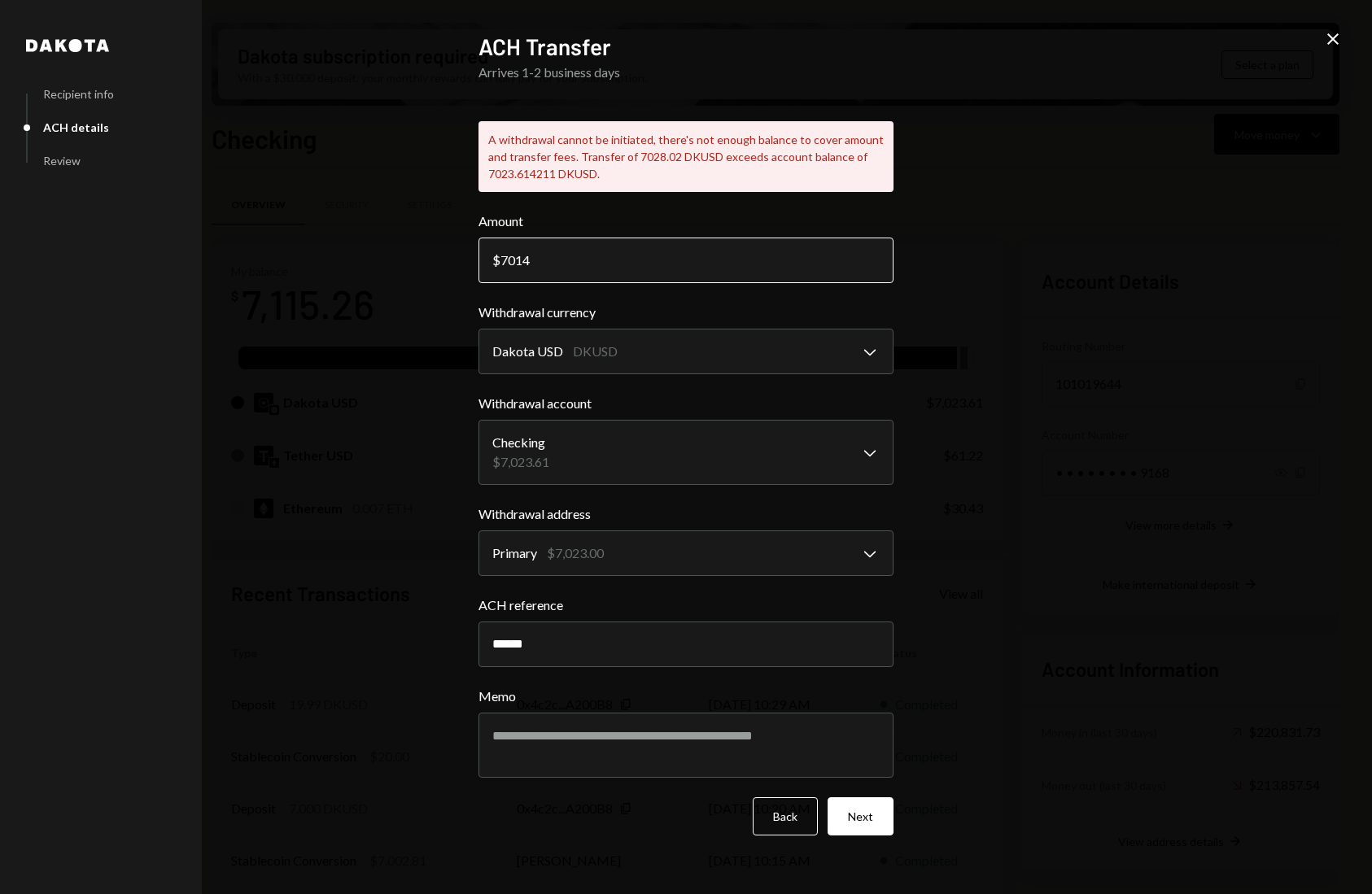
click at [637, 249] on input "7014" at bounding box center [686, 260] width 415 height 45
click at [636, 254] on input "7014" at bounding box center [686, 260] width 415 height 45
type input "7000"
drag, startPoint x: 918, startPoint y: 833, endPoint x: 883, endPoint y: 828, distance: 35.4
click at [914, 832] on div "**********" at bounding box center [686, 447] width 1372 height 894
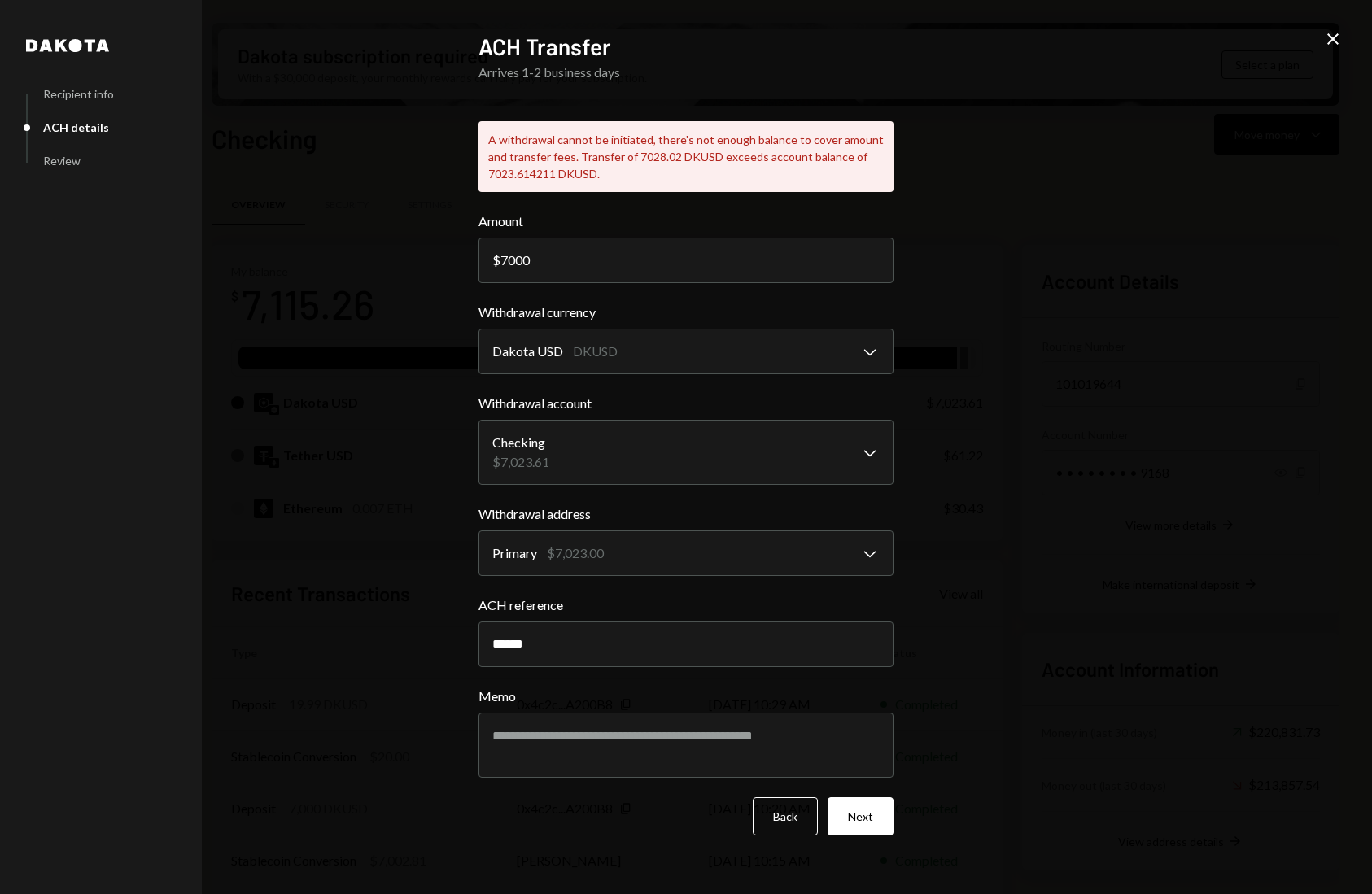
click at [876, 827] on button "Next" at bounding box center [860, 815] width 66 height 38
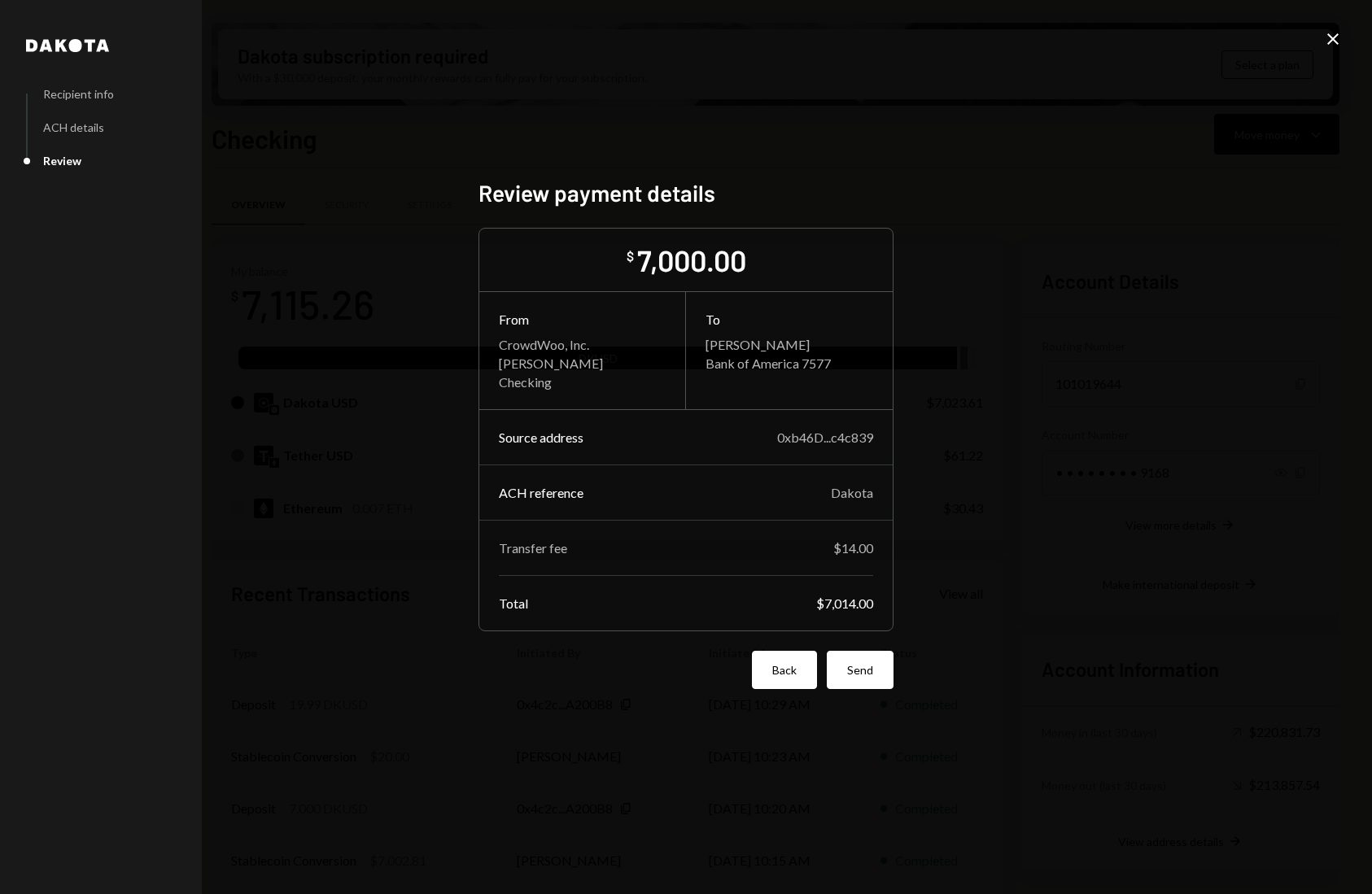
click at [781, 676] on button "Back" at bounding box center [784, 670] width 65 height 38
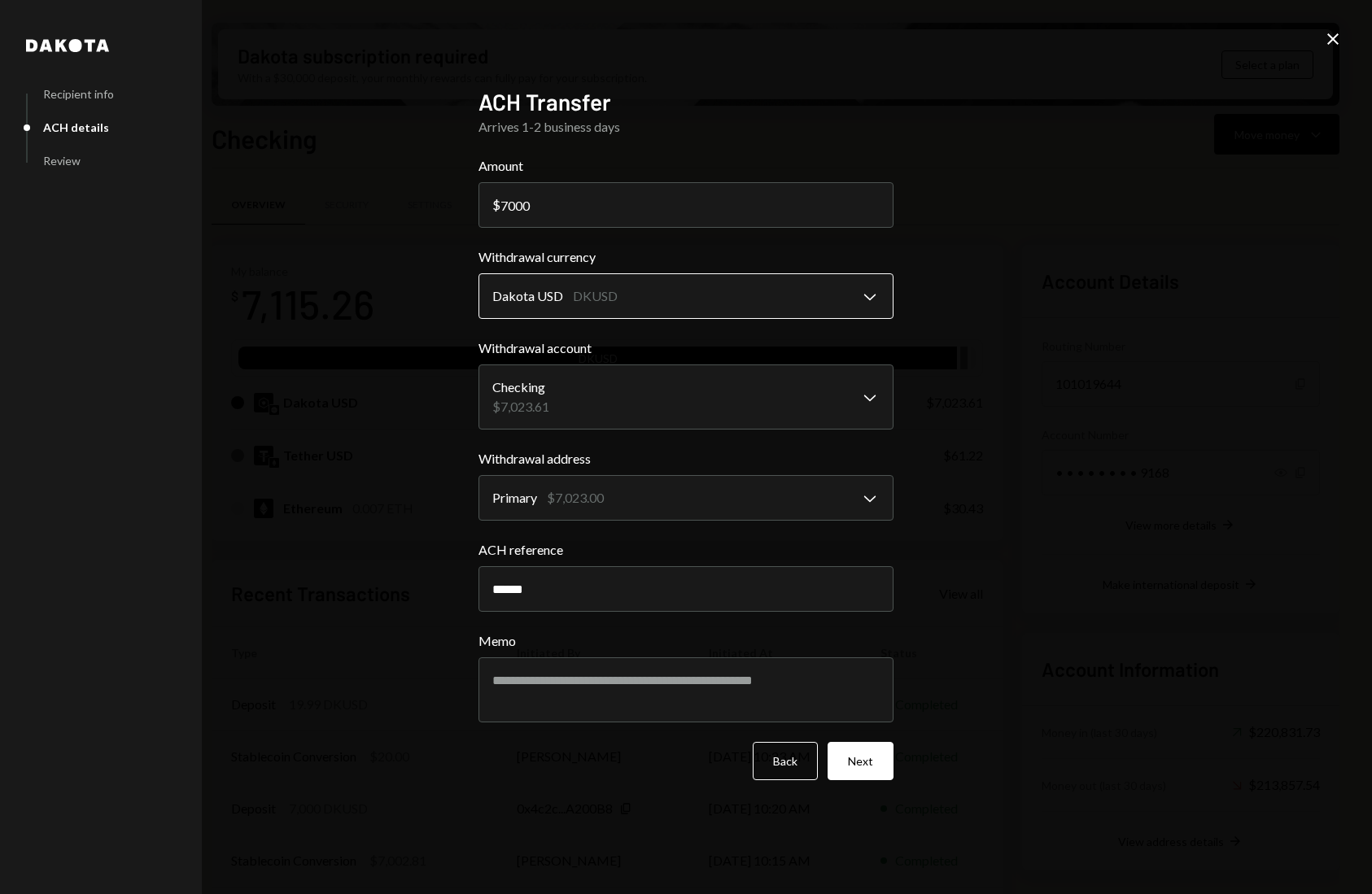
click at [703, 296] on body "C CrowdWoo, Inc. Caret Down Home Home Inbox Inbox Activities Transactions Accou…" at bounding box center [686, 447] width 1372 height 894
click at [693, 308] on body "C CrowdWoo, Inc. Caret Down Home Home Inbox Inbox Activities Transactions Accou…" at bounding box center [686, 447] width 1372 height 894
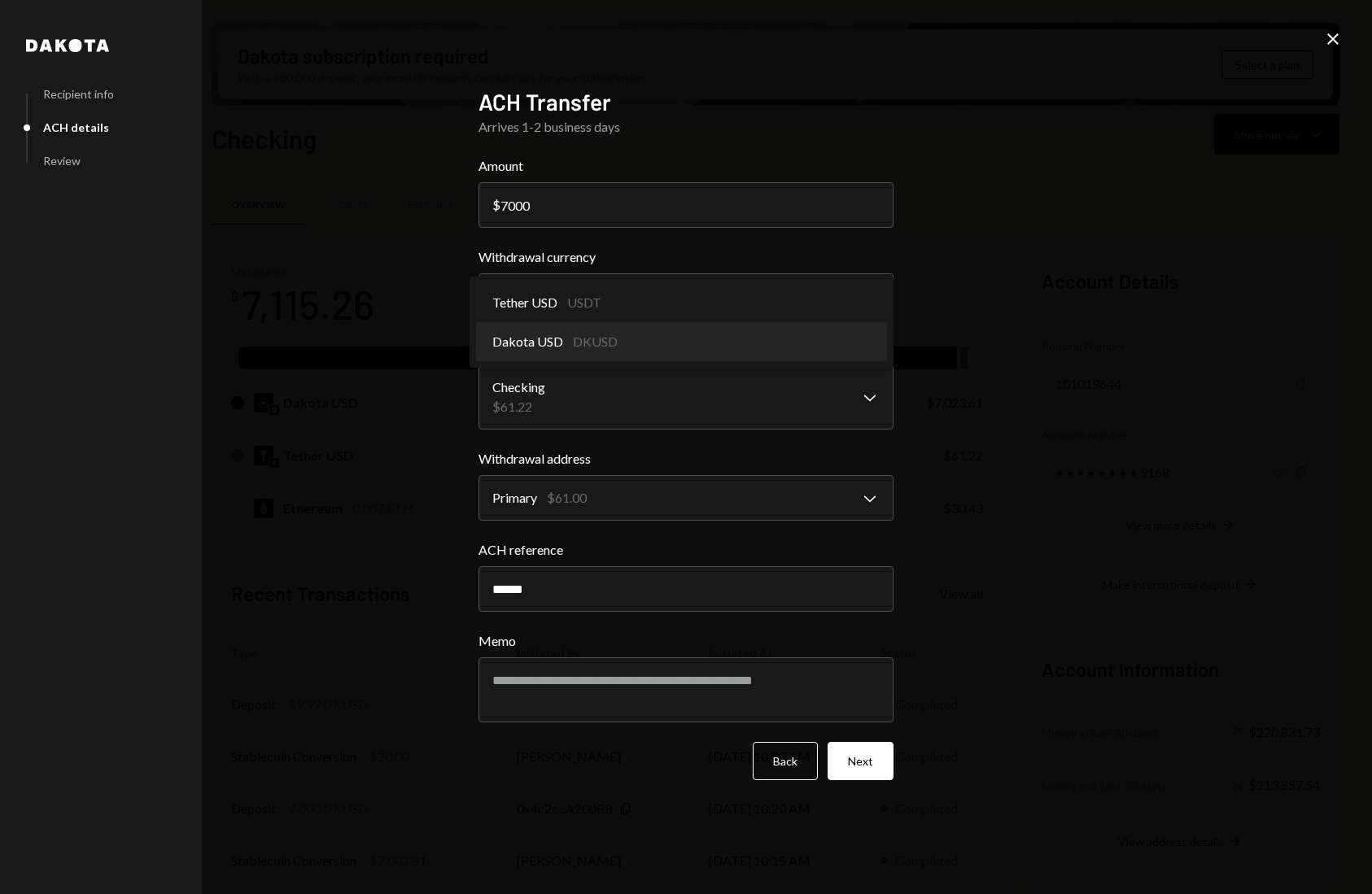
select select "*****"
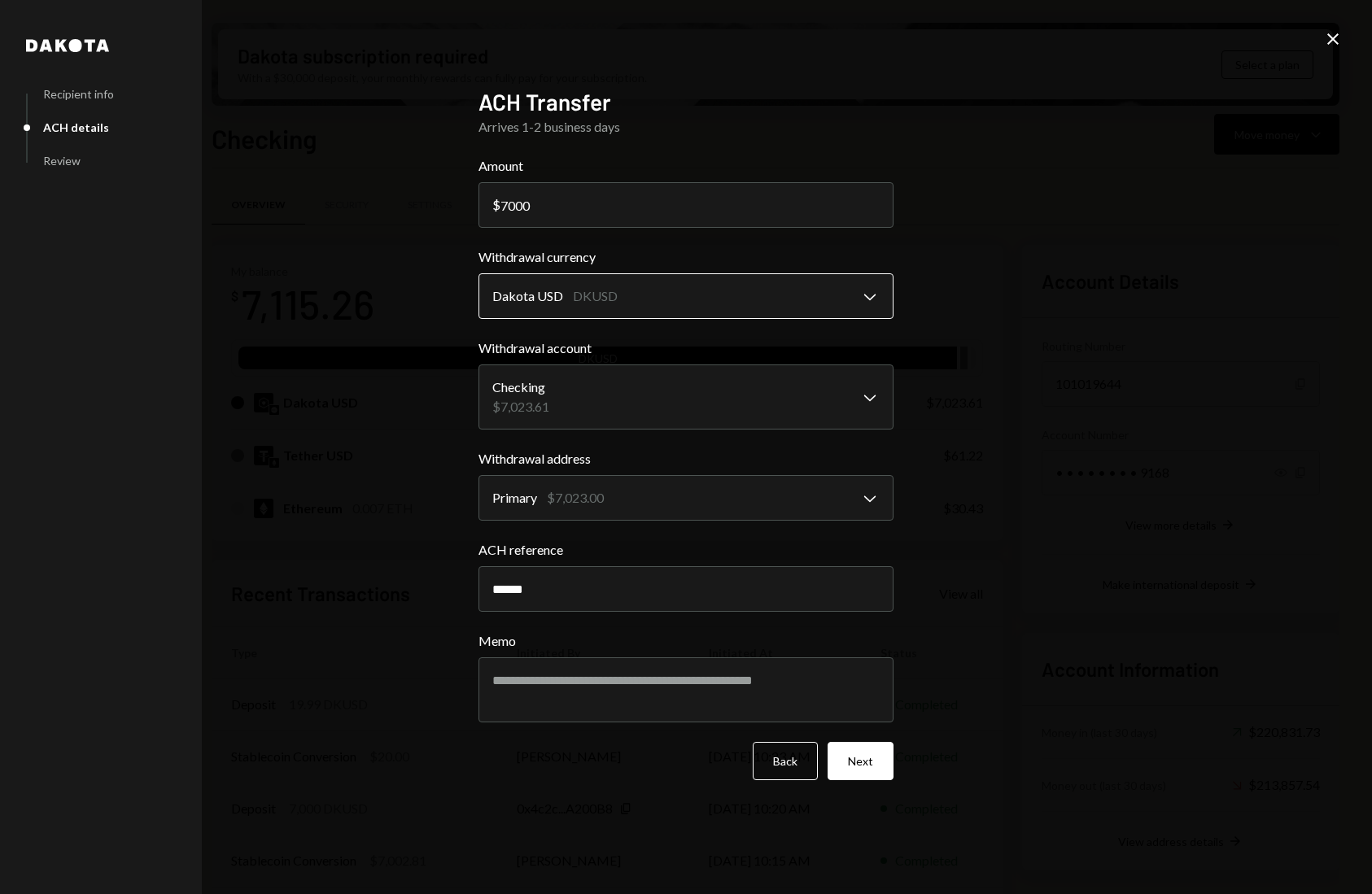
click at [672, 296] on body "C CrowdWoo, Inc. Caret Down Home Home Inbox Inbox Activities Transactions Accou…" at bounding box center [686, 447] width 1372 height 894
click at [850, 767] on button "Next" at bounding box center [860, 760] width 66 height 38
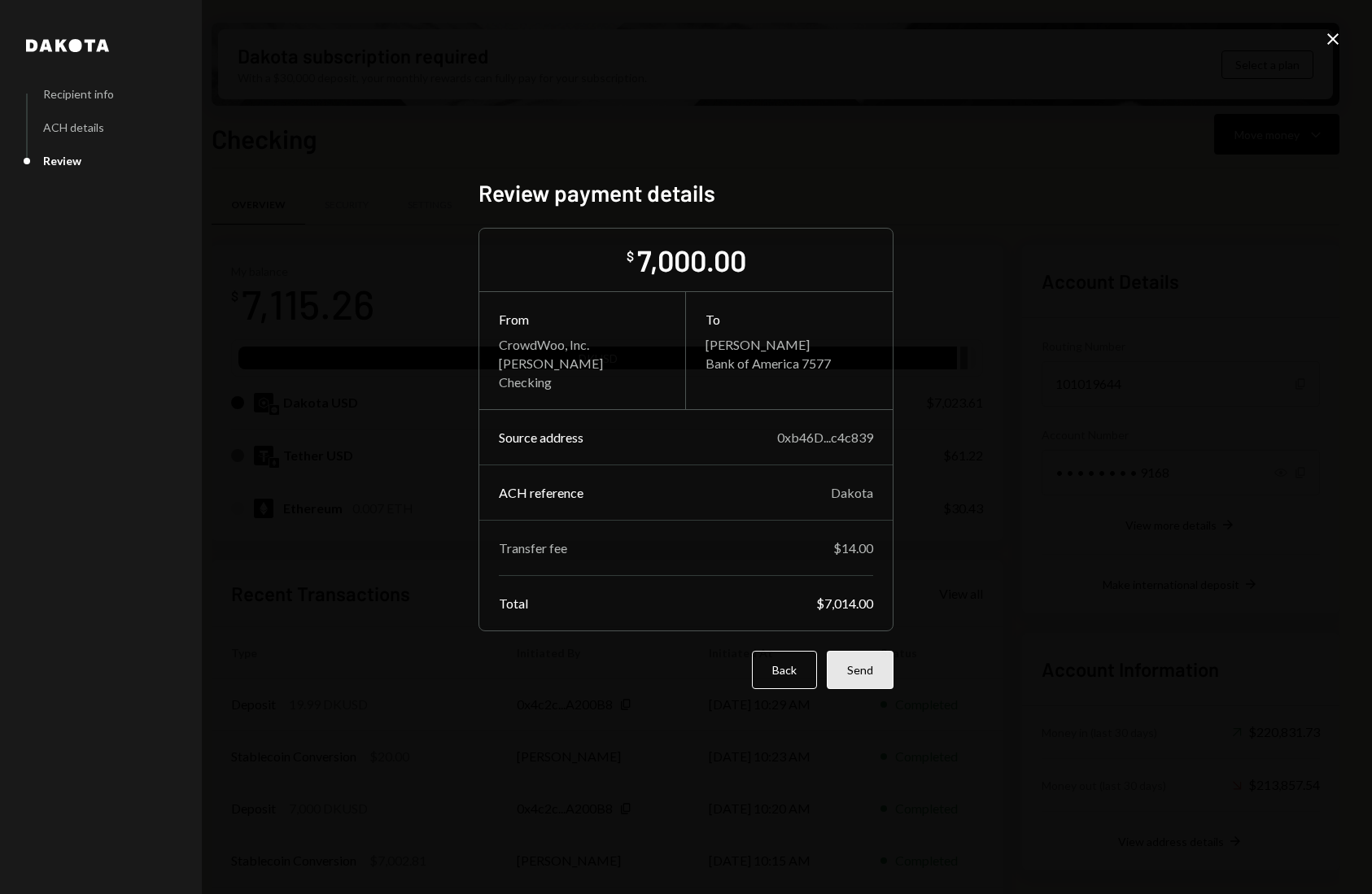
click at [861, 672] on button "Send" at bounding box center [860, 670] width 67 height 38
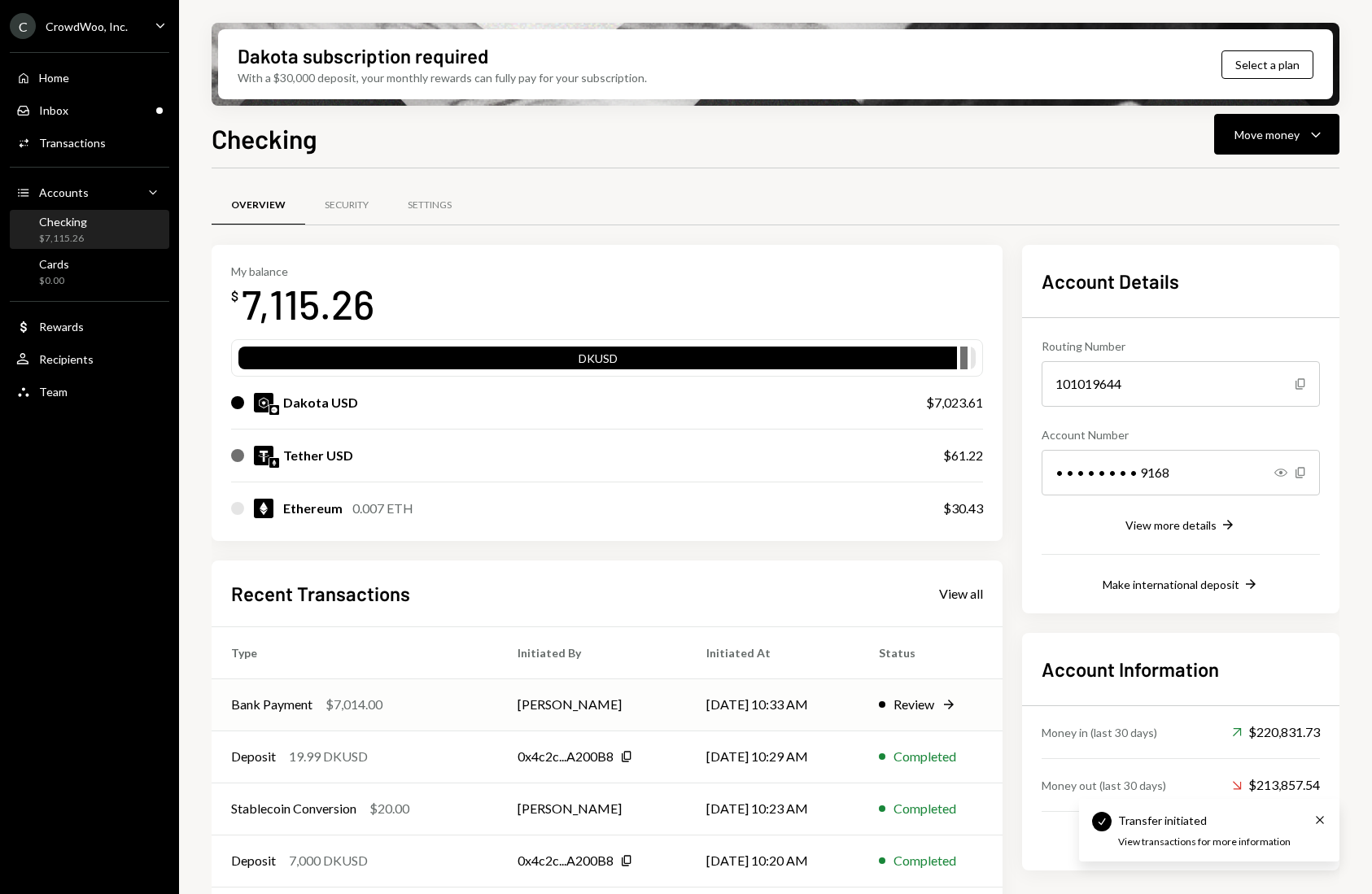
click at [618, 713] on td "[PERSON_NAME]" at bounding box center [592, 705] width 188 height 52
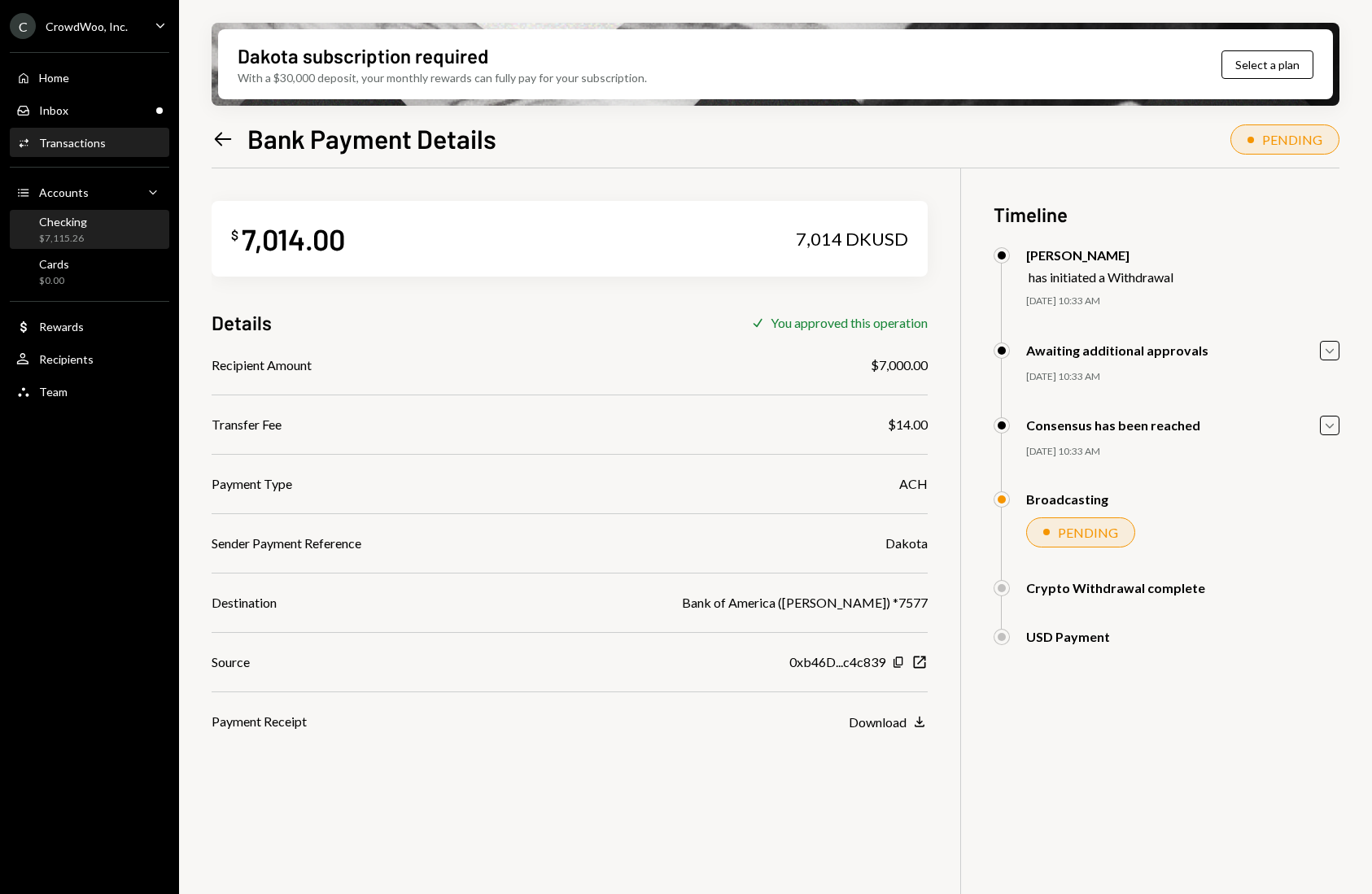
click at [76, 215] on div "Checking" at bounding box center [63, 222] width 48 height 14
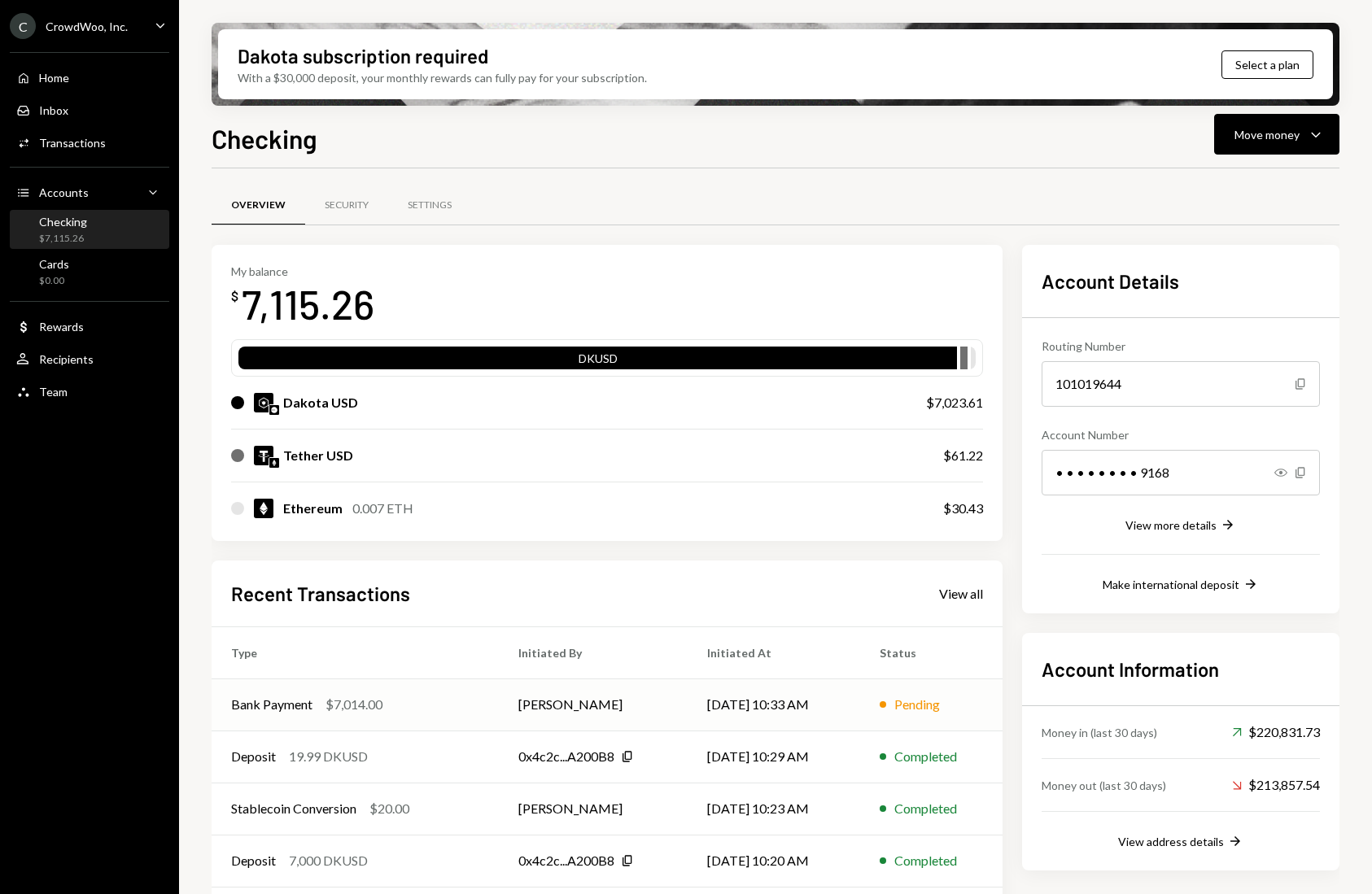
click at [478, 693] on td "Bank Payment $7,014.00" at bounding box center [355, 705] width 287 height 52
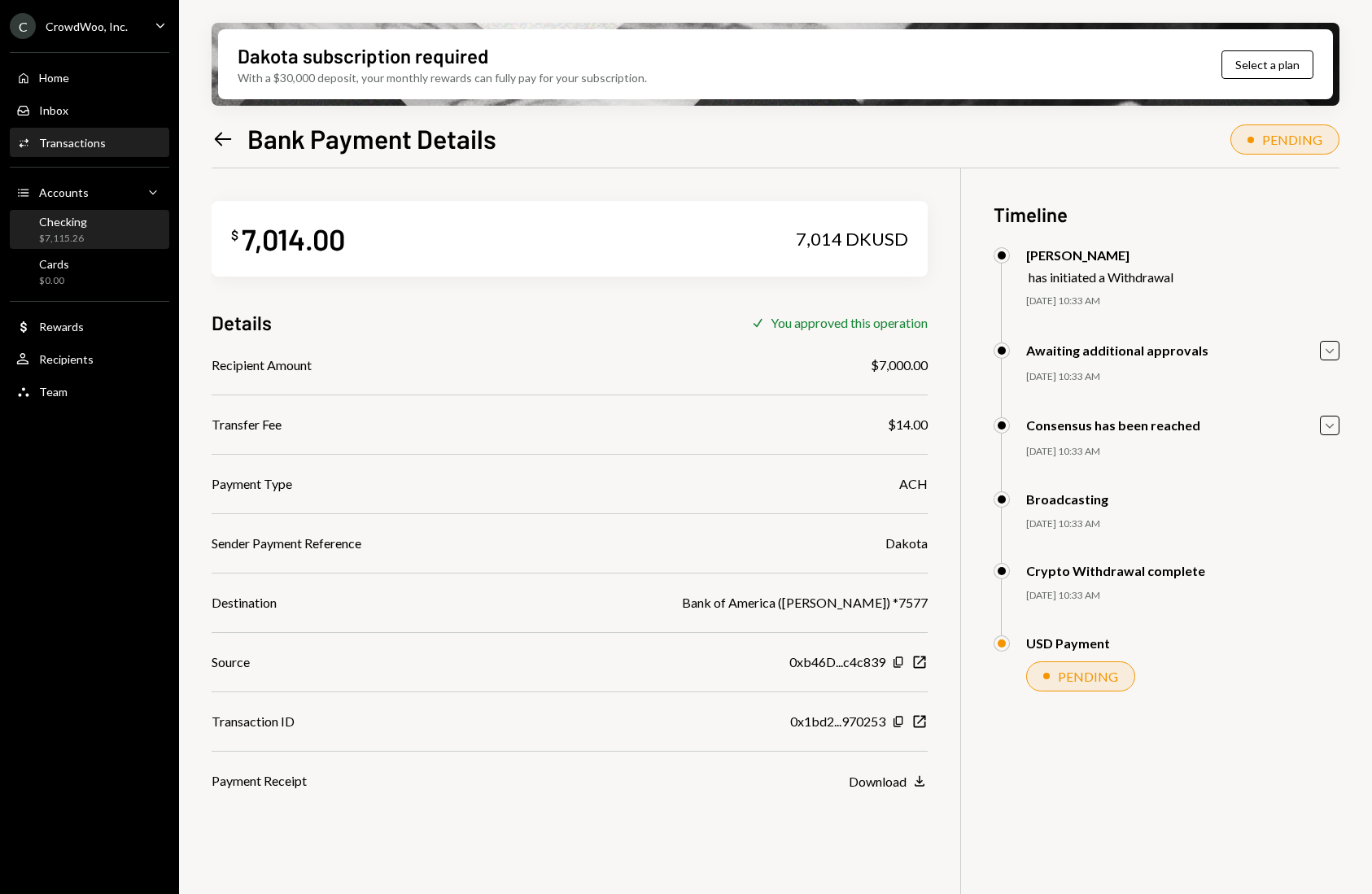
click at [101, 234] on div "Checking $7,115.26" at bounding box center [90, 230] width 147 height 30
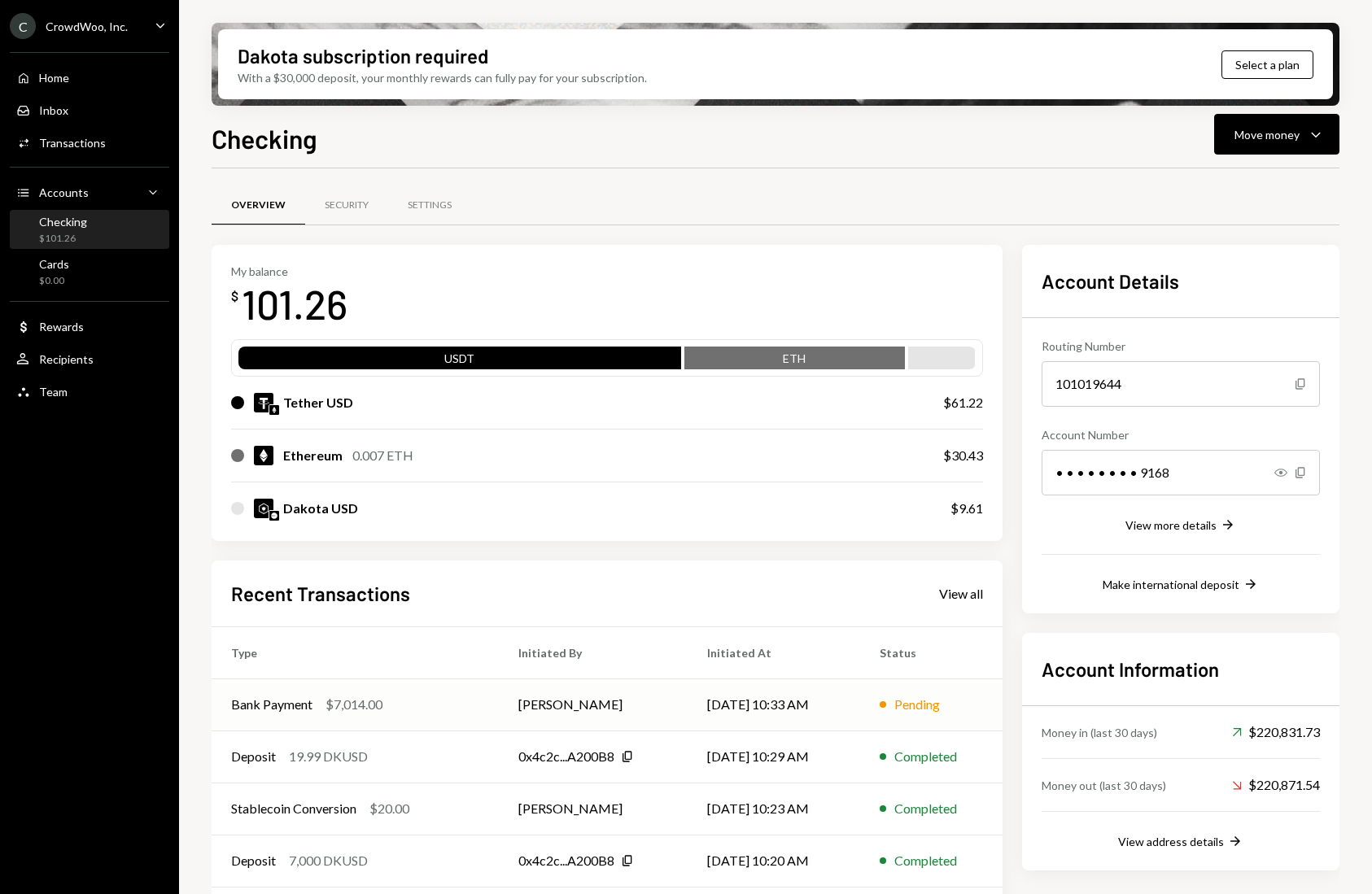
click at [584, 699] on td "[PERSON_NAME]" at bounding box center [593, 705] width 189 height 52
